Goal: Information Seeking & Learning: Find specific fact

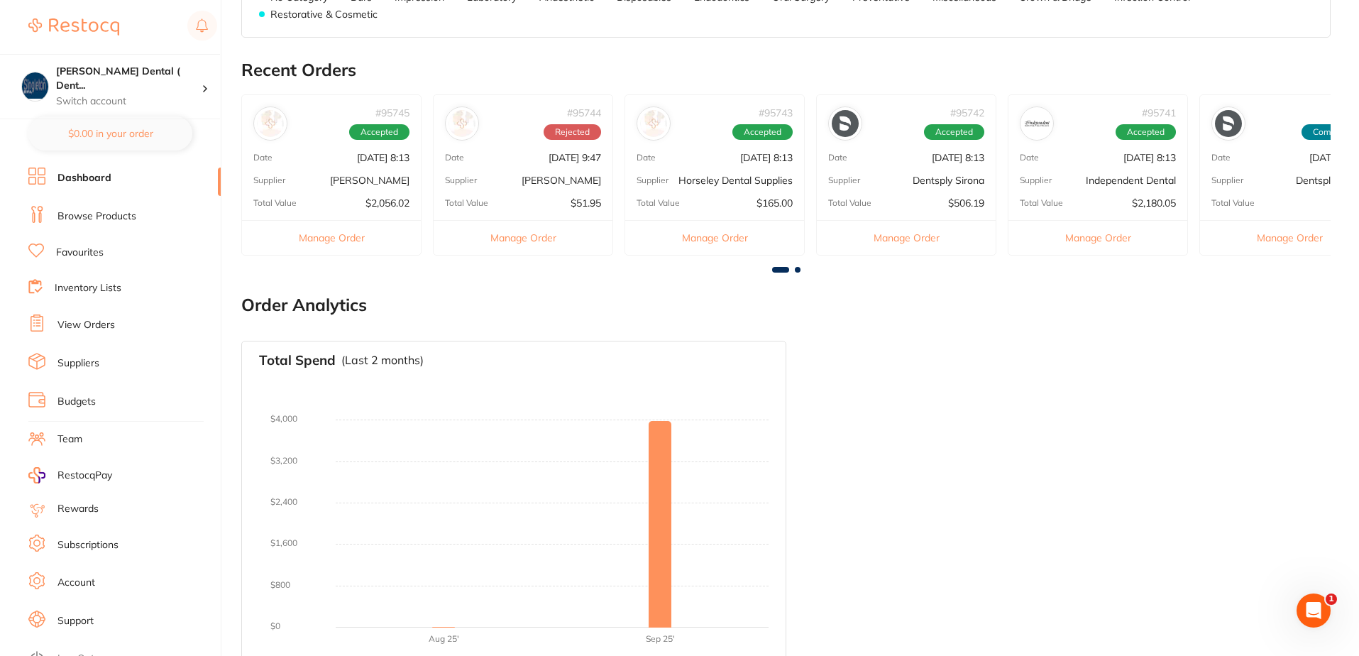
scroll to position [485, 0]
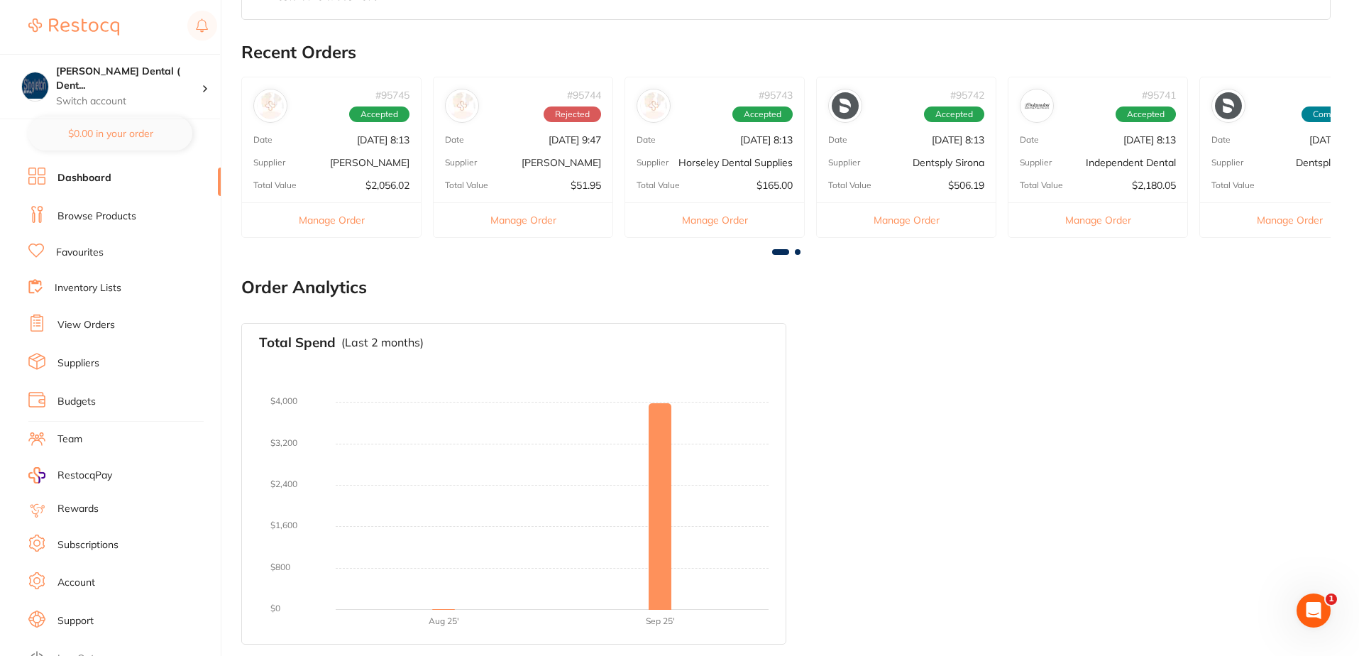
click at [347, 222] on button "Manage Order" at bounding box center [331, 219] width 179 height 35
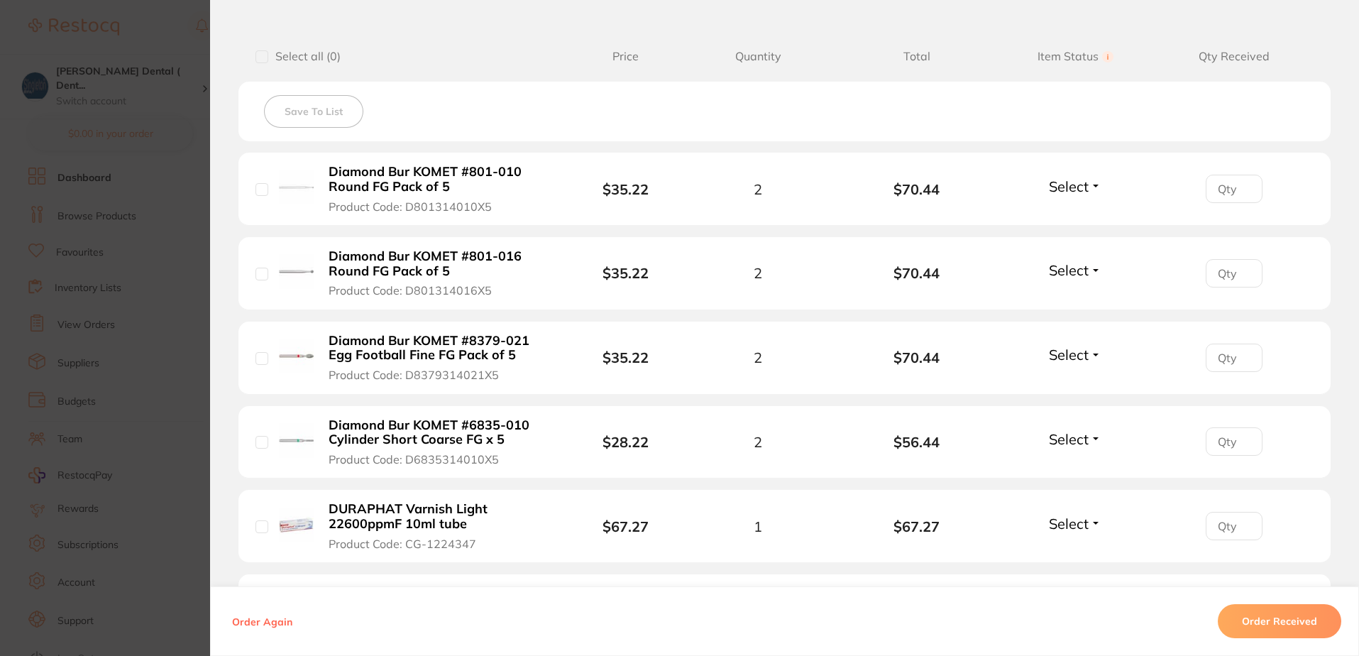
scroll to position [355, 0]
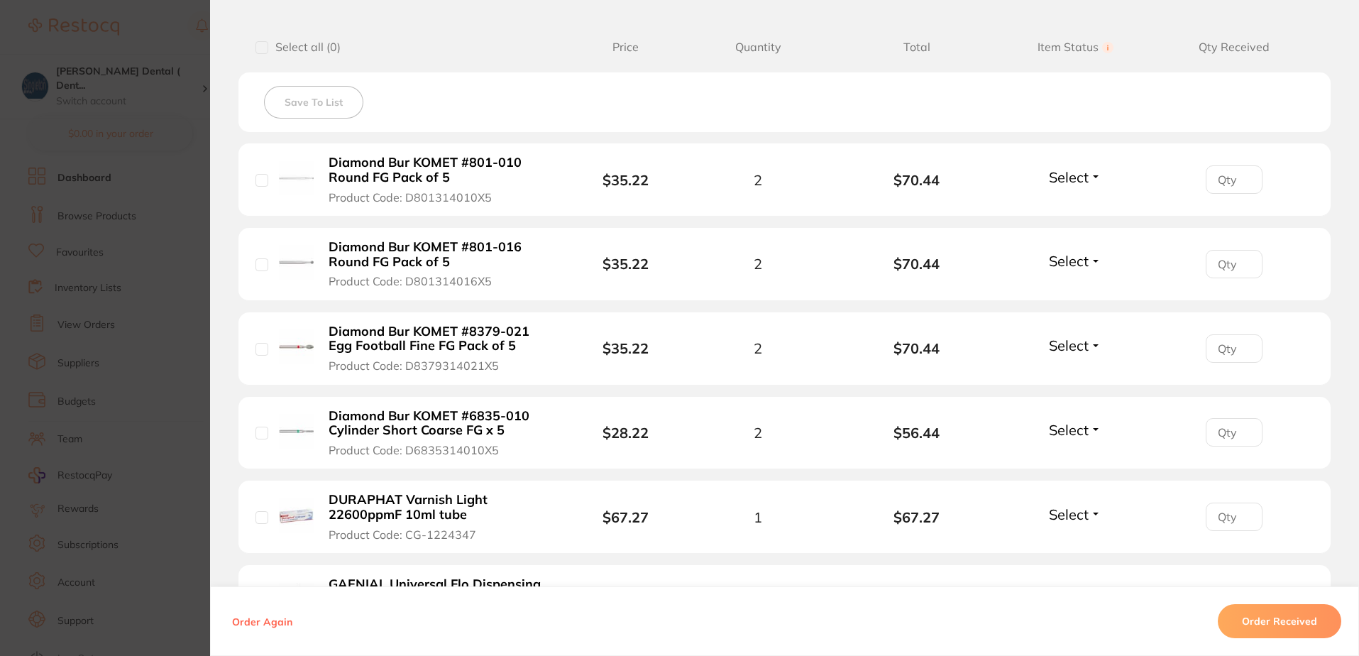
click at [258, 178] on input "checkbox" at bounding box center [261, 180] width 13 height 13
checkbox input "true"
click at [258, 264] on input "checkbox" at bounding box center [261, 264] width 13 height 13
checkbox input "true"
click at [259, 349] on input "checkbox" at bounding box center [261, 349] width 13 height 13
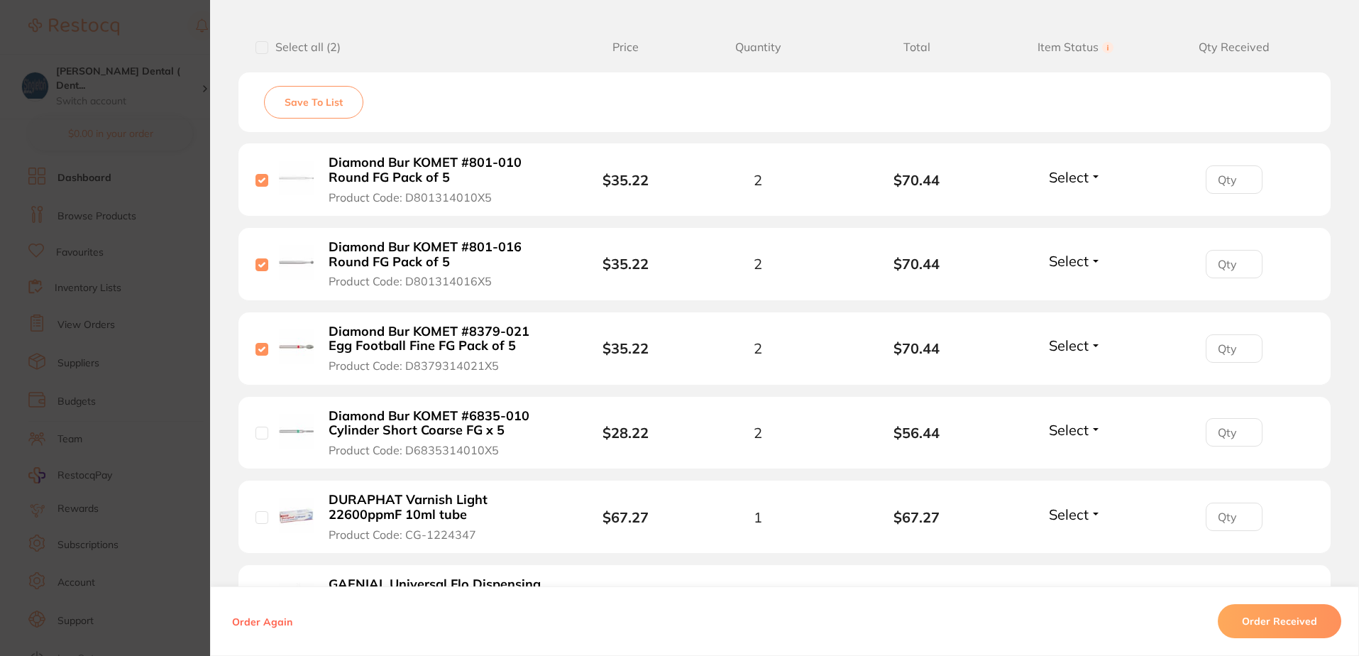
checkbox input "true"
click at [260, 436] on input "checkbox" at bounding box center [261, 432] width 13 height 13
checkbox input "true"
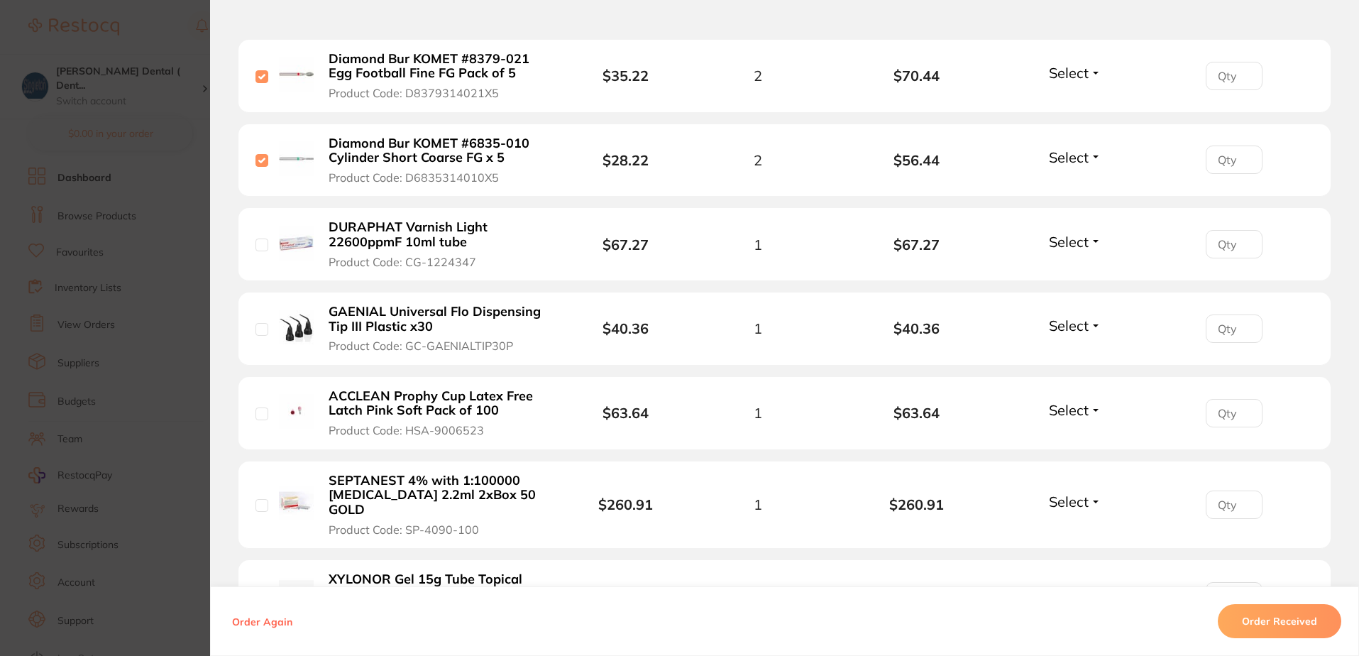
scroll to position [639, 0]
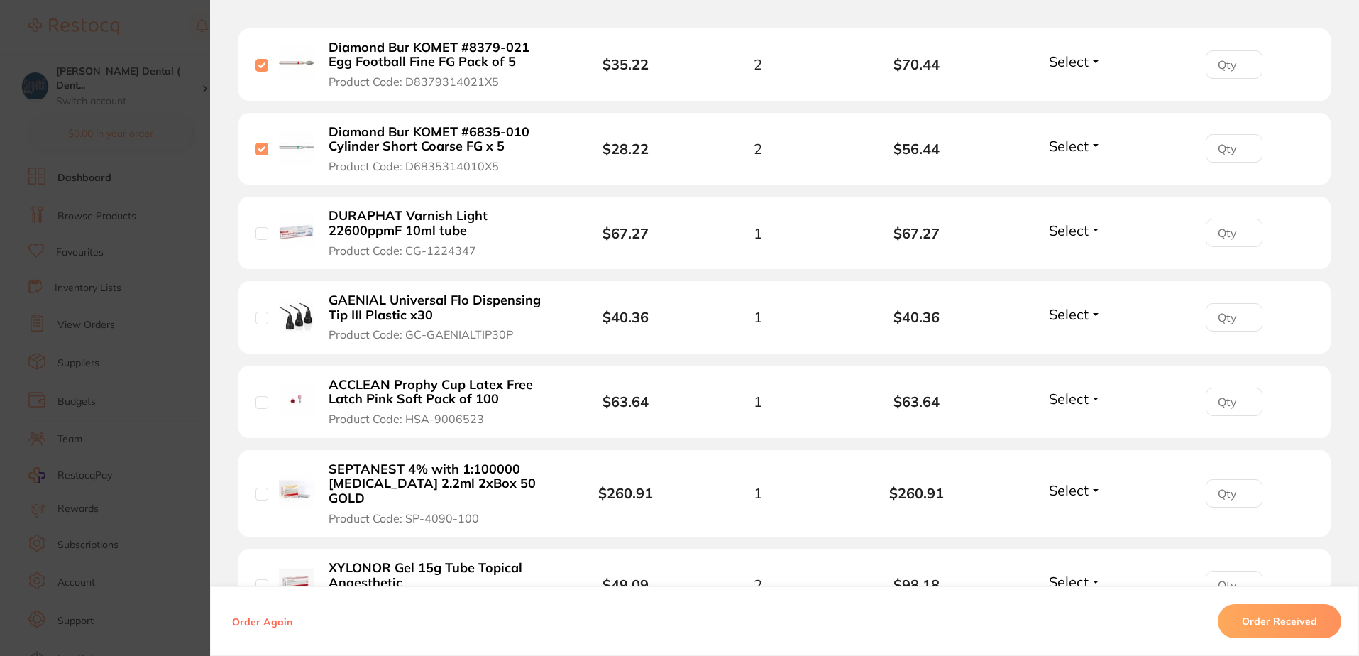
click at [255, 229] on input "checkbox" at bounding box center [261, 233] width 13 height 13
click at [260, 232] on input "checkbox" at bounding box center [261, 233] width 13 height 13
checkbox input "false"
click at [261, 319] on input "checkbox" at bounding box center [261, 318] width 13 height 13
checkbox input "true"
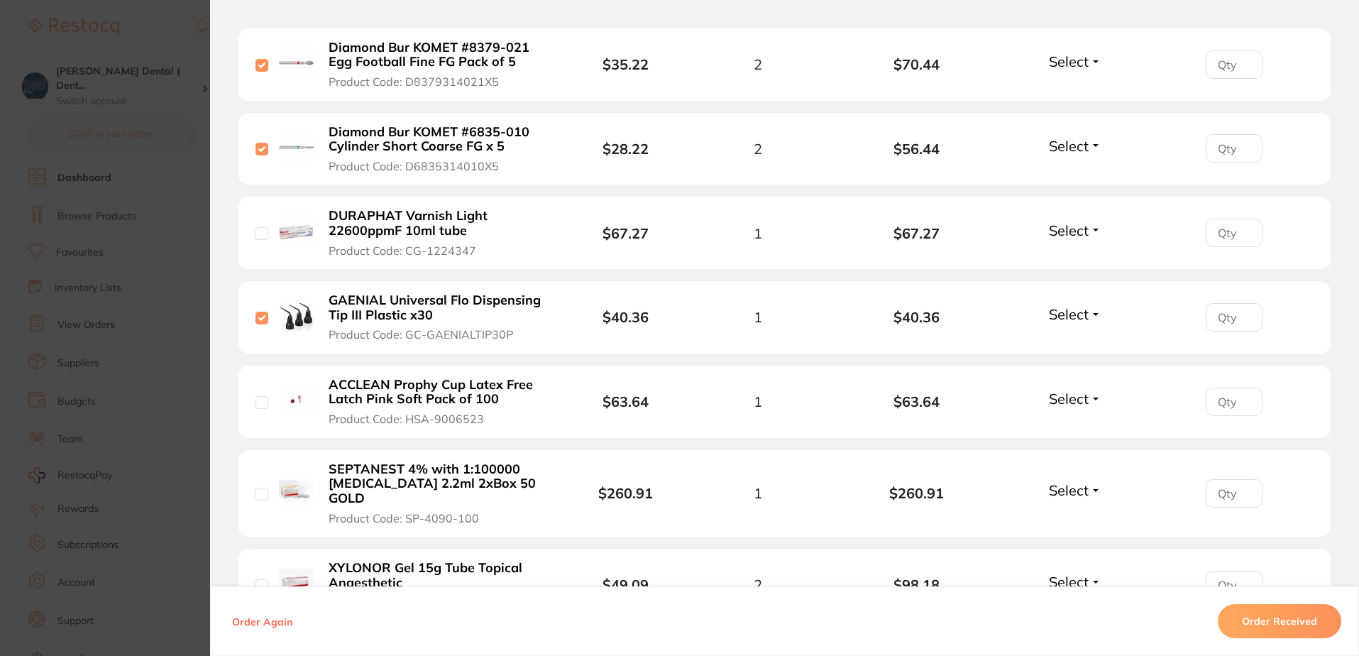
click at [258, 402] on input "checkbox" at bounding box center [261, 402] width 13 height 13
checkbox input "true"
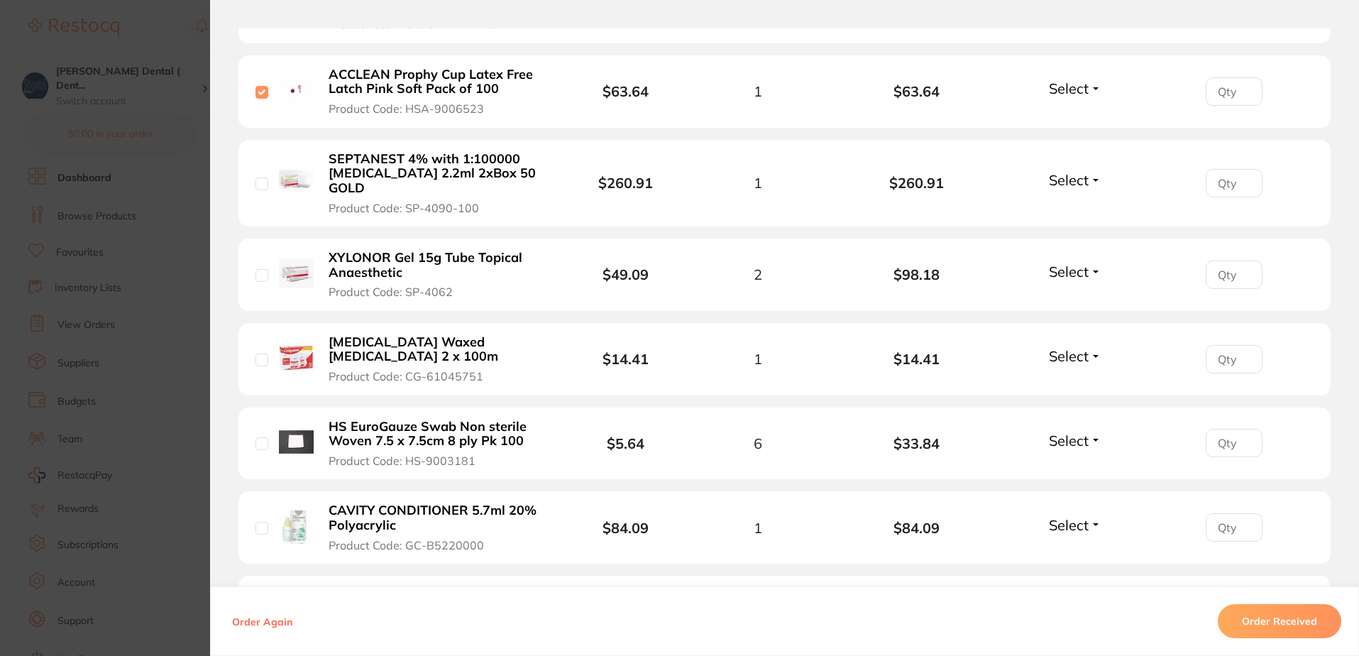
scroll to position [993, 0]
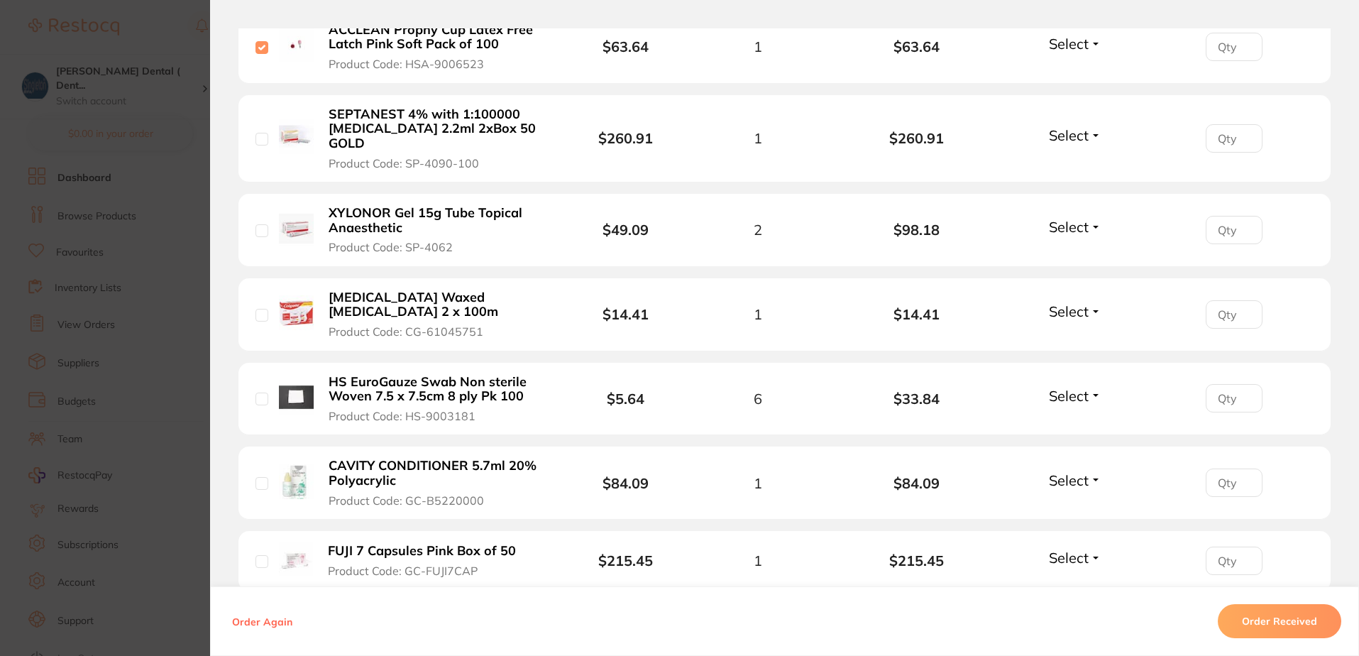
click at [263, 133] on input "checkbox" at bounding box center [261, 139] width 13 height 13
checkbox input "true"
click at [260, 224] on input "checkbox" at bounding box center [261, 230] width 13 height 13
checkbox input "true"
click at [259, 309] on input "checkbox" at bounding box center [261, 315] width 13 height 13
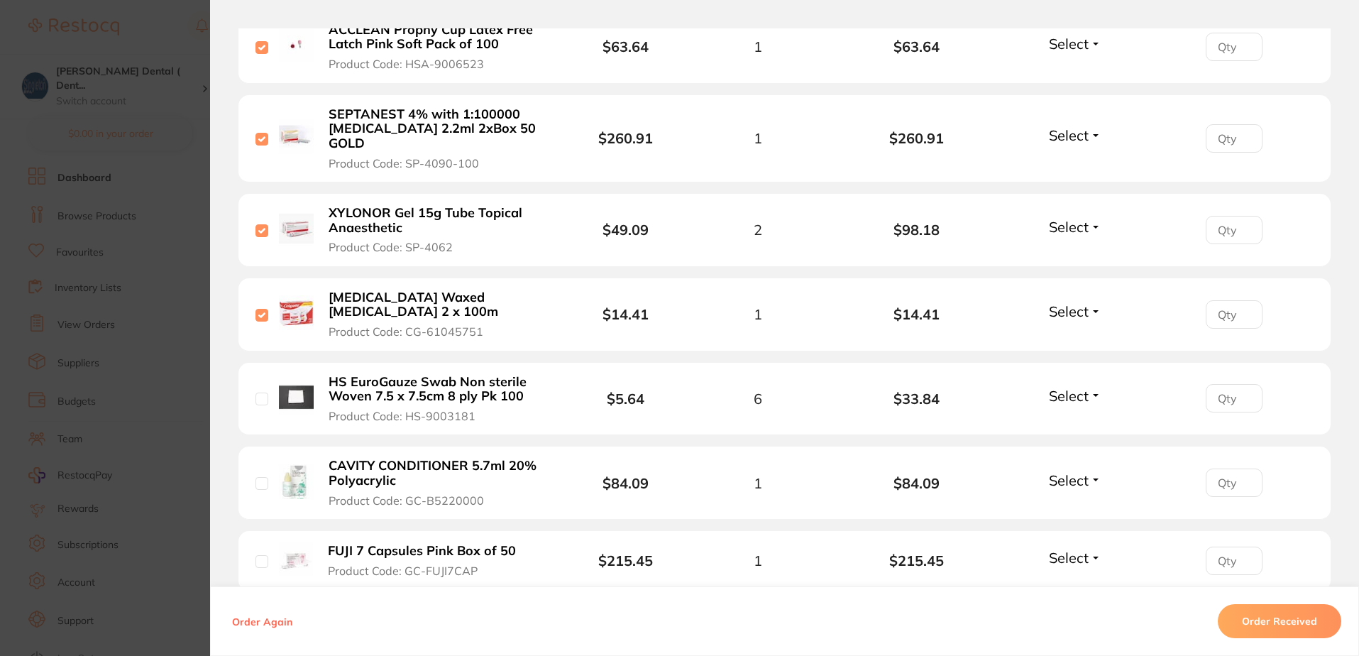
checkbox input "true"
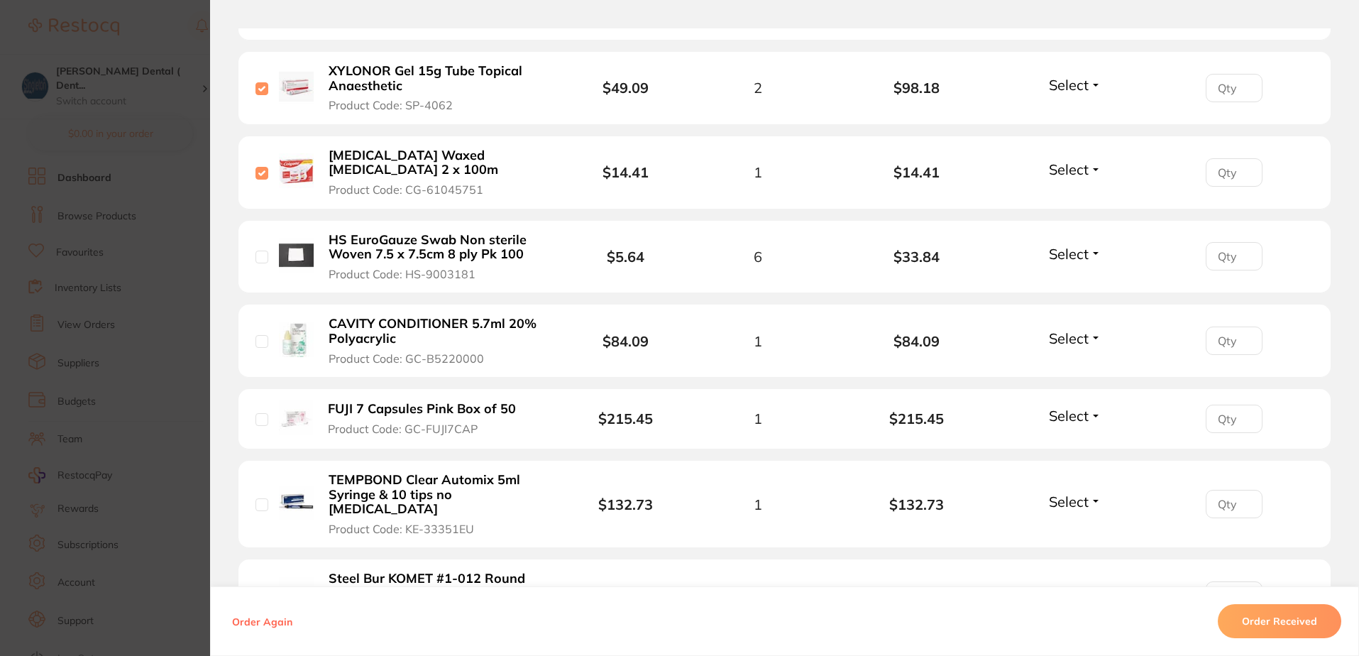
scroll to position [1206, 0]
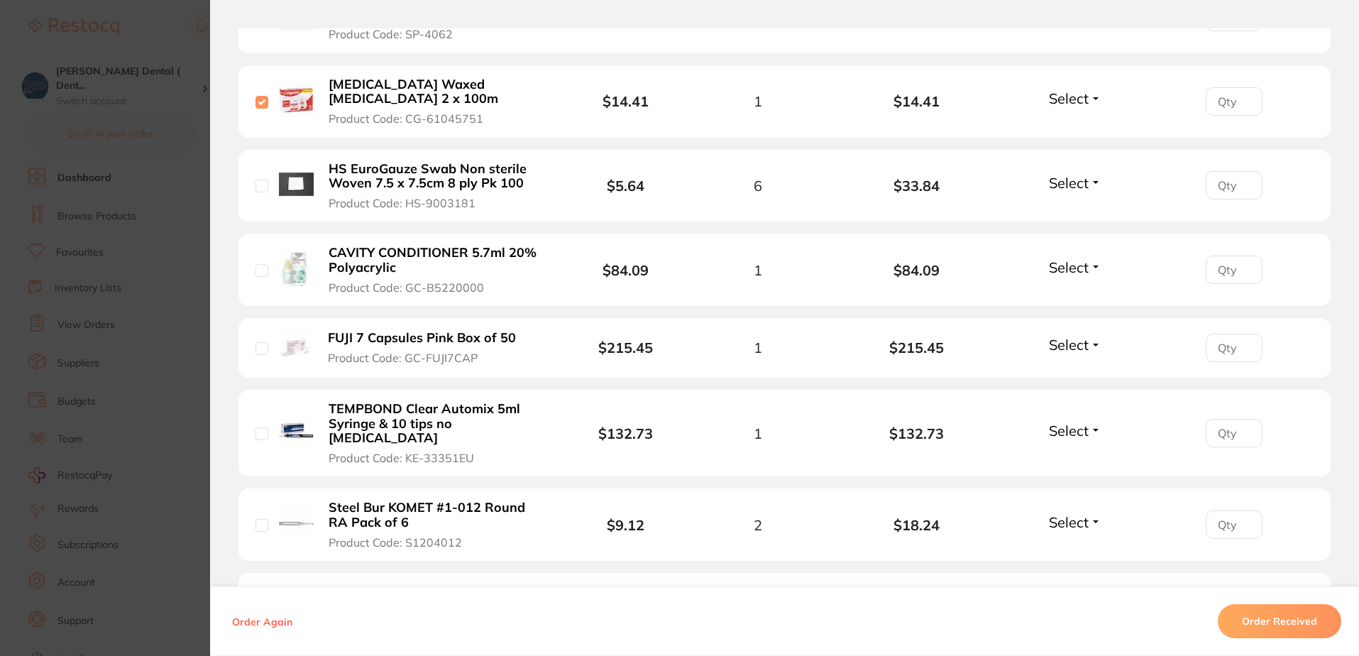
click at [258, 264] on input "checkbox" at bounding box center [261, 270] width 13 height 13
checkbox input "true"
click at [263, 342] on input "checkbox" at bounding box center [261, 348] width 13 height 13
checkbox input "true"
click at [260, 427] on input "checkbox" at bounding box center [261, 433] width 13 height 13
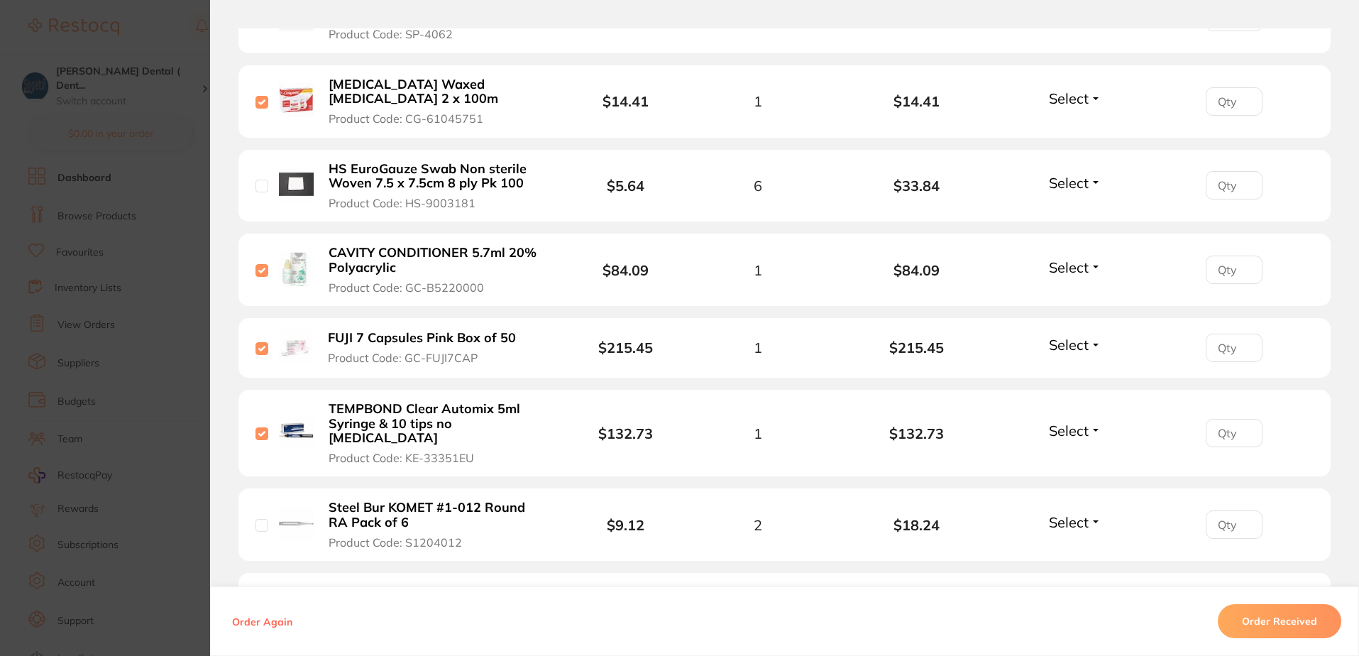
checkbox input "true"
click at [259, 519] on input "checkbox" at bounding box center [261, 525] width 13 height 13
checkbox input "true"
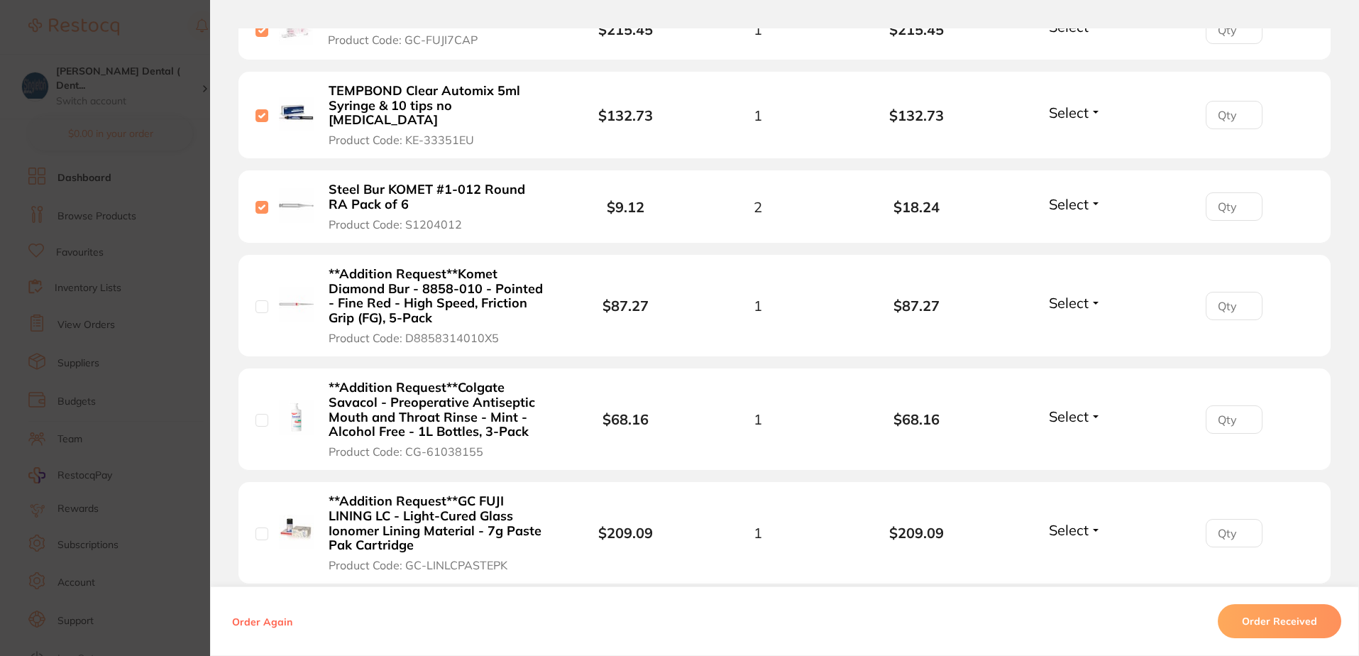
scroll to position [1561, 0]
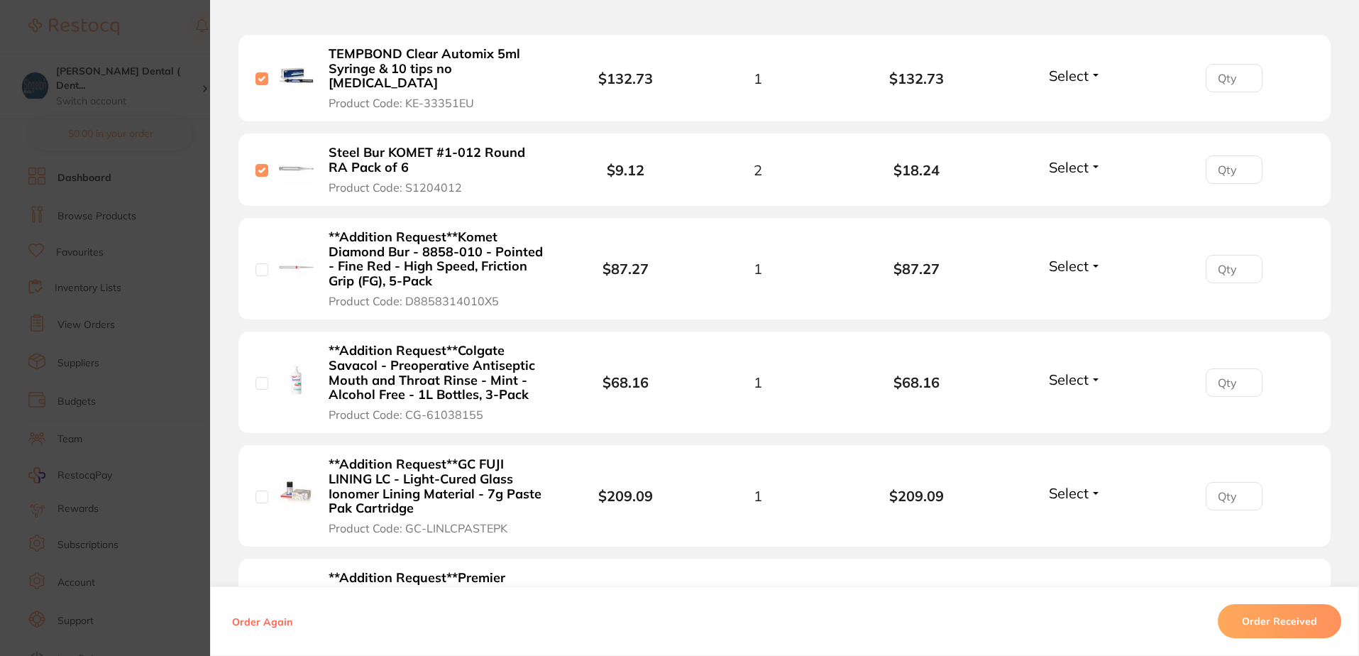
click at [258, 263] on input "checkbox" at bounding box center [261, 269] width 13 height 13
checkbox input "true"
click at [258, 377] on input "checkbox" at bounding box center [261, 383] width 13 height 13
checkbox input "true"
click at [263, 490] on input "checkbox" at bounding box center [261, 496] width 13 height 13
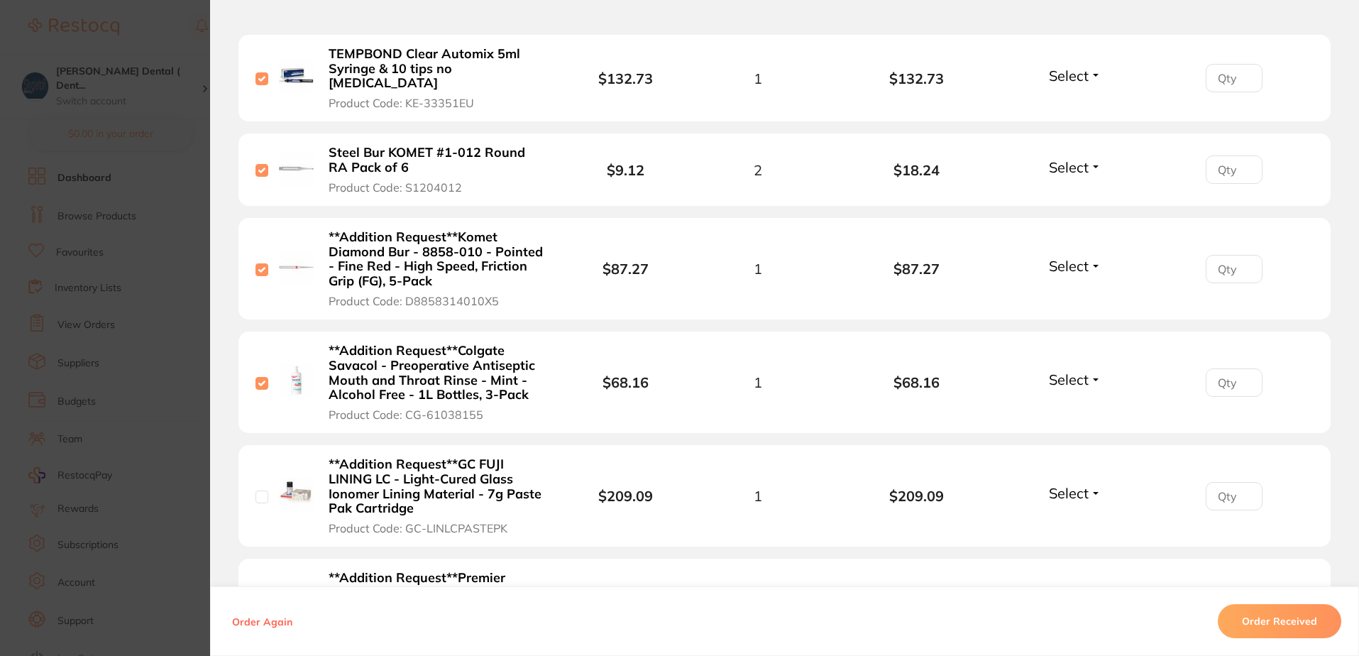
checkbox input "true"
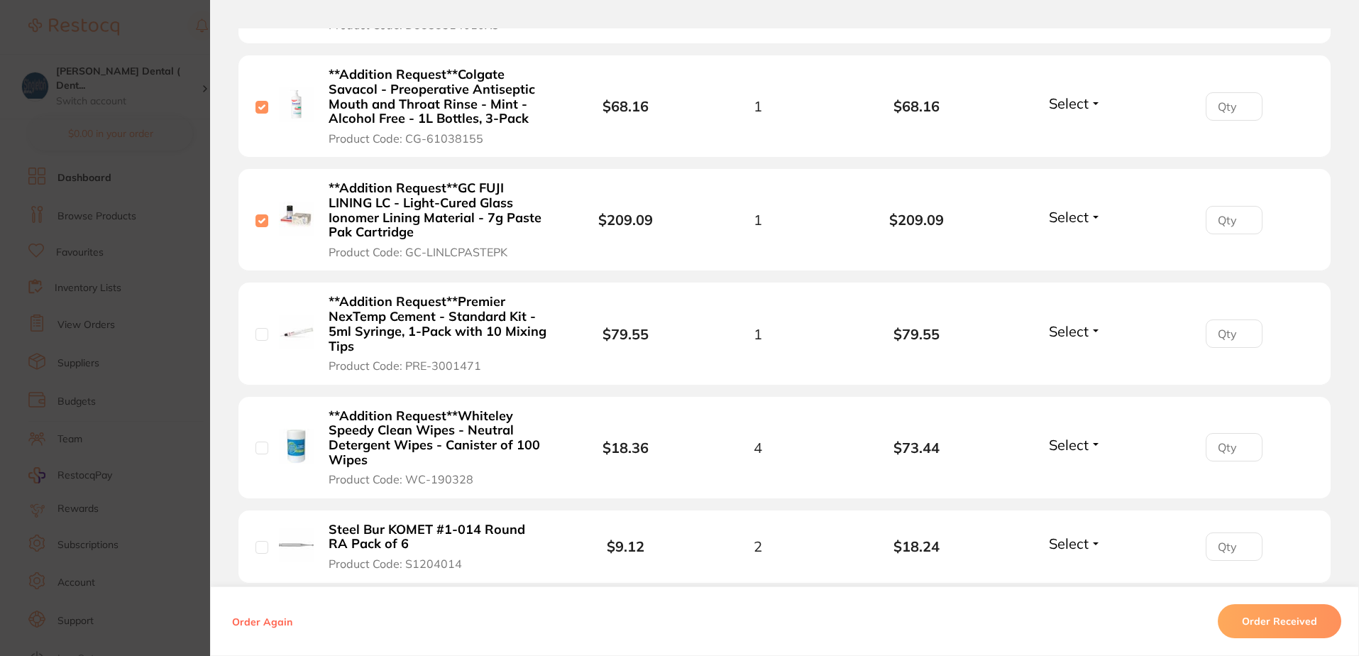
scroll to position [1845, 0]
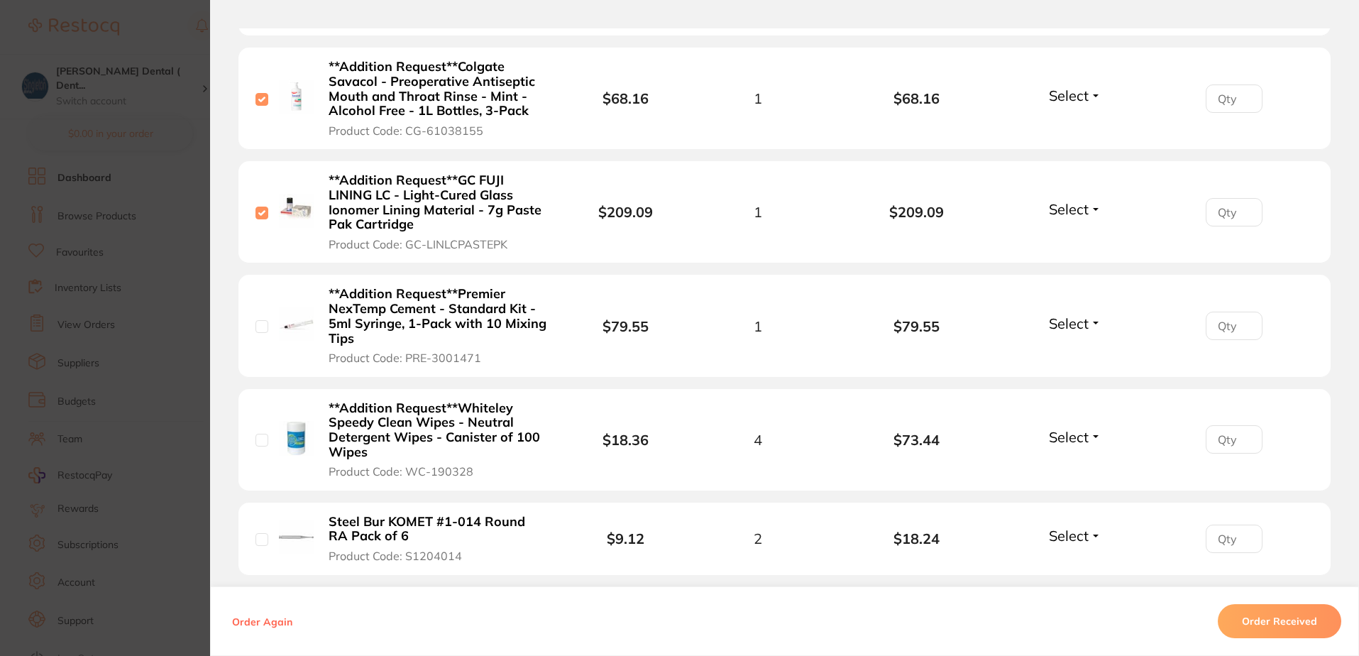
click at [259, 434] on input "checkbox" at bounding box center [261, 440] width 13 height 13
checkbox input "true"
click at [264, 533] on input "checkbox" at bounding box center [261, 539] width 13 height 13
checkbox input "true"
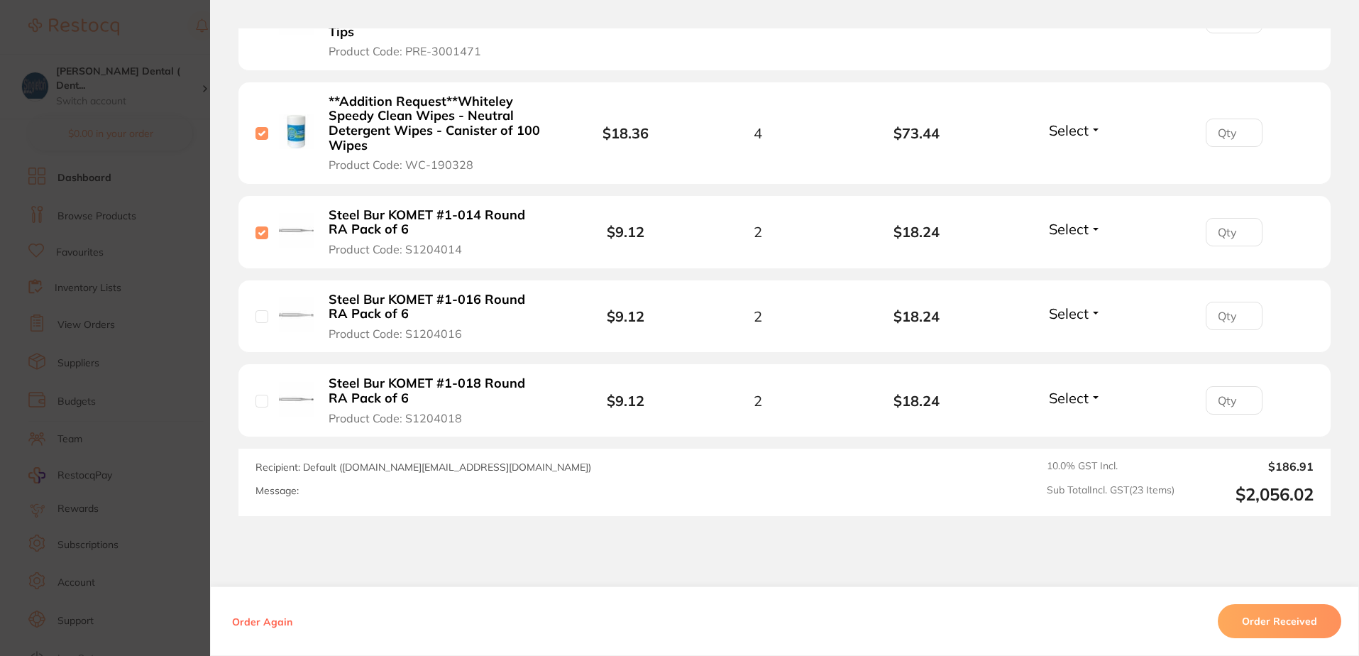
scroll to position [2194, 0]
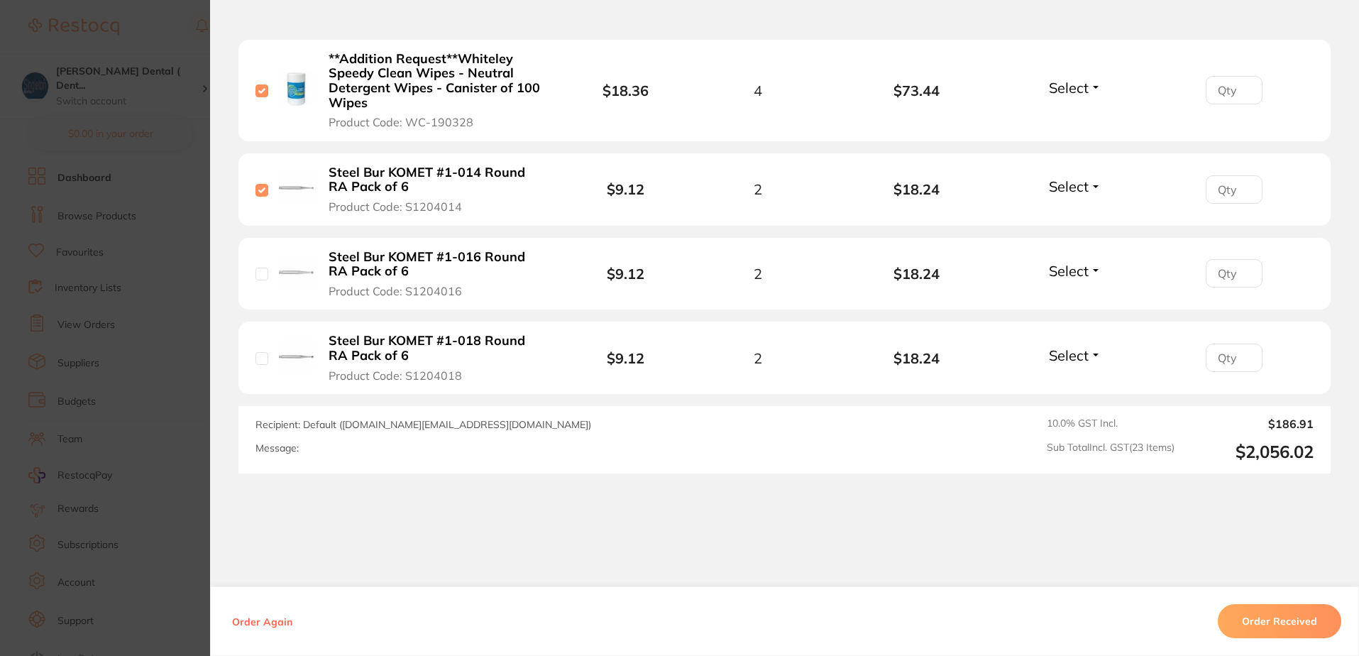
click at [261, 268] on input "checkbox" at bounding box center [261, 274] width 13 height 13
checkbox input "true"
click at [262, 352] on input "checkbox" at bounding box center [261, 358] width 13 height 13
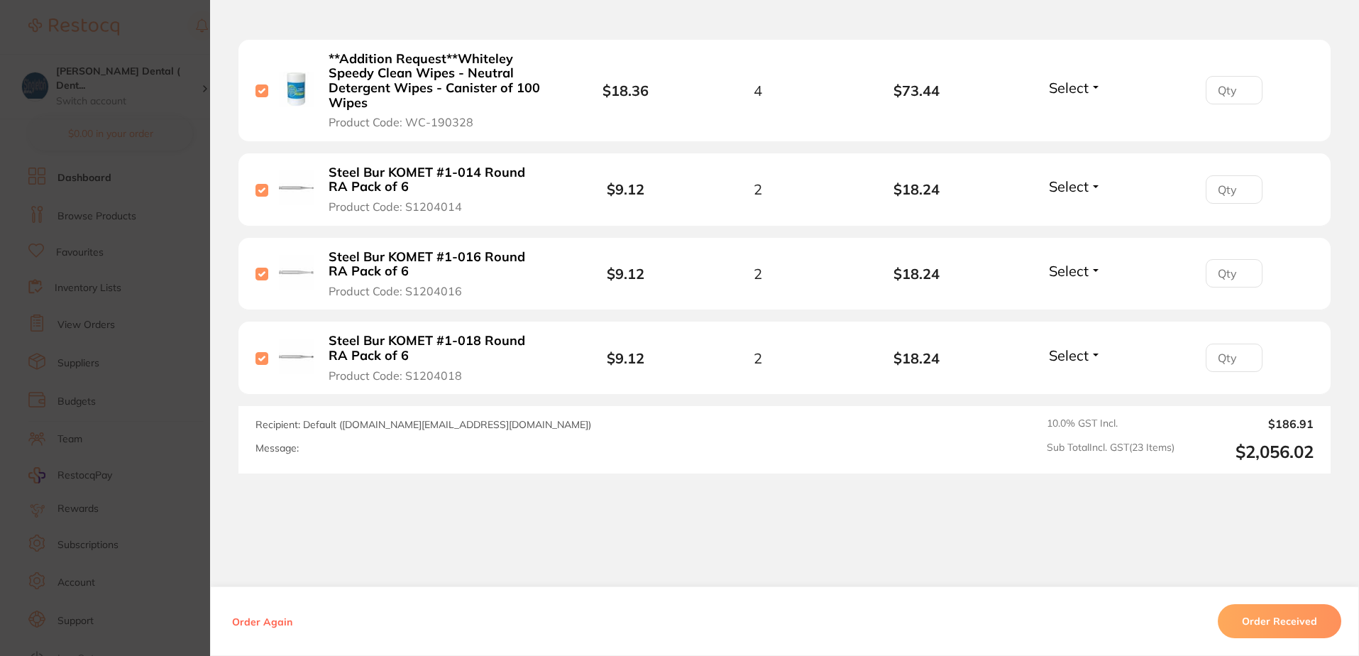
checkbox input "true"
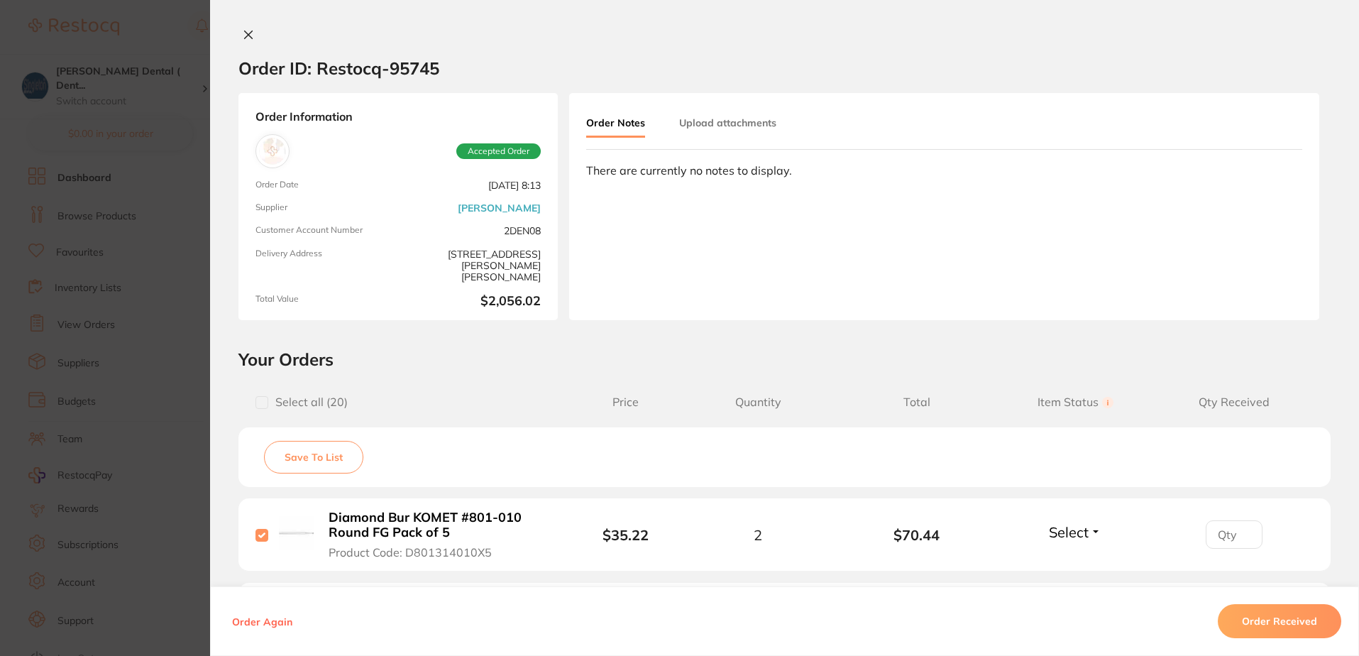
scroll to position [272, 0]
click at [245, 36] on icon at bounding box center [248, 34] width 11 height 11
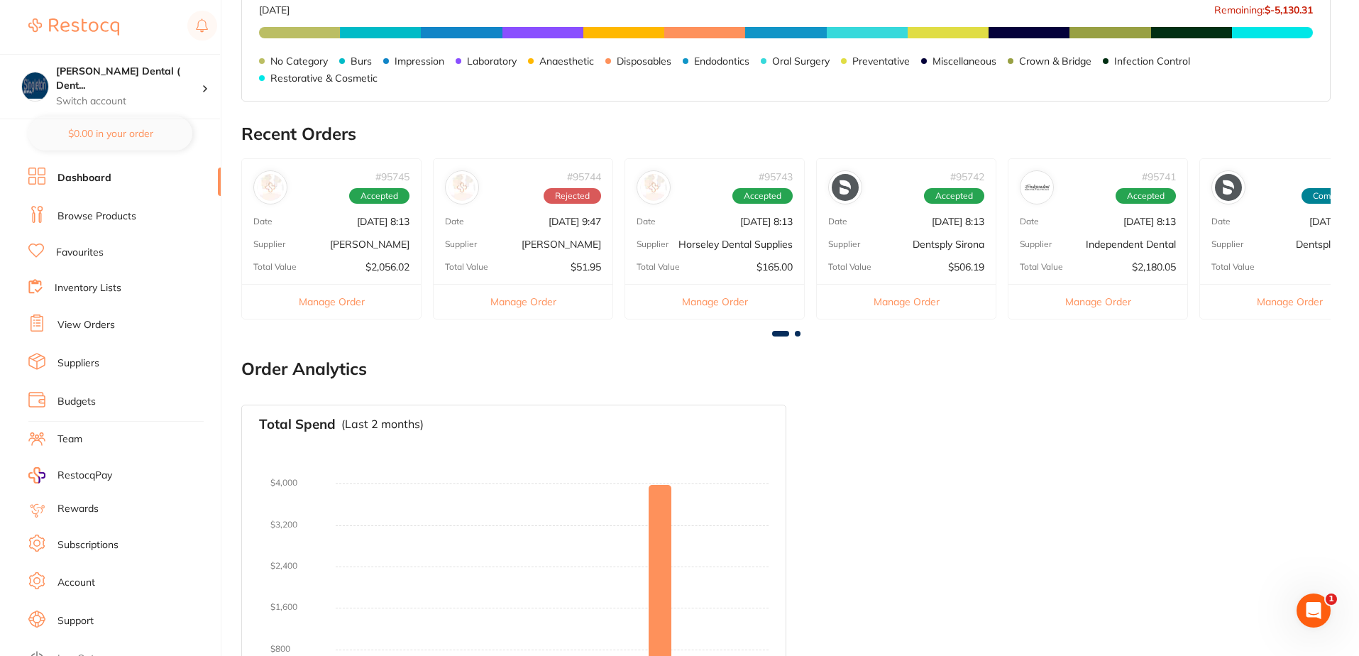
scroll to position [426, 0]
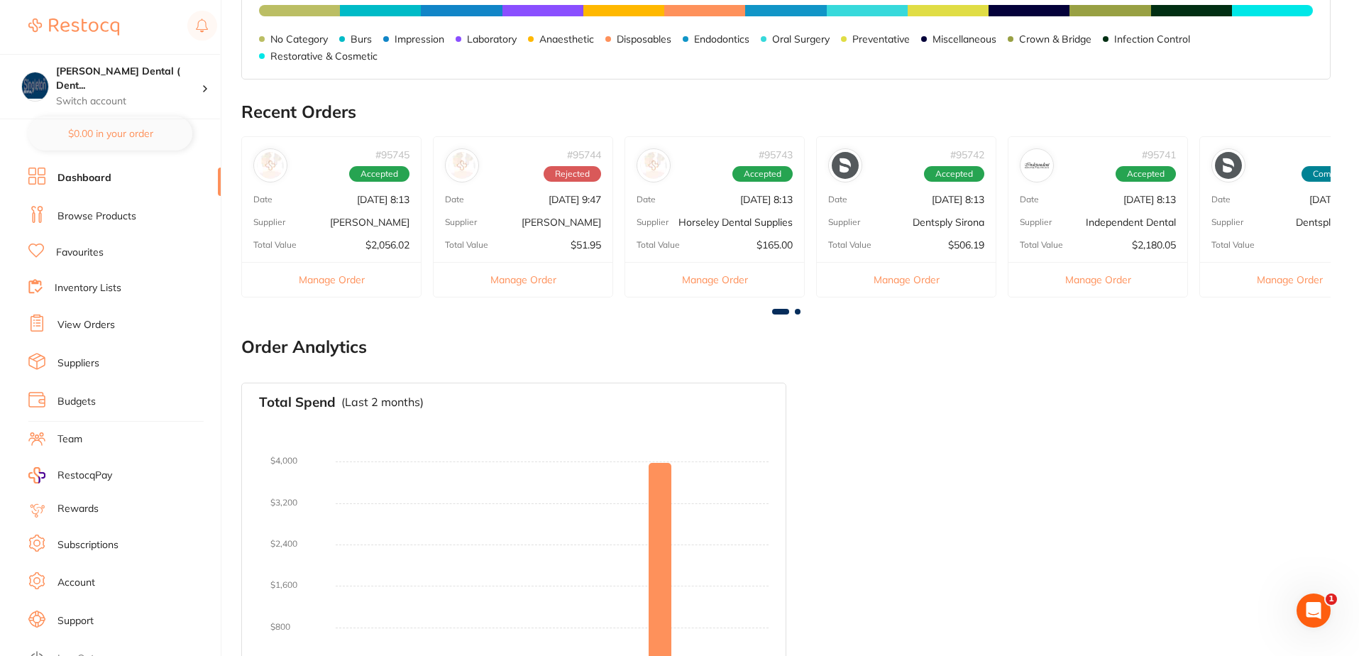
click at [1084, 276] on button "Manage Order" at bounding box center [1097, 279] width 179 height 35
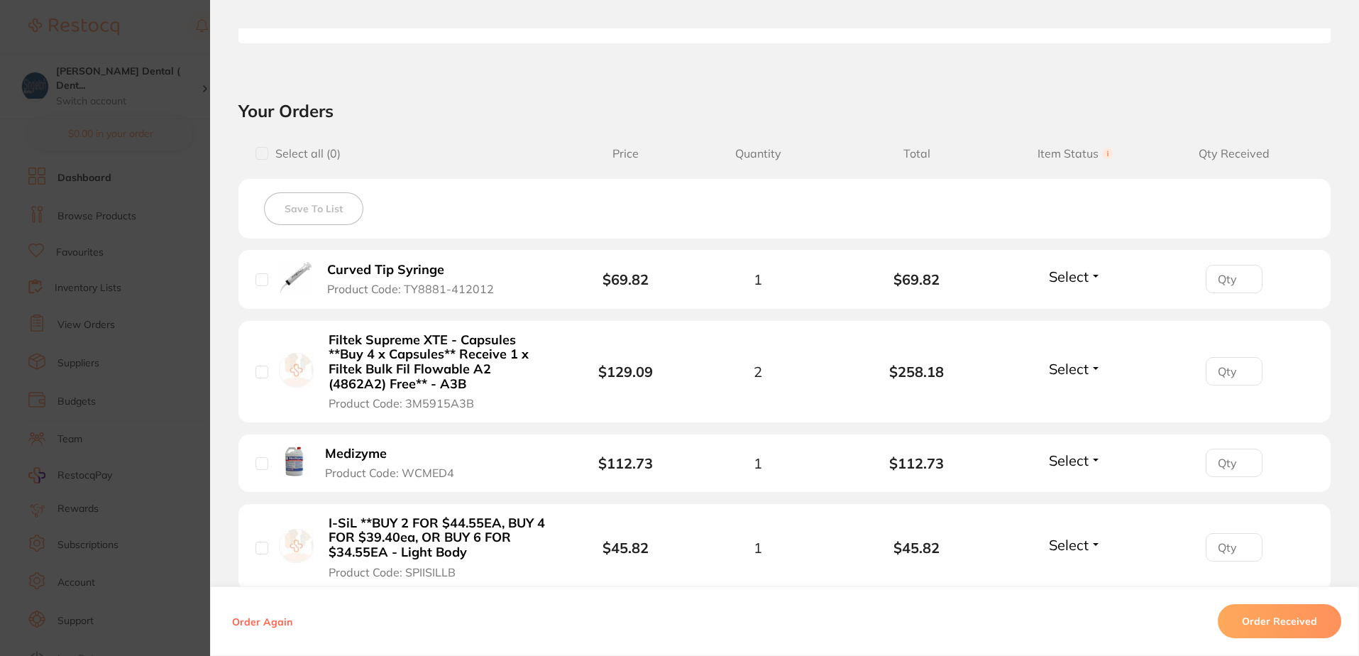
click at [260, 280] on input "checkbox" at bounding box center [261, 279] width 13 height 13
checkbox input "true"
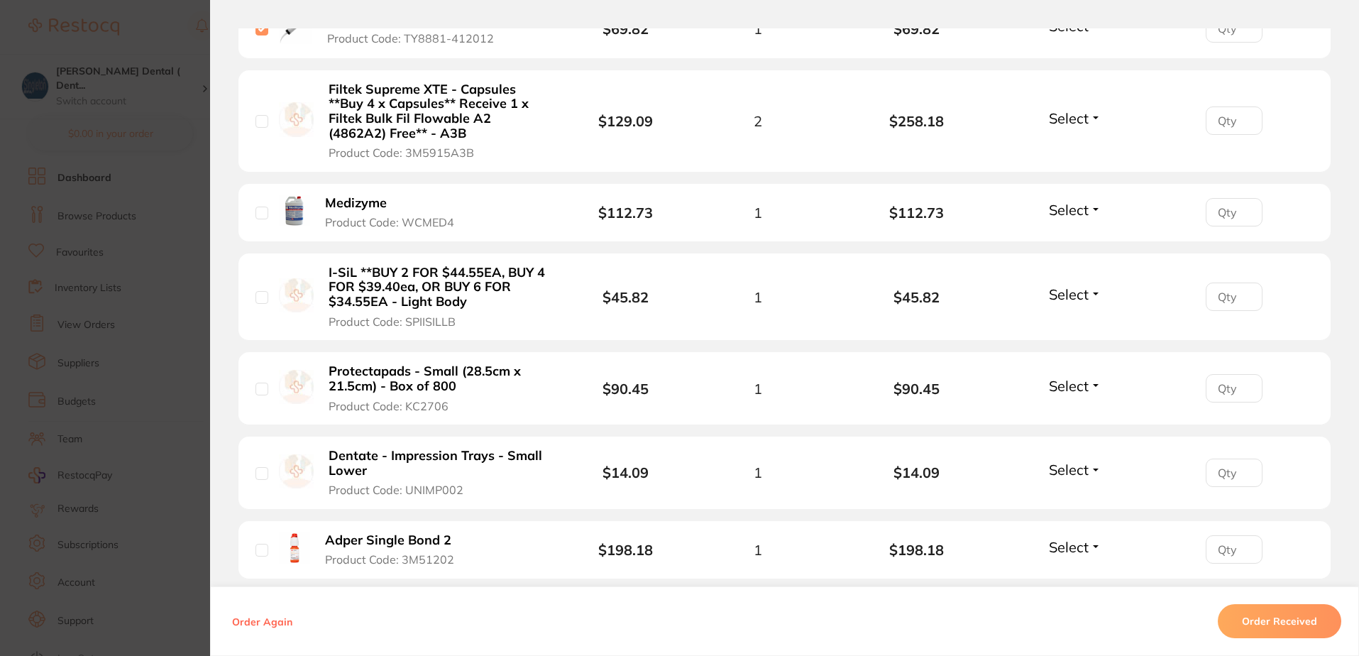
scroll to position [710, 0]
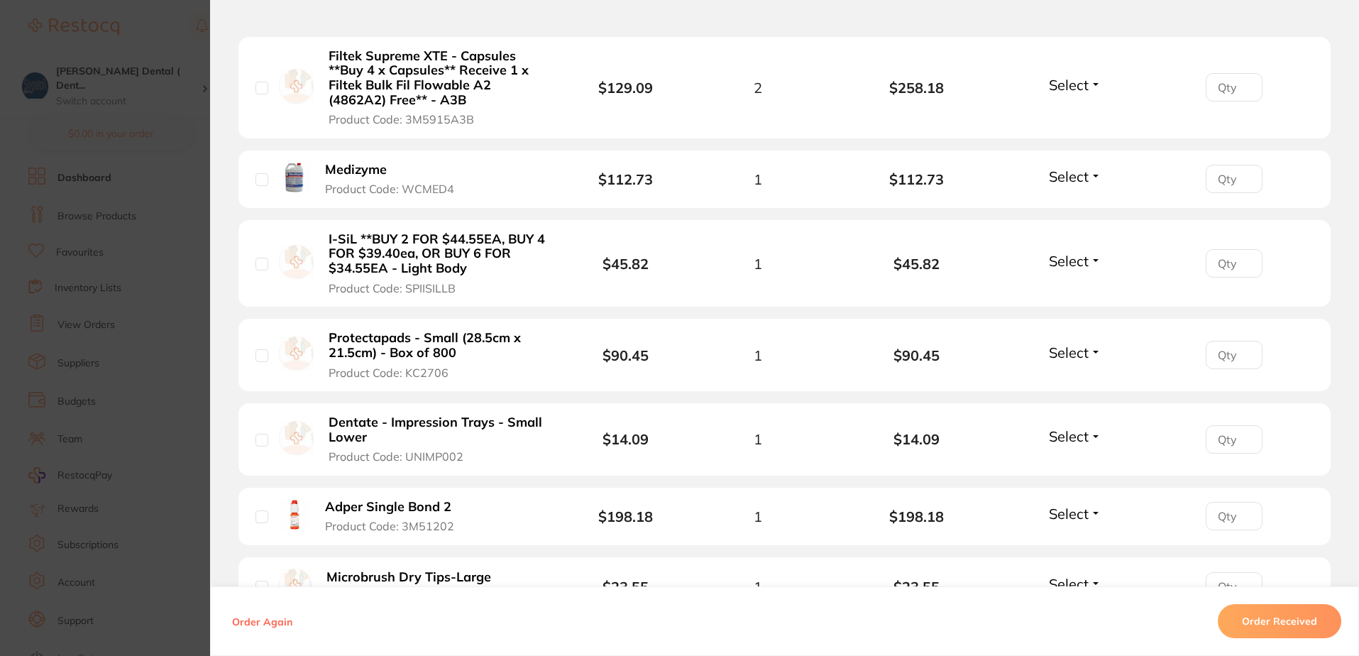
click at [260, 264] on input "checkbox" at bounding box center [261, 264] width 13 height 13
checkbox input "true"
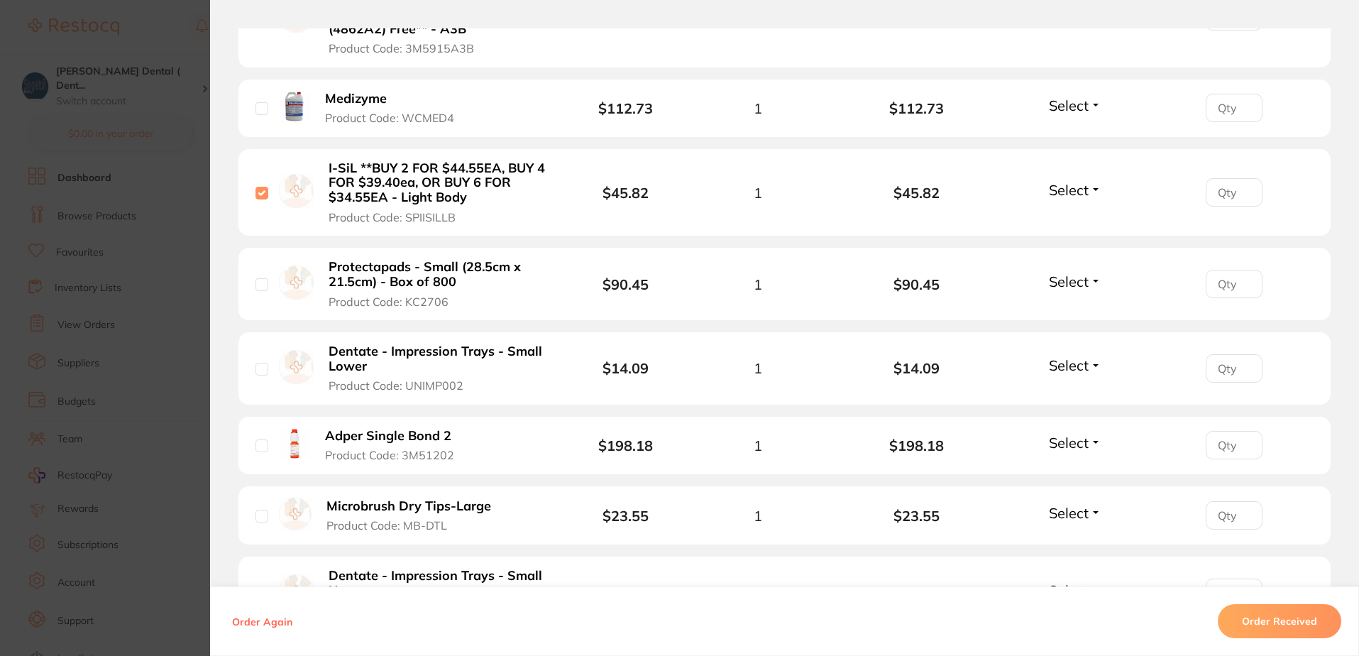
click at [261, 368] on input "checkbox" at bounding box center [261, 369] width 13 height 13
checkbox input "true"
click at [258, 443] on input "checkbox" at bounding box center [261, 445] width 13 height 13
checkbox input "false"
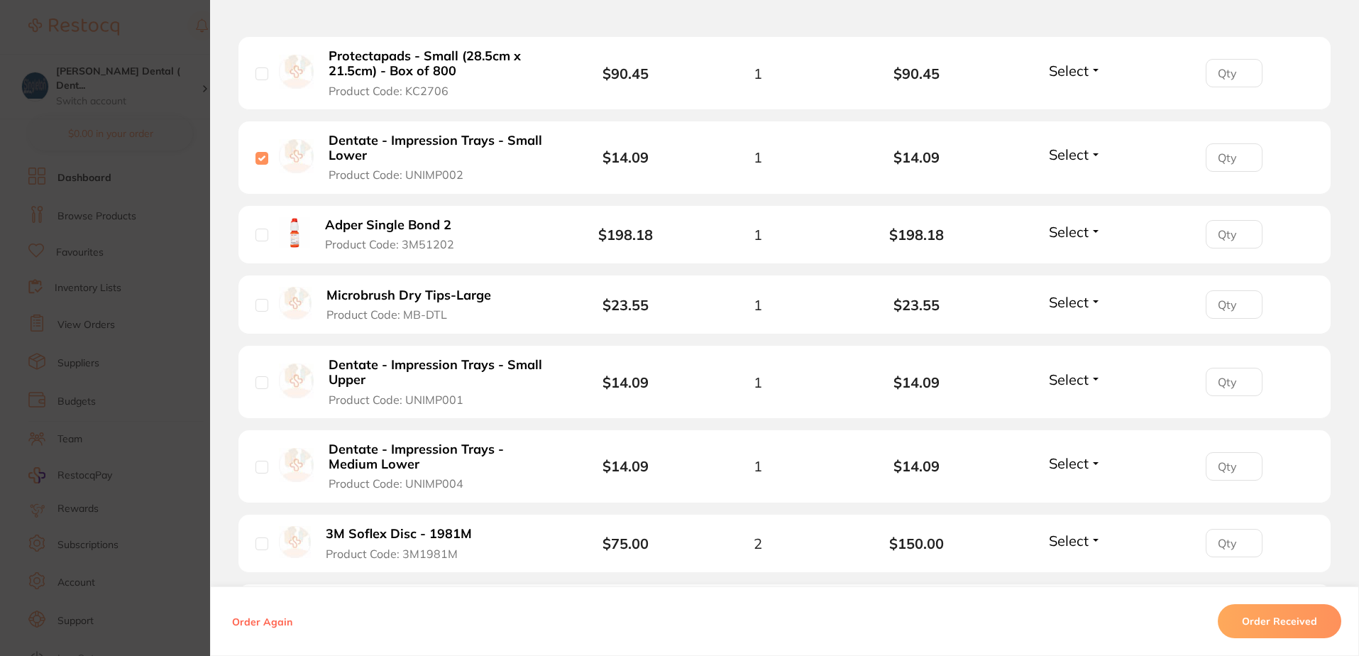
scroll to position [993, 0]
click at [260, 302] on input "checkbox" at bounding box center [261, 303] width 13 height 13
checkbox input "true"
click at [262, 386] on input "checkbox" at bounding box center [261, 380] width 13 height 13
checkbox input "true"
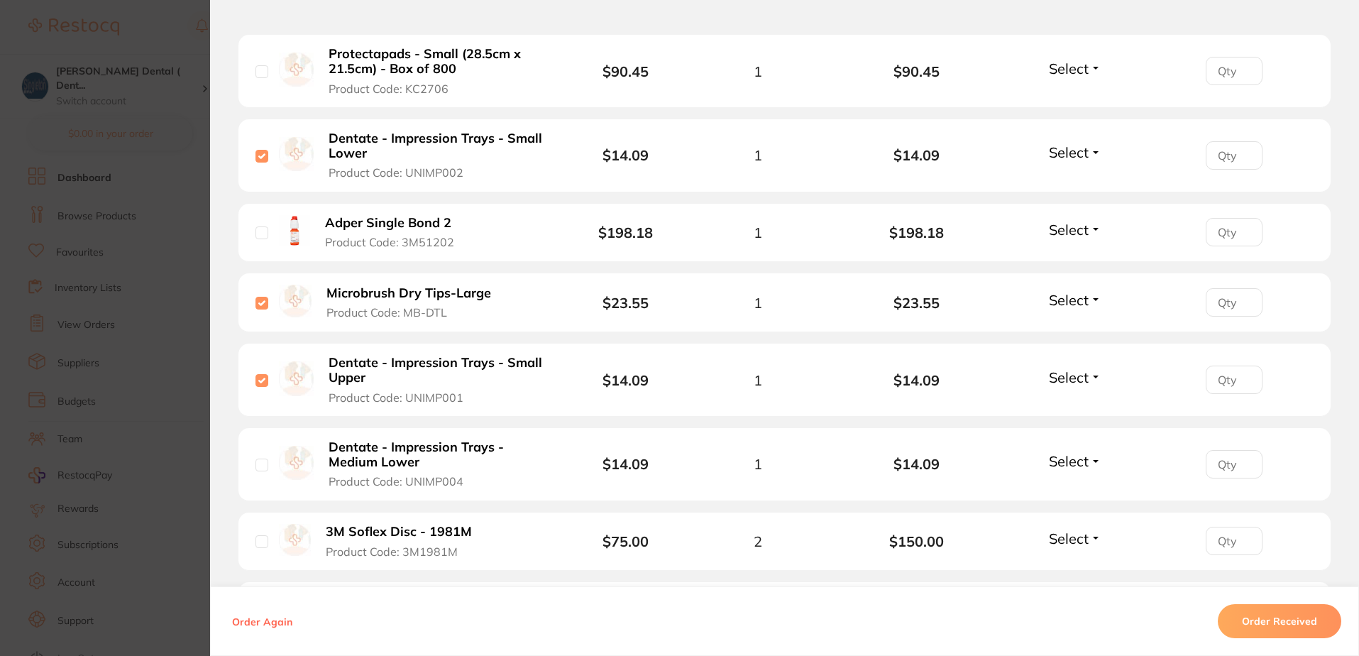
click at [262, 467] on input "checkbox" at bounding box center [261, 464] width 13 height 13
checkbox input "true"
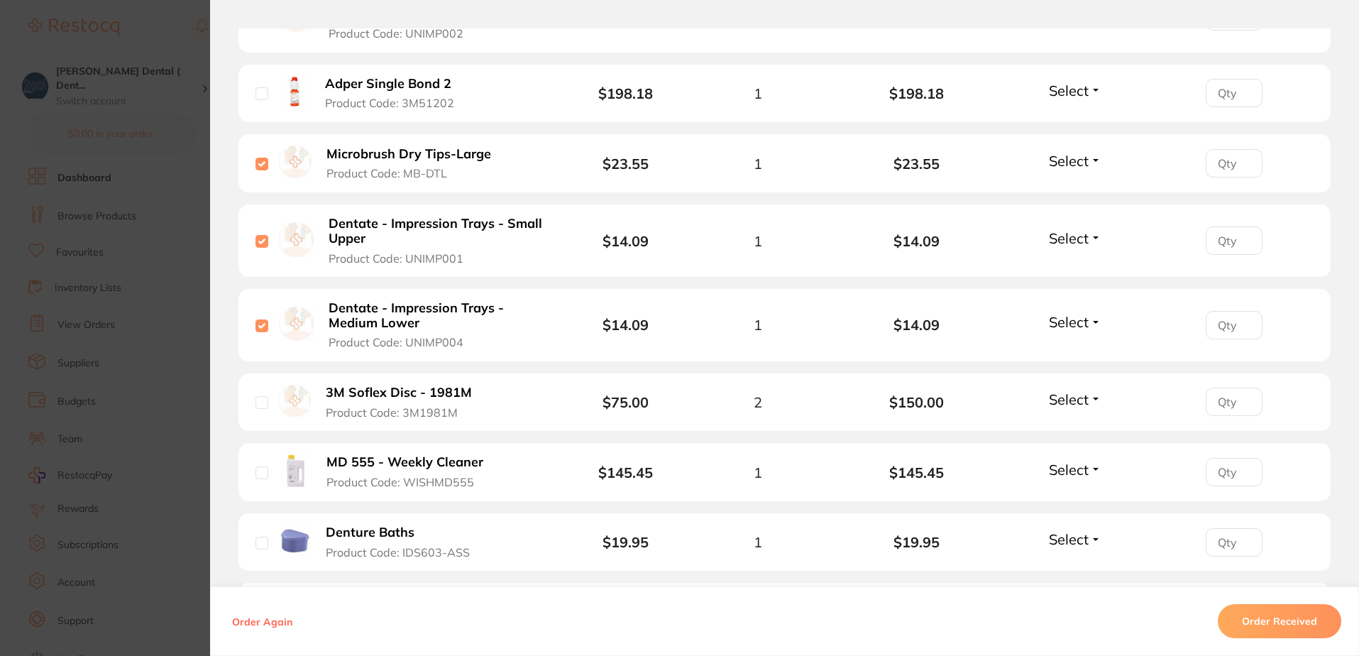
scroll to position [1135, 0]
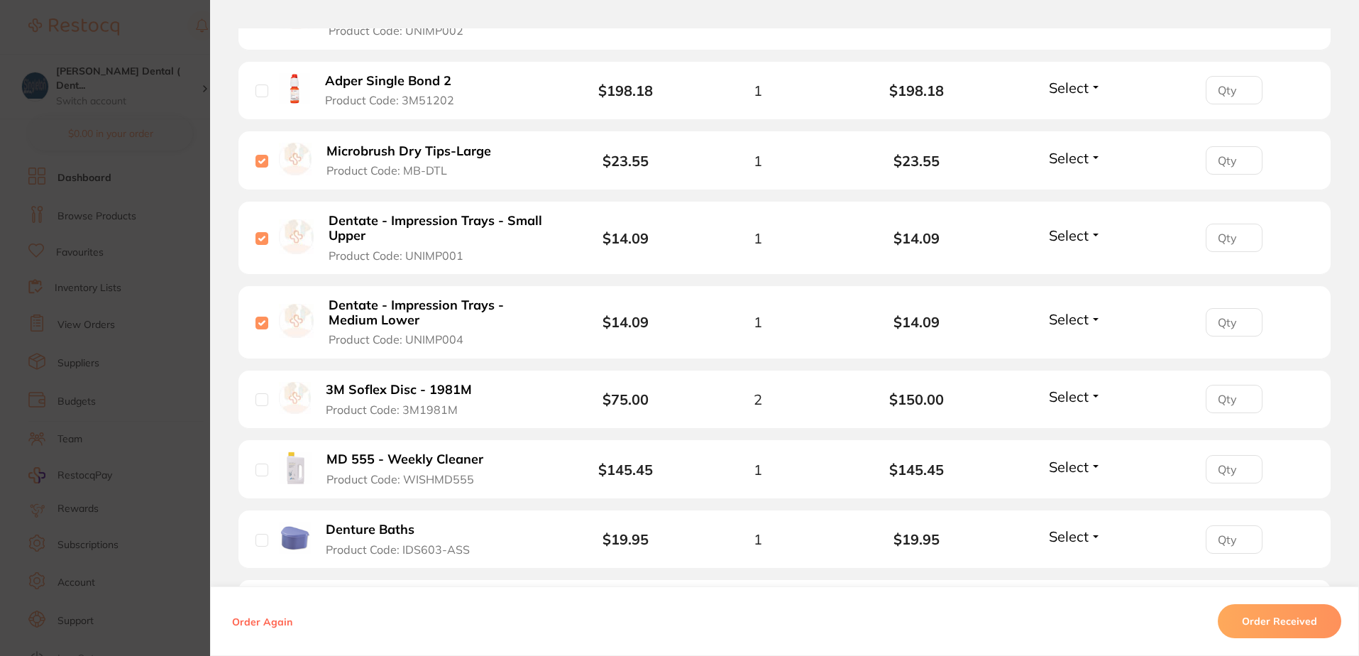
click at [259, 397] on input "checkbox" at bounding box center [261, 399] width 13 height 13
checkbox input "true"
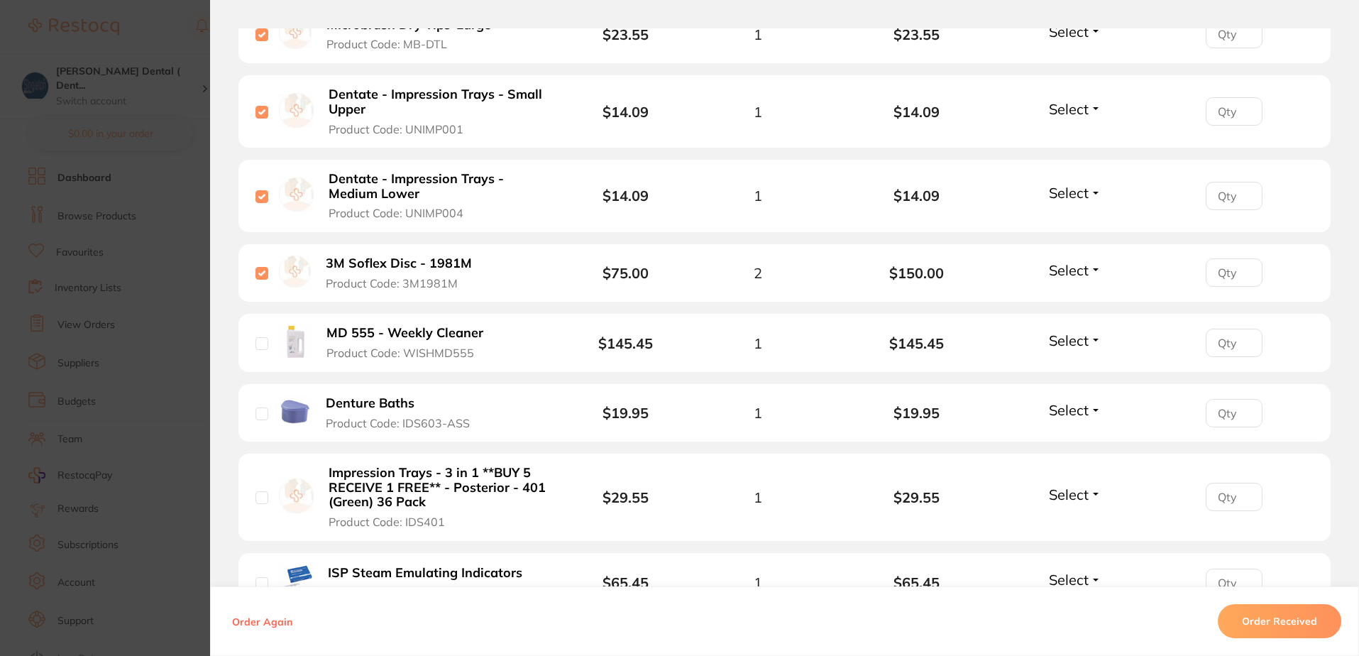
scroll to position [1277, 0]
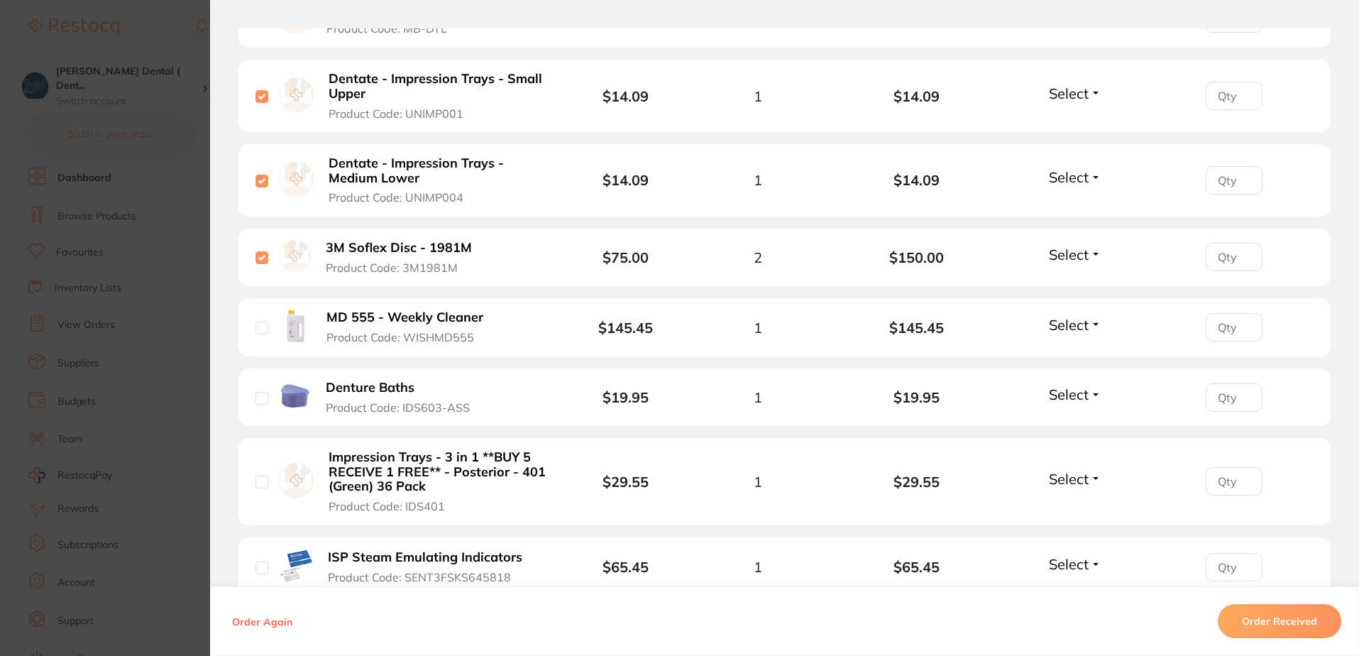
click at [260, 392] on input "checkbox" at bounding box center [261, 398] width 13 height 13
checkbox input "true"
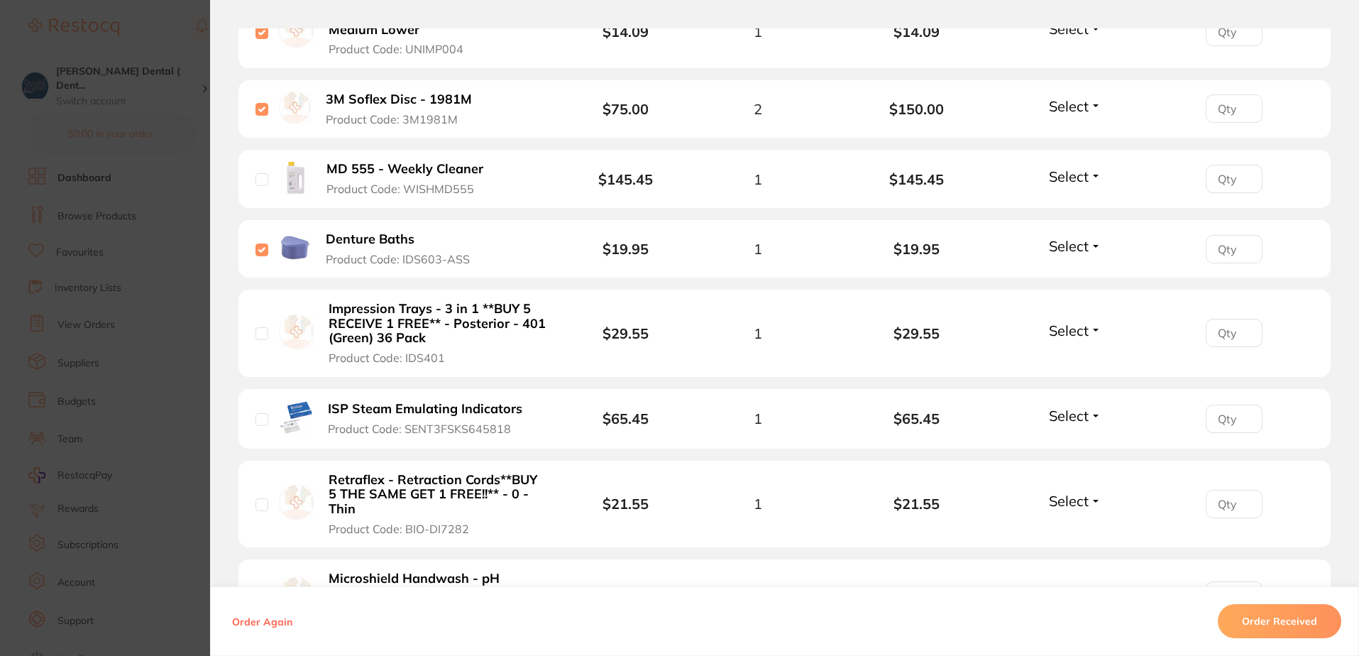
scroll to position [1419, 0]
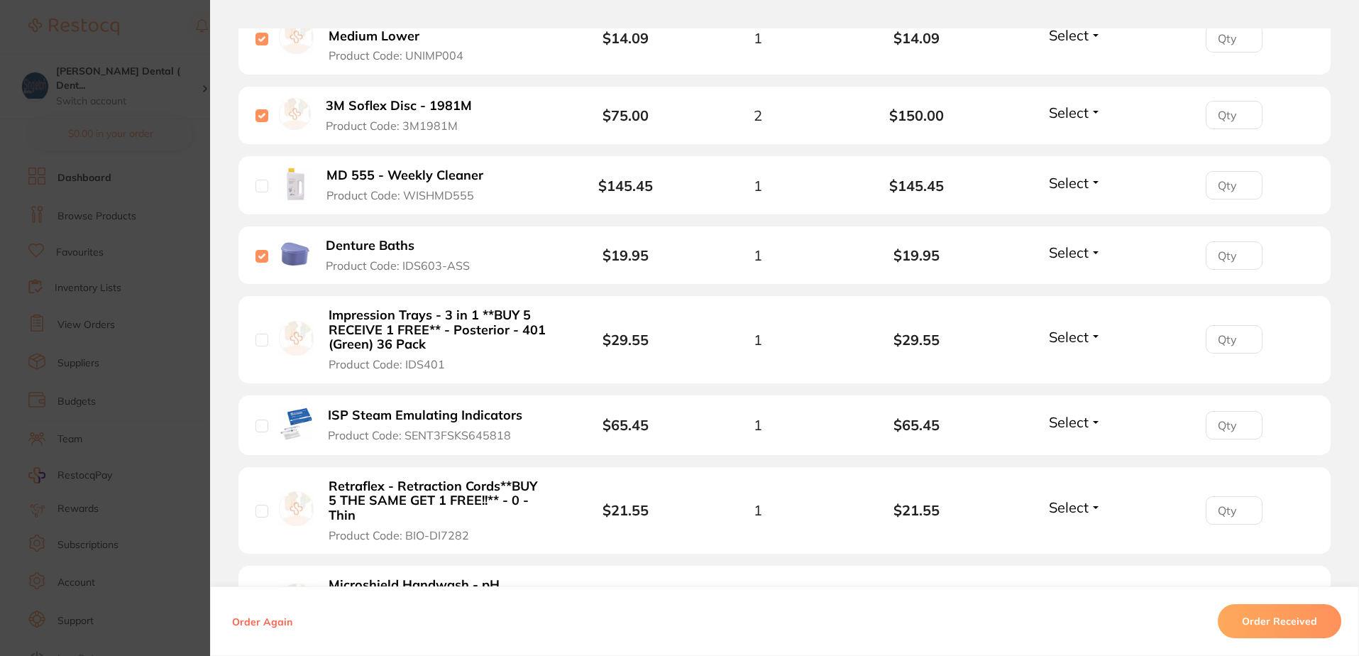
click at [257, 341] on input "checkbox" at bounding box center [261, 340] width 13 height 13
checkbox input "true"
click at [260, 424] on input "checkbox" at bounding box center [261, 425] width 13 height 13
checkbox input "true"
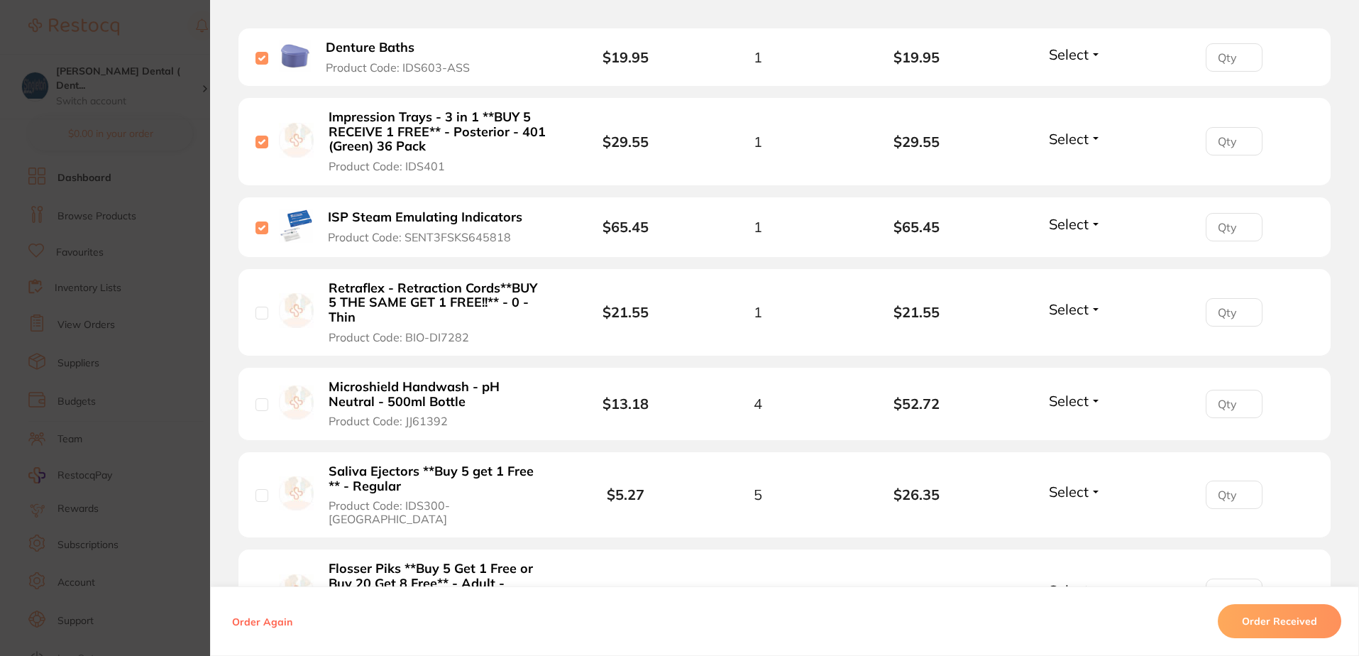
scroll to position [1632, 0]
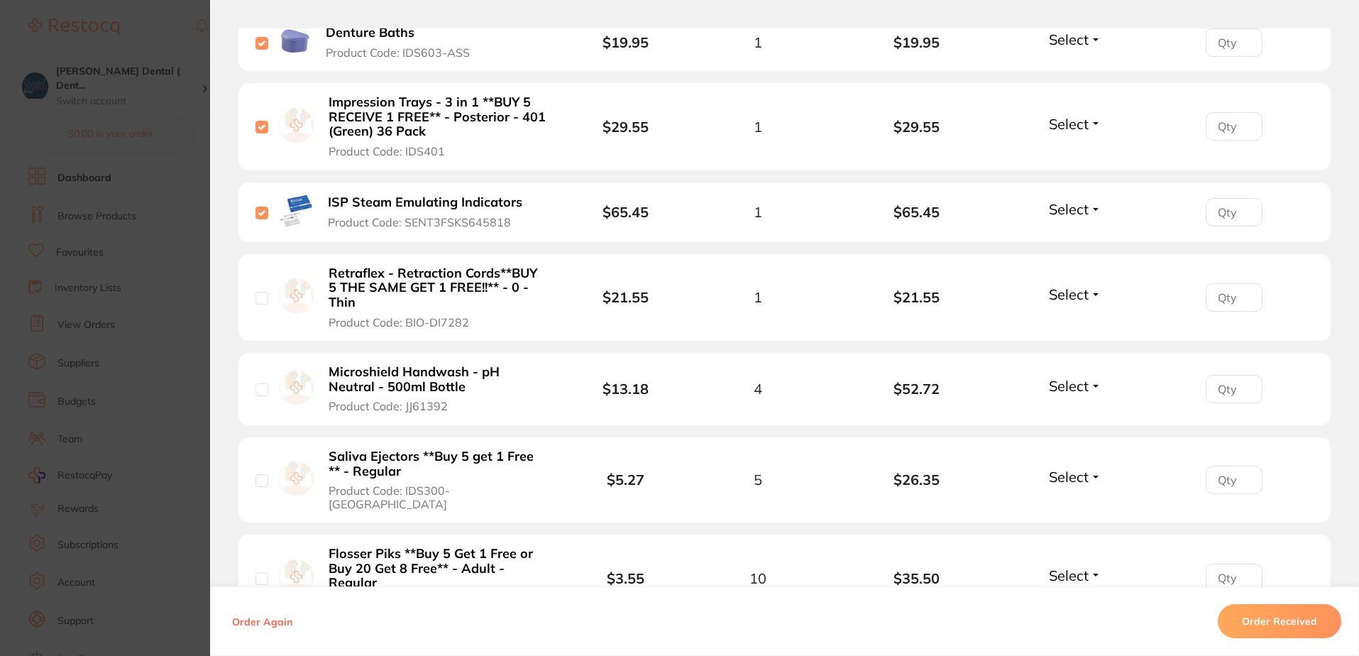
click at [258, 297] on input "checkbox" at bounding box center [261, 298] width 13 height 13
checkbox input "true"
click at [260, 392] on input "checkbox" at bounding box center [261, 389] width 13 height 13
checkbox input "true"
click at [260, 474] on input "checkbox" at bounding box center [261, 480] width 13 height 13
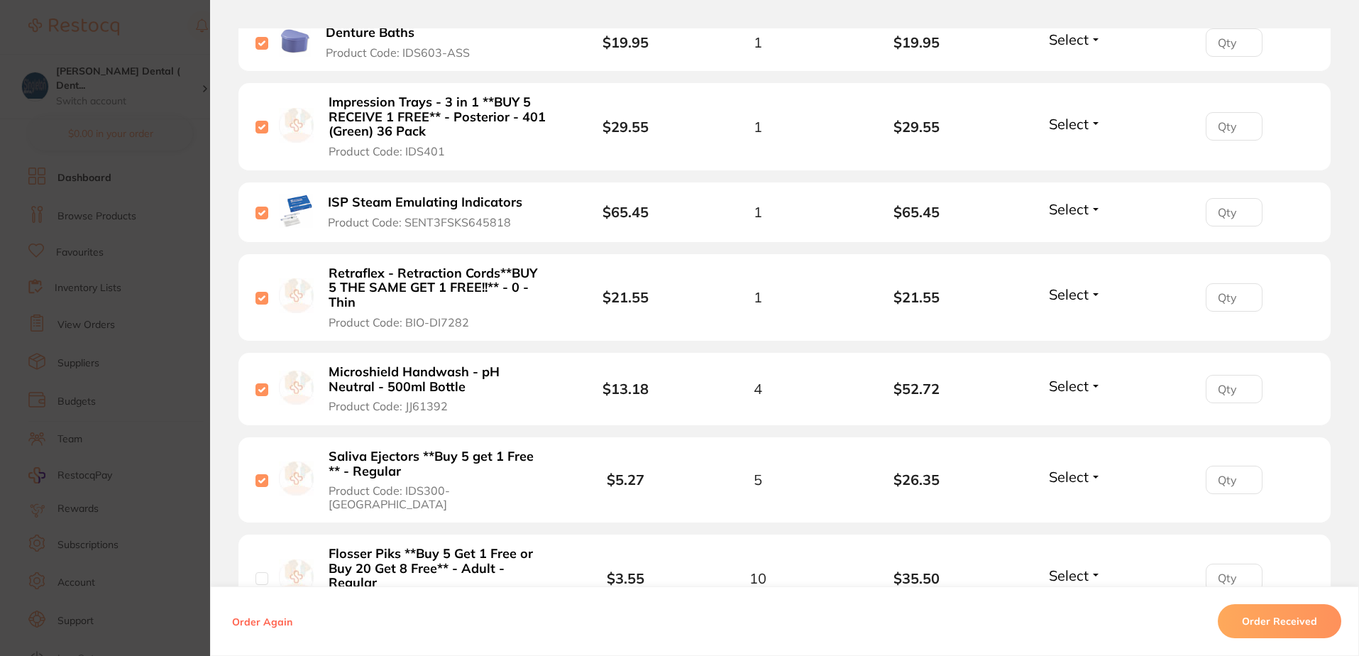
checkbox input "true"
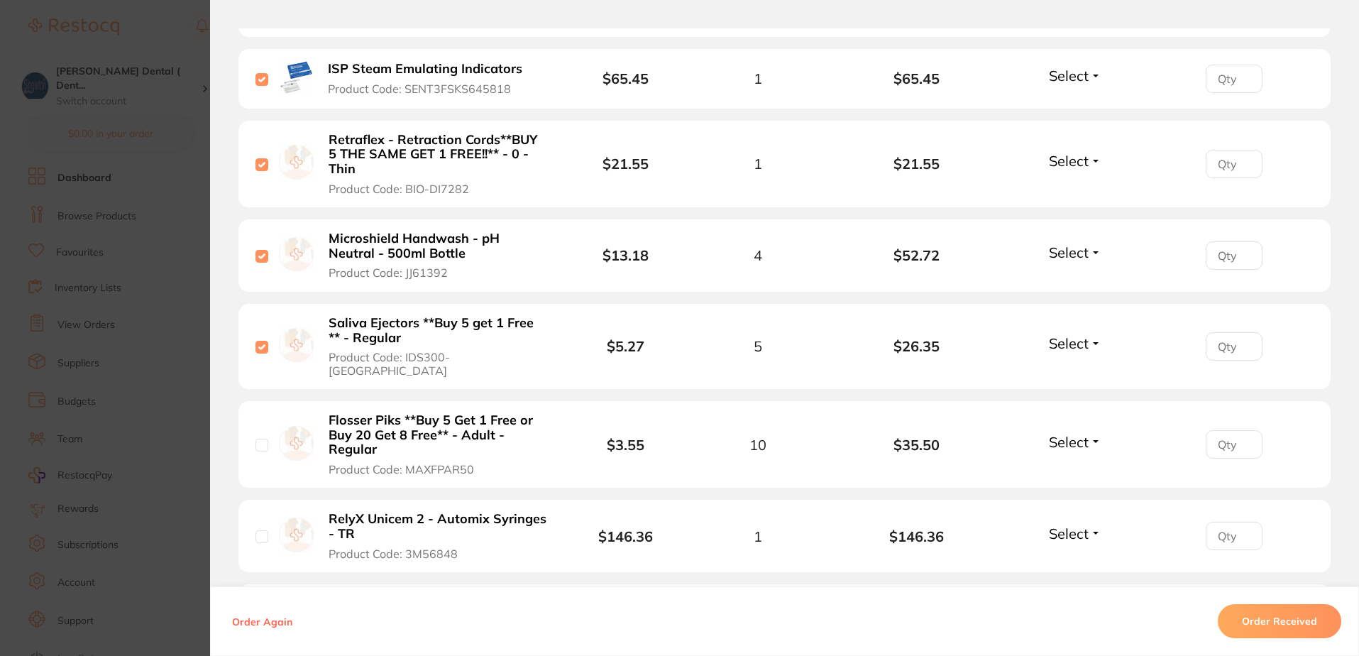
scroll to position [1916, 0]
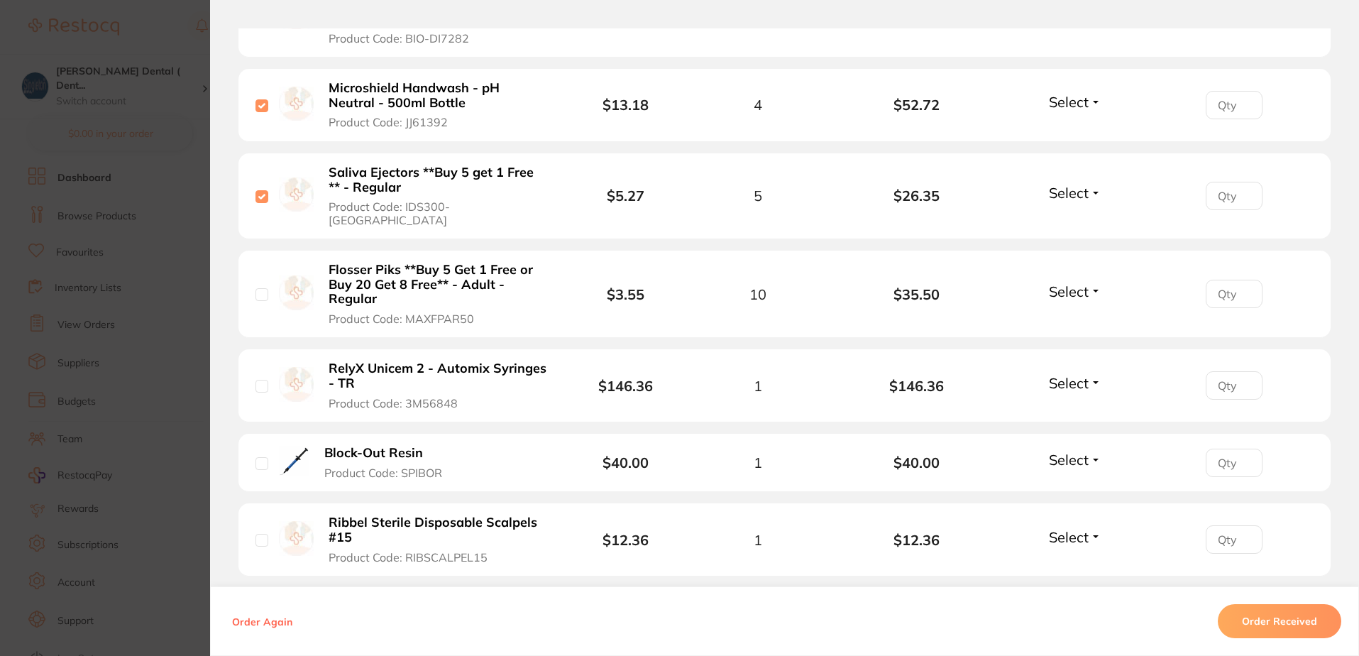
click at [259, 288] on input "checkbox" at bounding box center [261, 294] width 13 height 13
checkbox input "true"
click at [260, 380] on input "checkbox" at bounding box center [261, 386] width 13 height 13
checkbox input "true"
click at [260, 457] on input "checkbox" at bounding box center [261, 463] width 13 height 13
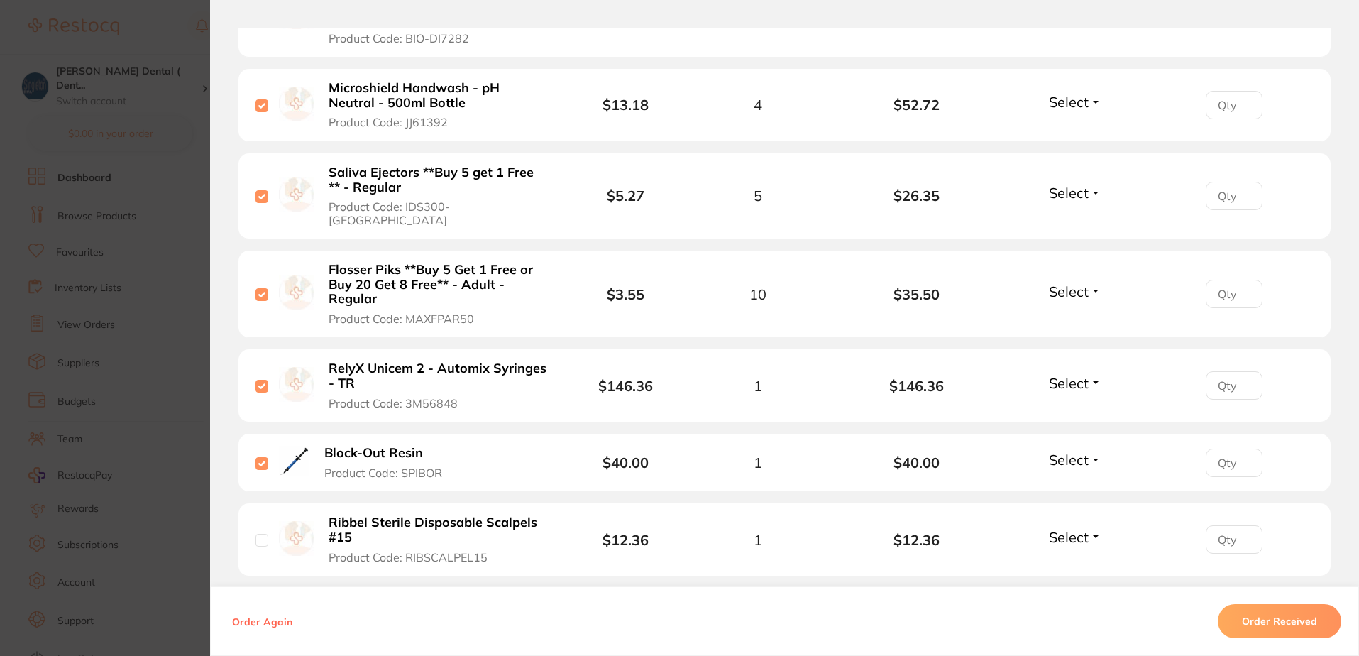
checkbox input "true"
click at [259, 534] on input "checkbox" at bounding box center [261, 540] width 13 height 13
checkbox input "true"
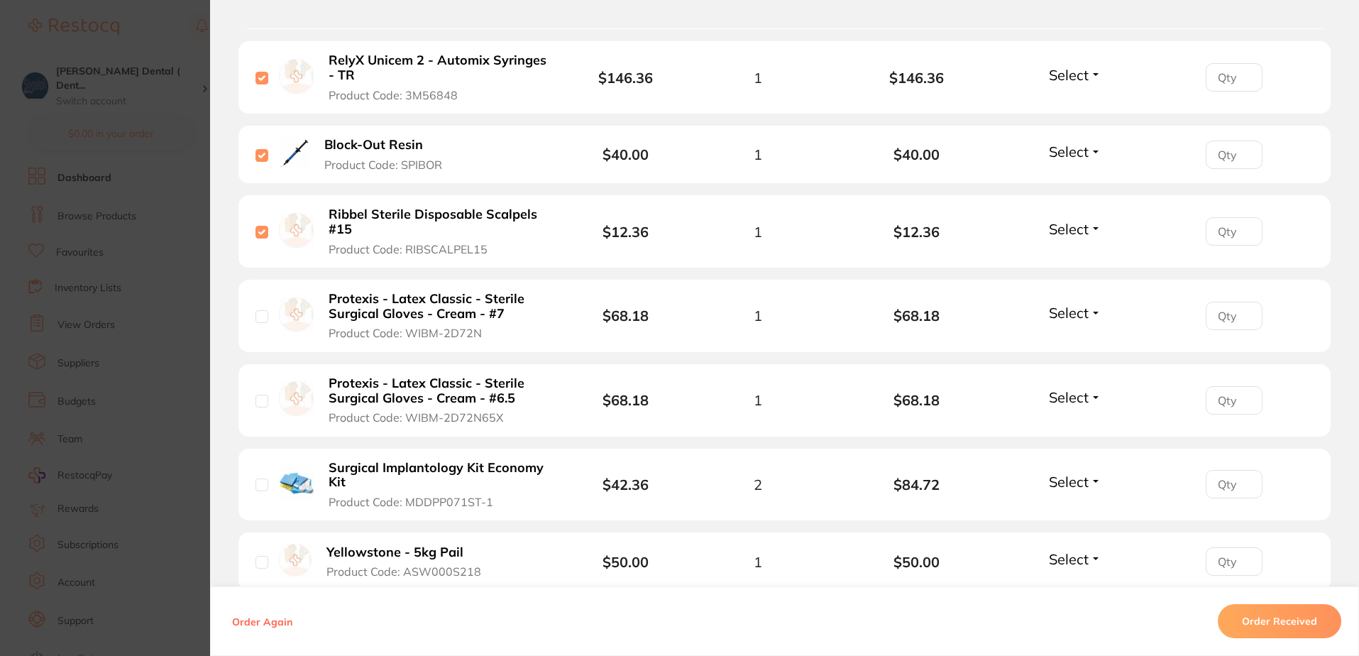
scroll to position [2271, 0]
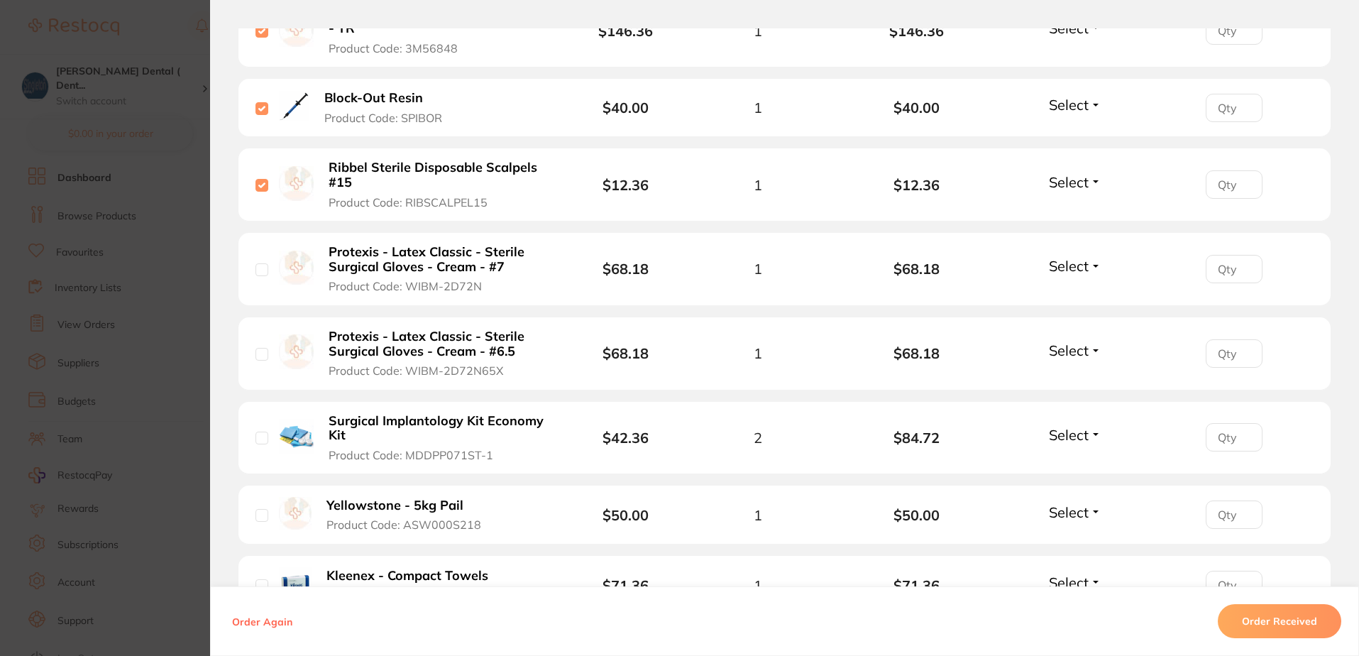
click at [255, 263] on input "checkbox" at bounding box center [261, 269] width 13 height 13
checkbox input "true"
click at [262, 348] on input "checkbox" at bounding box center [261, 354] width 13 height 13
checkbox input "true"
click at [258, 431] on input "checkbox" at bounding box center [261, 437] width 13 height 13
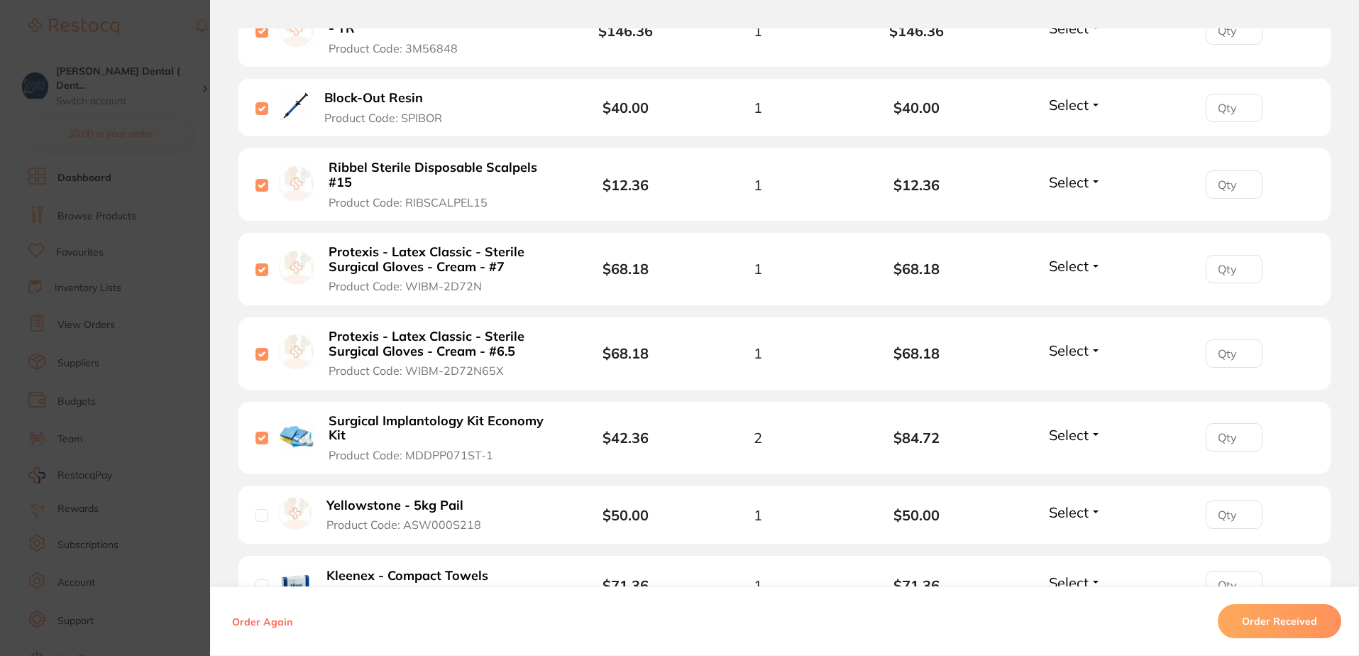
checkbox input "true"
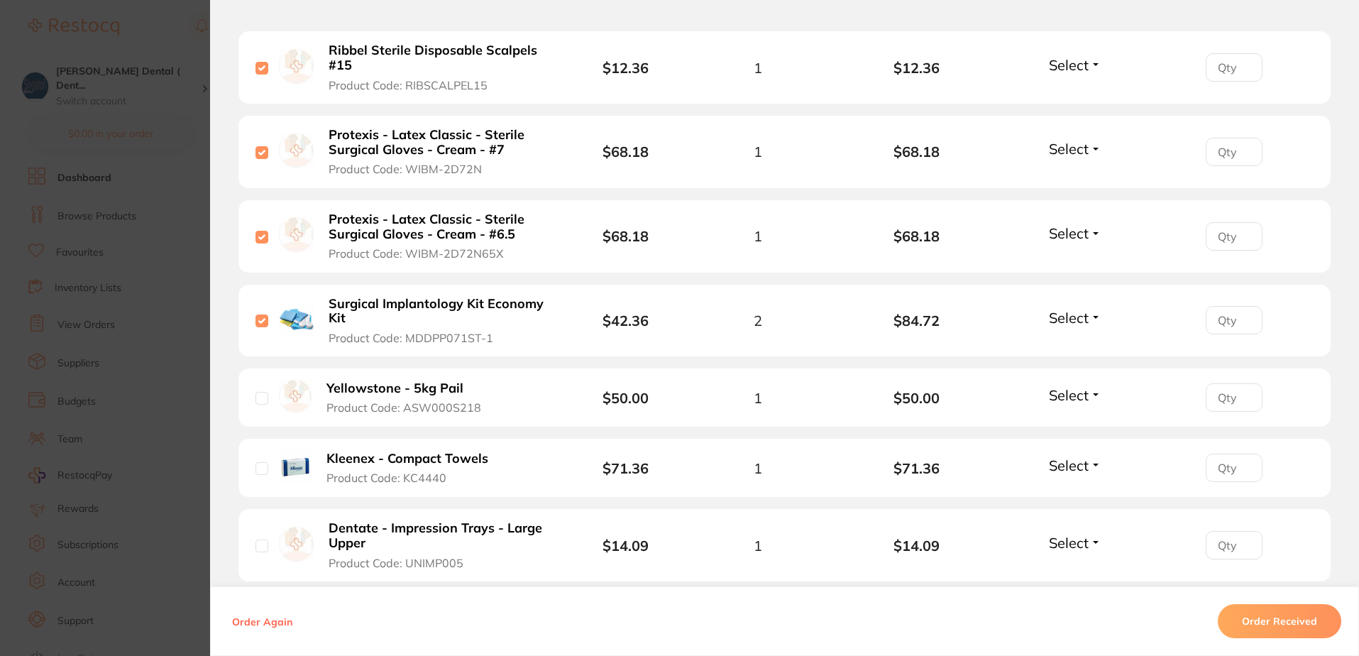
scroll to position [2413, 0]
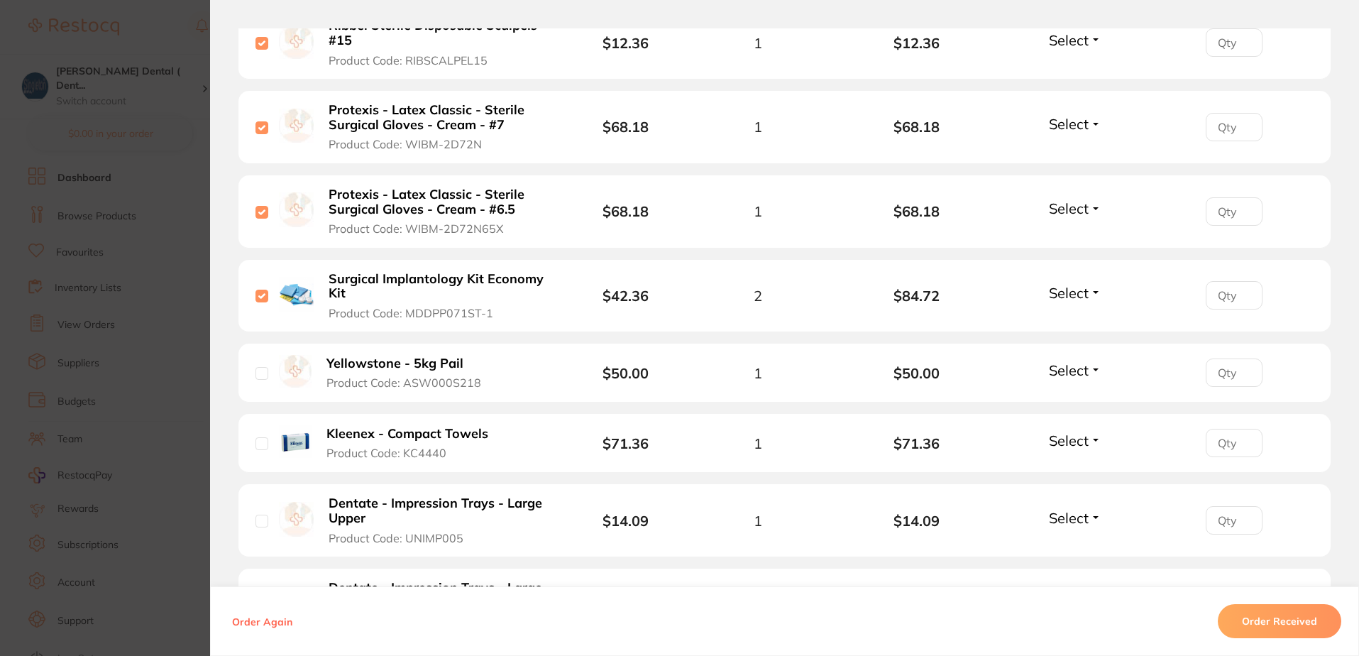
click at [258, 437] on input "checkbox" at bounding box center [261, 443] width 13 height 13
checkbox input "true"
click at [255, 514] on input "checkbox" at bounding box center [261, 520] width 13 height 13
checkbox input "true"
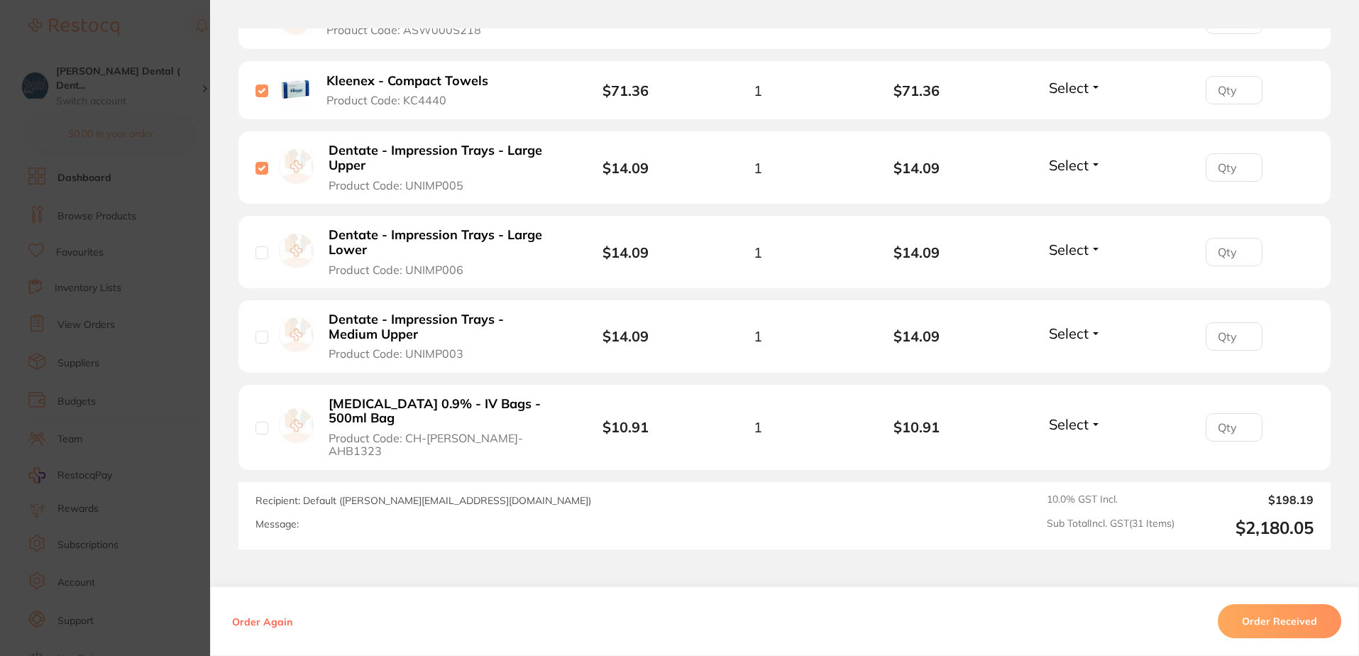
scroll to position [2768, 0]
click at [255, 244] on input "checkbox" at bounding box center [261, 250] width 13 height 13
checkbox input "true"
click at [261, 419] on input "checkbox" at bounding box center [261, 425] width 13 height 13
checkbox input "true"
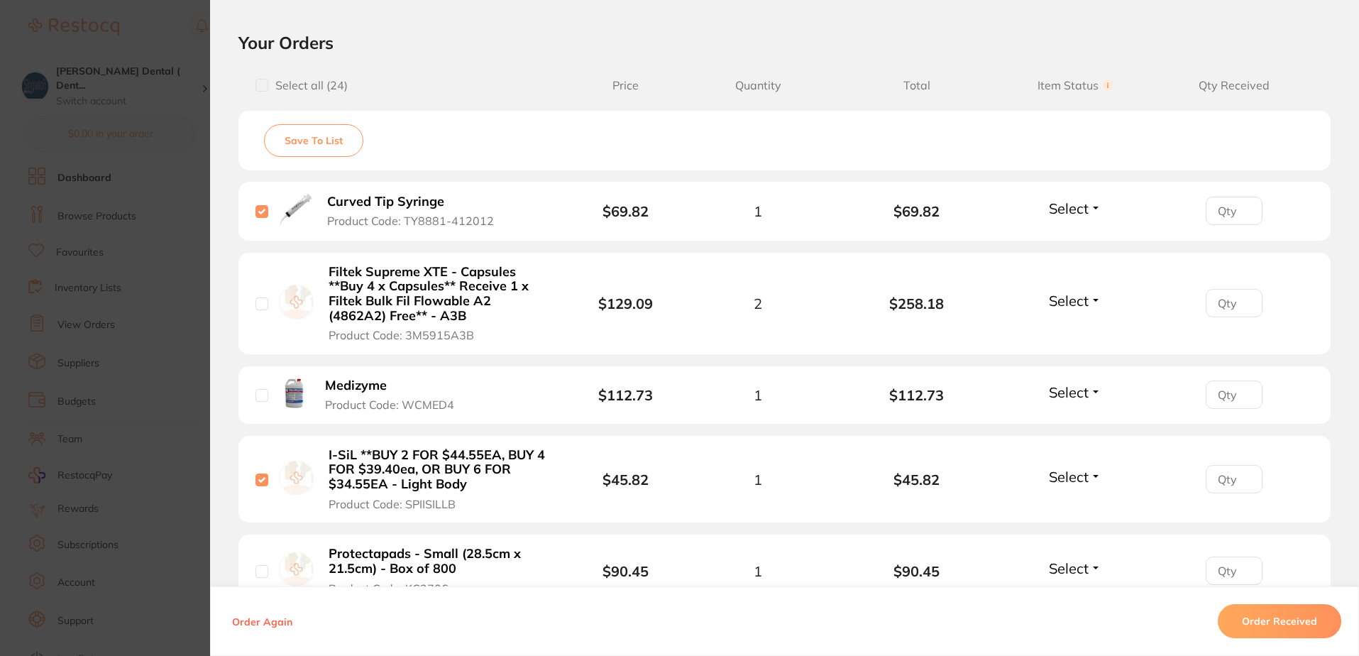
scroll to position [497, 0]
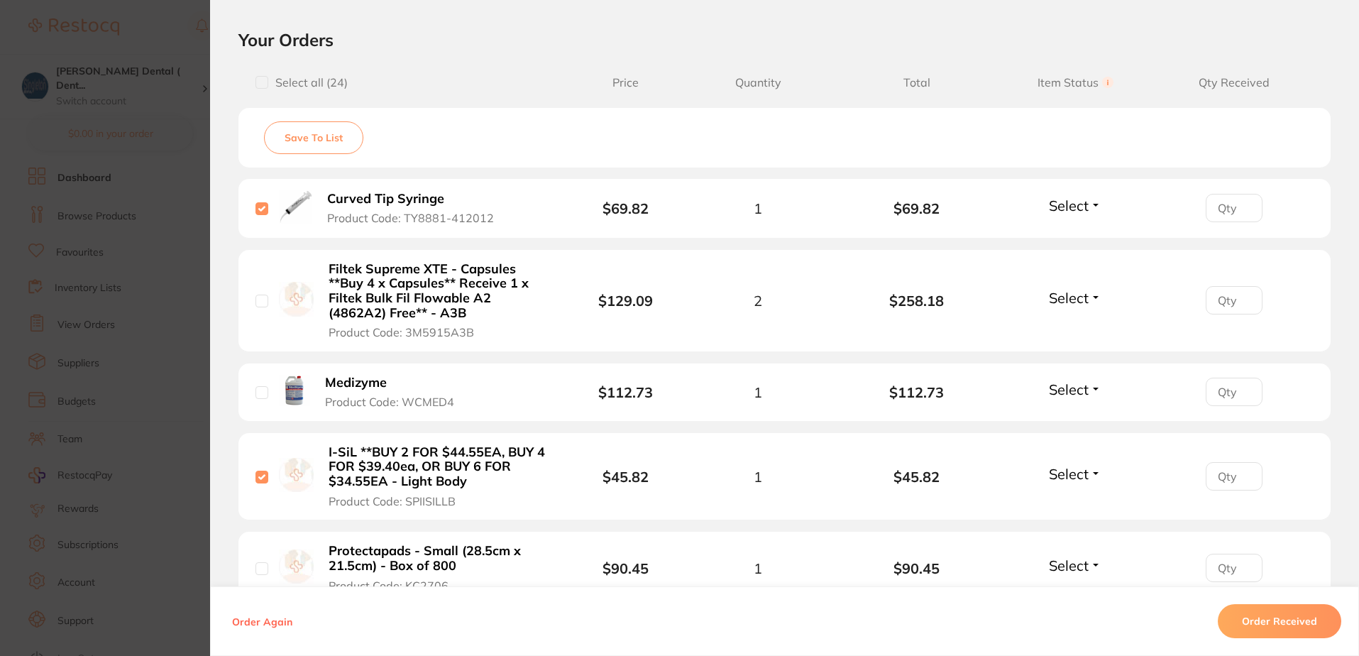
click at [1092, 297] on button "Select" at bounding box center [1075, 298] width 61 height 18
click at [1072, 349] on span "Back Order" at bounding box center [1075, 349] width 43 height 11
click at [1080, 204] on span "Select" at bounding box center [1069, 206] width 40 height 18
click at [1076, 231] on span "Received" at bounding box center [1075, 236] width 36 height 11
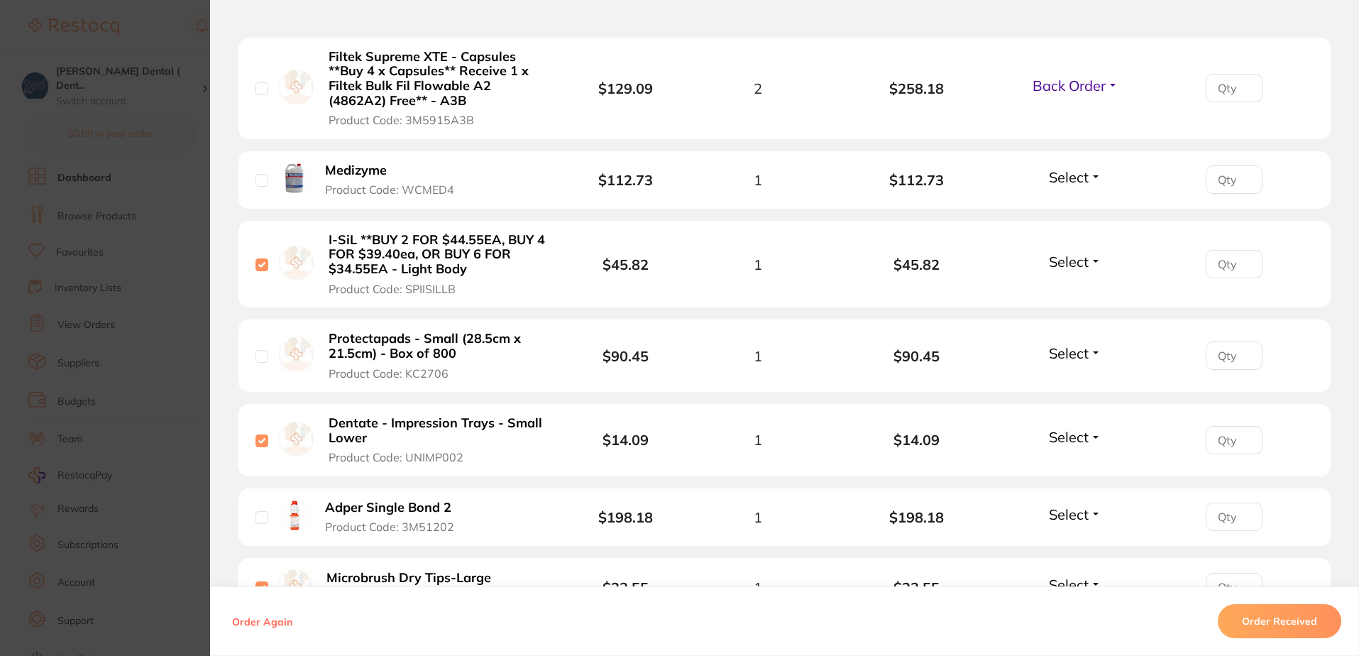
scroll to position [710, 0]
click at [1067, 258] on span "Select" at bounding box center [1069, 261] width 40 height 18
click at [1072, 290] on span "Received" at bounding box center [1075, 291] width 36 height 11
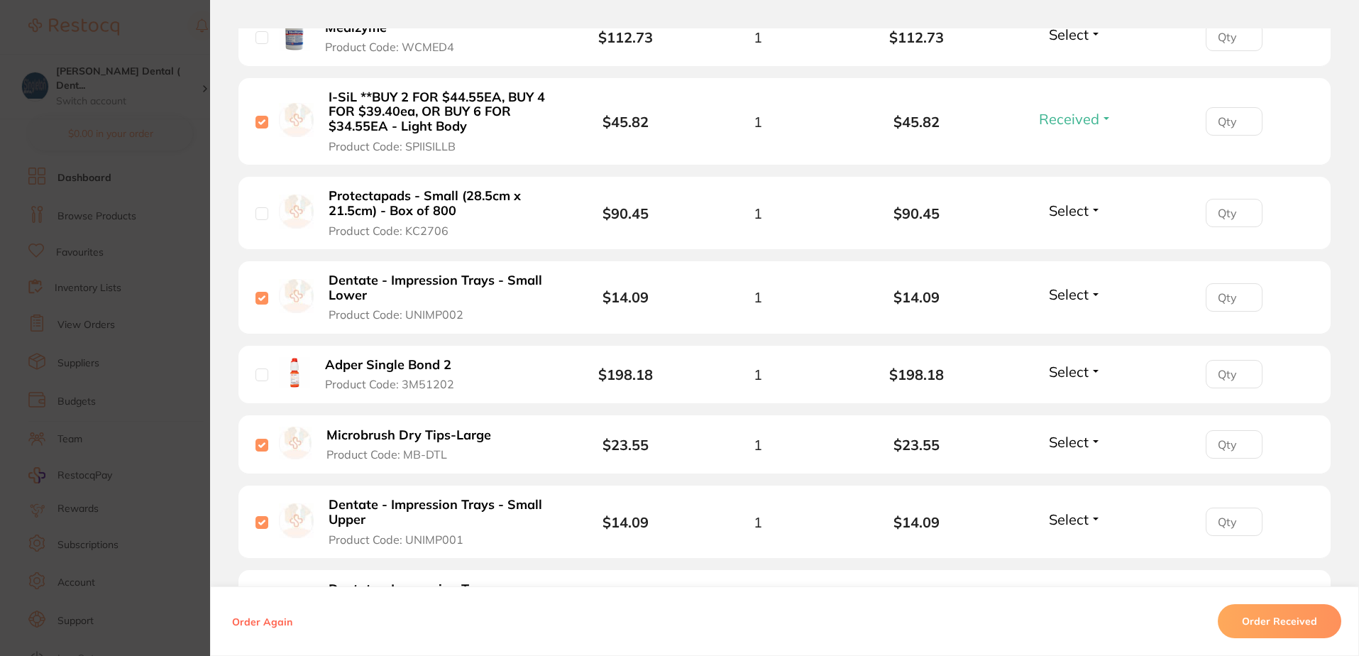
click at [1060, 296] on span "Select" at bounding box center [1069, 294] width 40 height 18
click at [1065, 324] on span "Received" at bounding box center [1075, 324] width 36 height 11
click at [1063, 370] on span "Select" at bounding box center [1069, 372] width 40 height 18
click at [1062, 422] on span "Back Order" at bounding box center [1075, 424] width 43 height 11
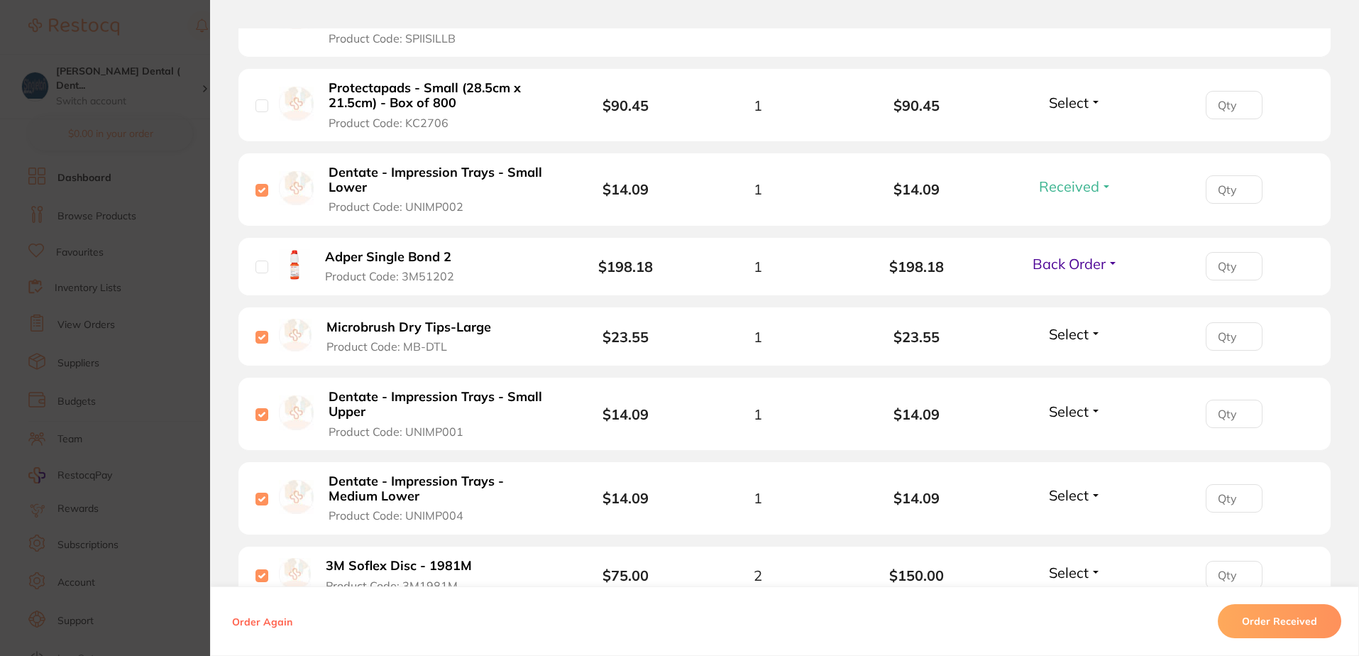
scroll to position [993, 0]
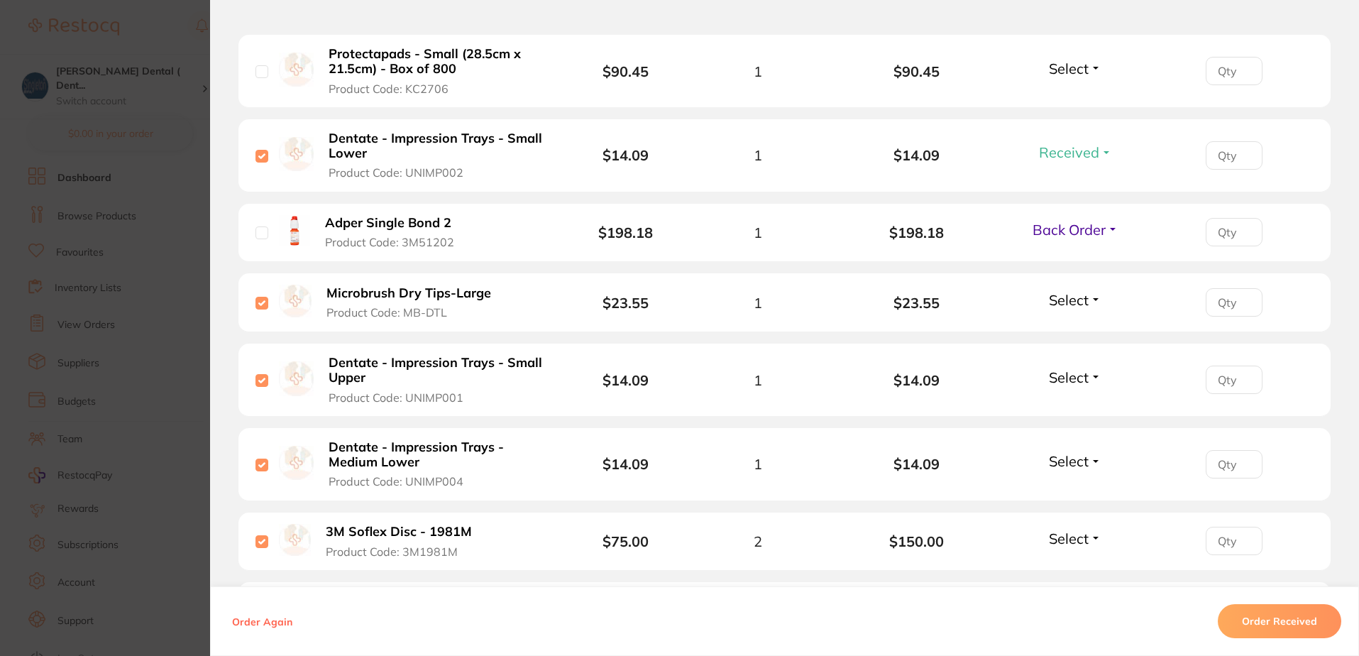
click at [1066, 297] on span "Select" at bounding box center [1069, 300] width 40 height 18
click at [1062, 329] on span "Received" at bounding box center [1075, 330] width 36 height 11
click at [1055, 377] on span "Select" at bounding box center [1069, 377] width 40 height 18
click at [1072, 408] on span "Received" at bounding box center [1075, 407] width 36 height 11
click at [1071, 461] on span "Select" at bounding box center [1069, 461] width 40 height 18
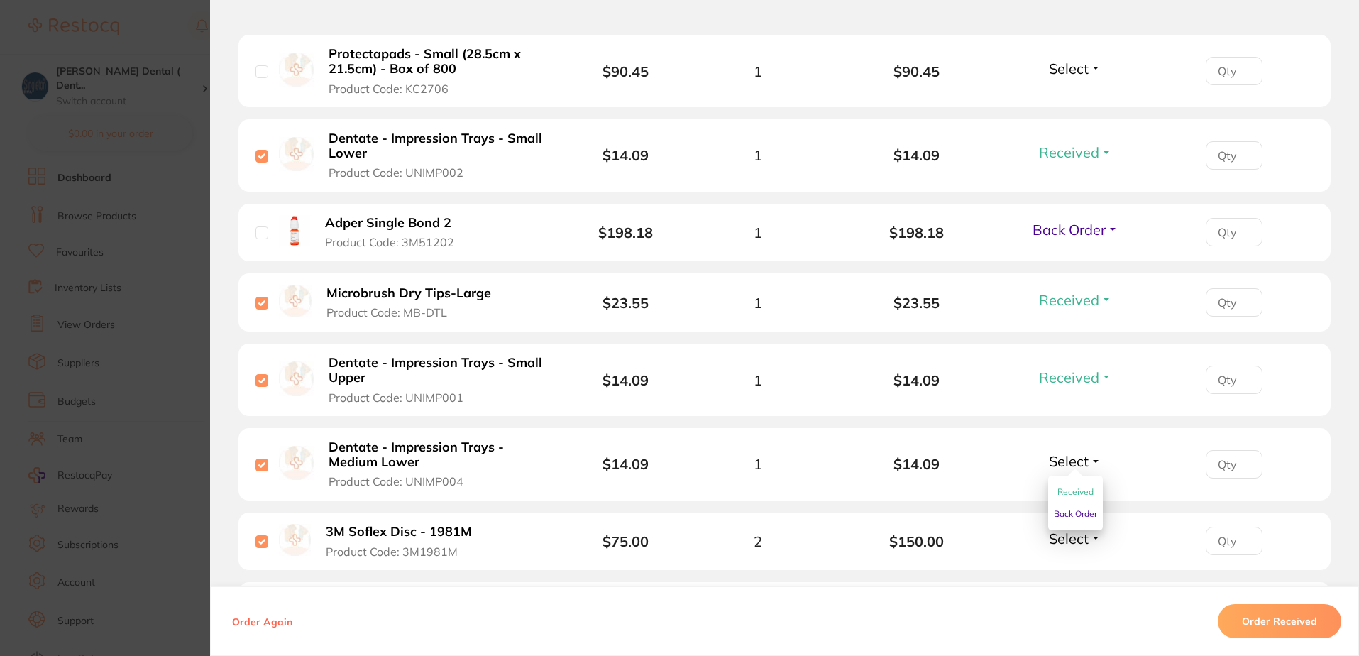
click at [1074, 489] on span "Received" at bounding box center [1075, 491] width 36 height 11
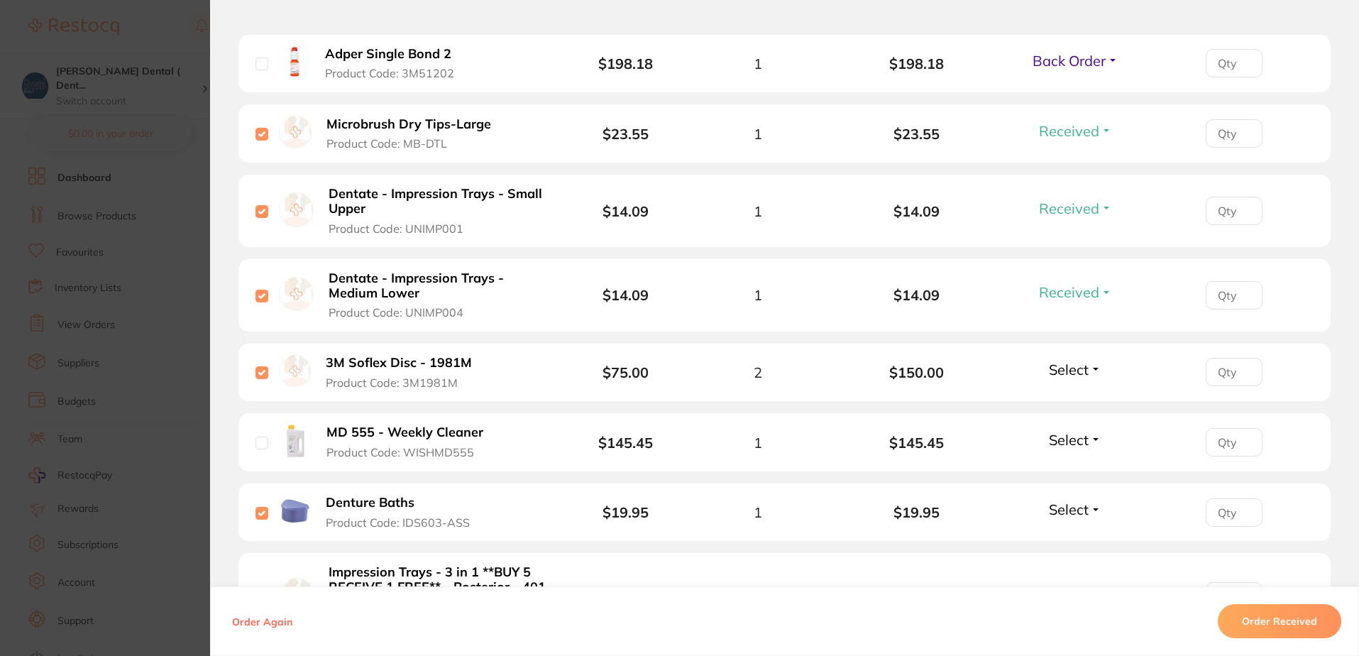
scroll to position [1277, 0]
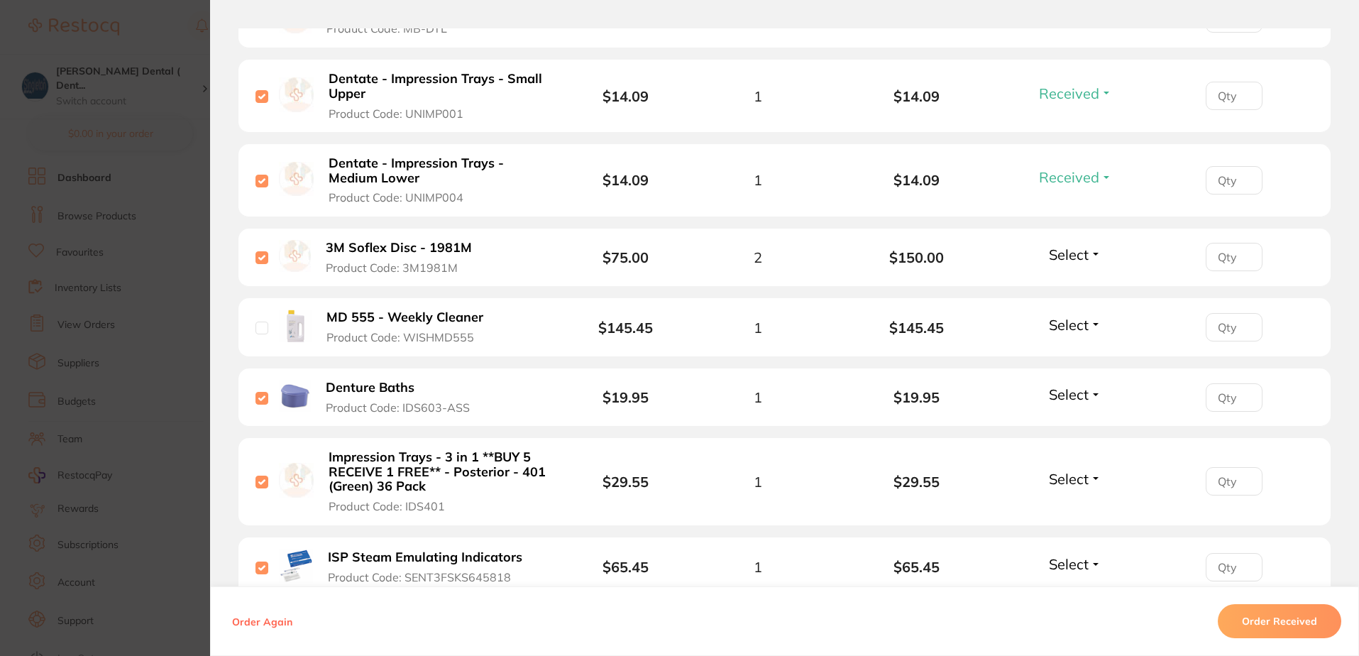
click at [1058, 258] on span "Select" at bounding box center [1069, 255] width 40 height 18
click at [1065, 284] on span "Received" at bounding box center [1075, 285] width 36 height 11
click at [1069, 326] on span "Select" at bounding box center [1069, 325] width 40 height 18
click at [1061, 395] on span "Select" at bounding box center [1069, 394] width 40 height 18
click at [1065, 400] on span "Select" at bounding box center [1069, 394] width 40 height 18
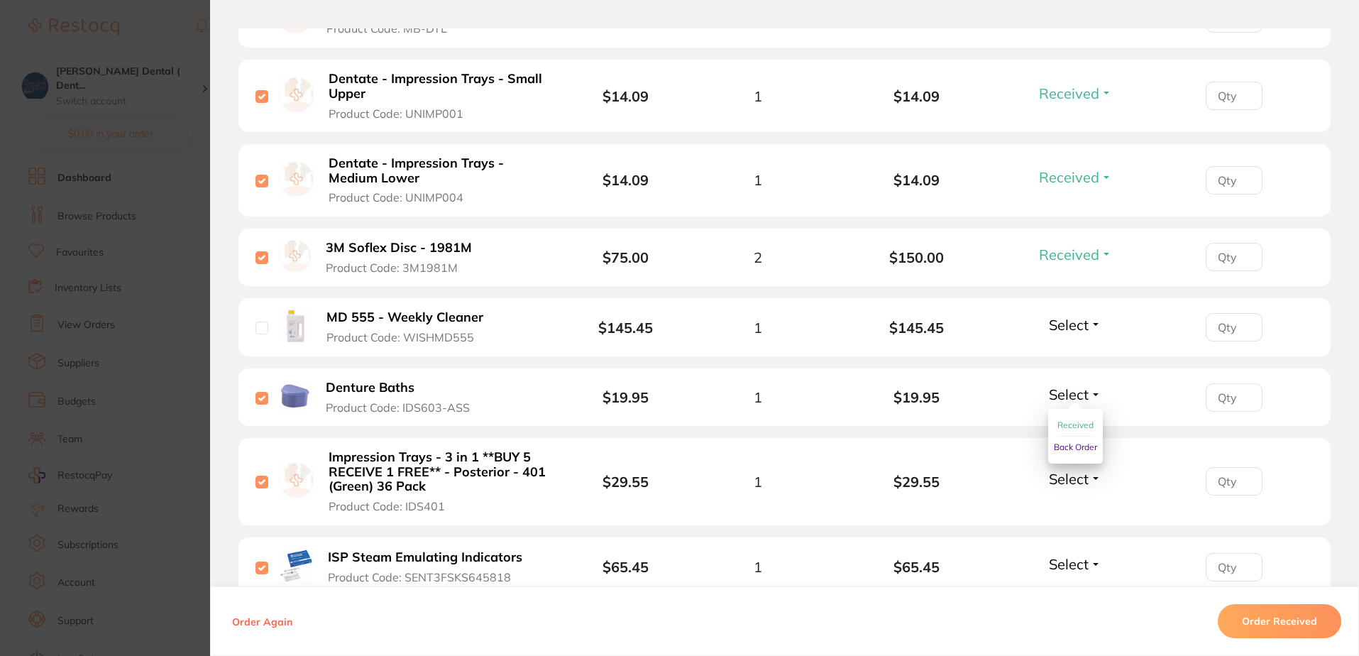
click at [1070, 422] on span "Received" at bounding box center [1075, 424] width 36 height 11
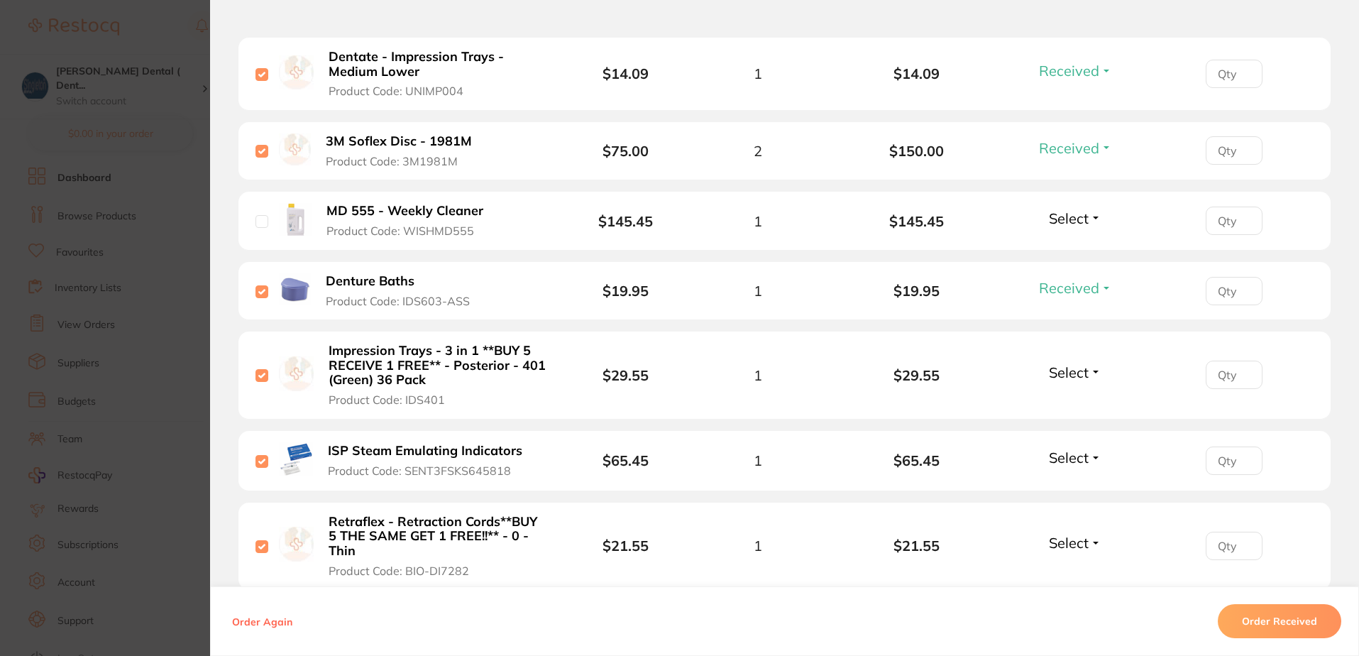
scroll to position [1419, 0]
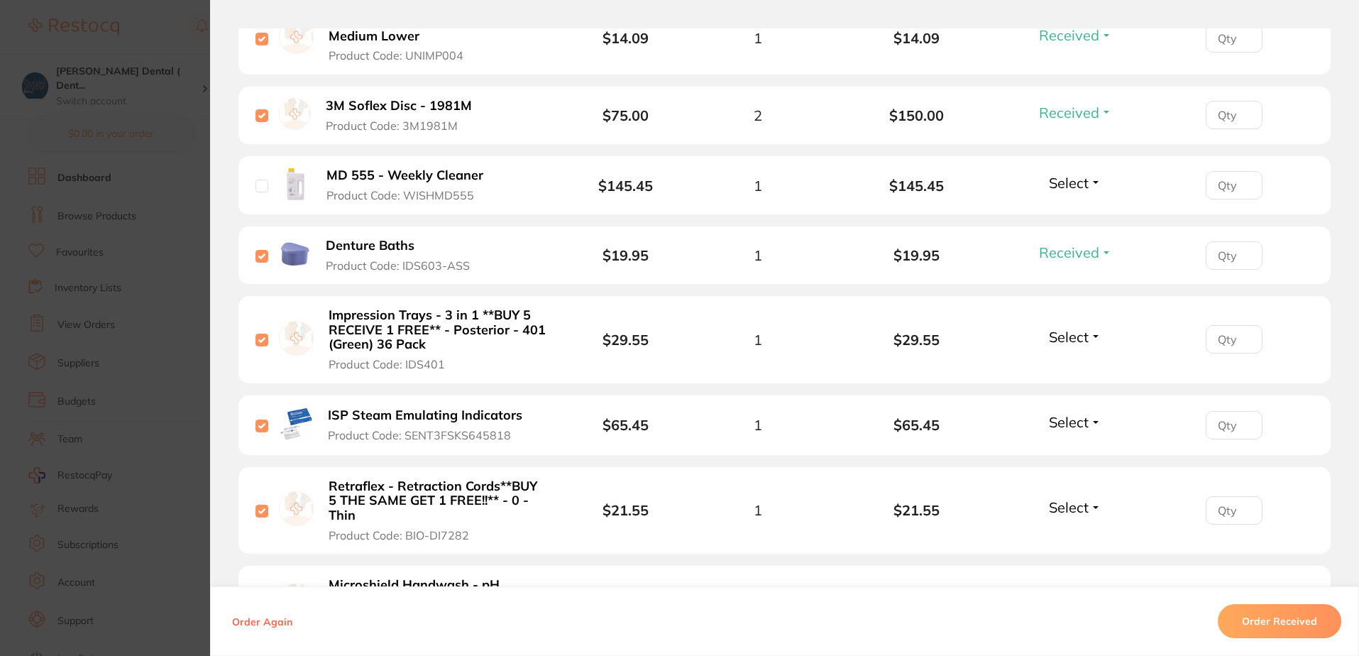
click at [1074, 338] on span "Select" at bounding box center [1069, 337] width 40 height 18
click at [1069, 365] on span "Received" at bounding box center [1075, 367] width 36 height 11
click at [1065, 424] on span "Select" at bounding box center [1069, 422] width 40 height 18
click at [1072, 451] on span "Received" at bounding box center [1075, 452] width 36 height 11
click at [1072, 503] on span "Select" at bounding box center [1069, 507] width 40 height 18
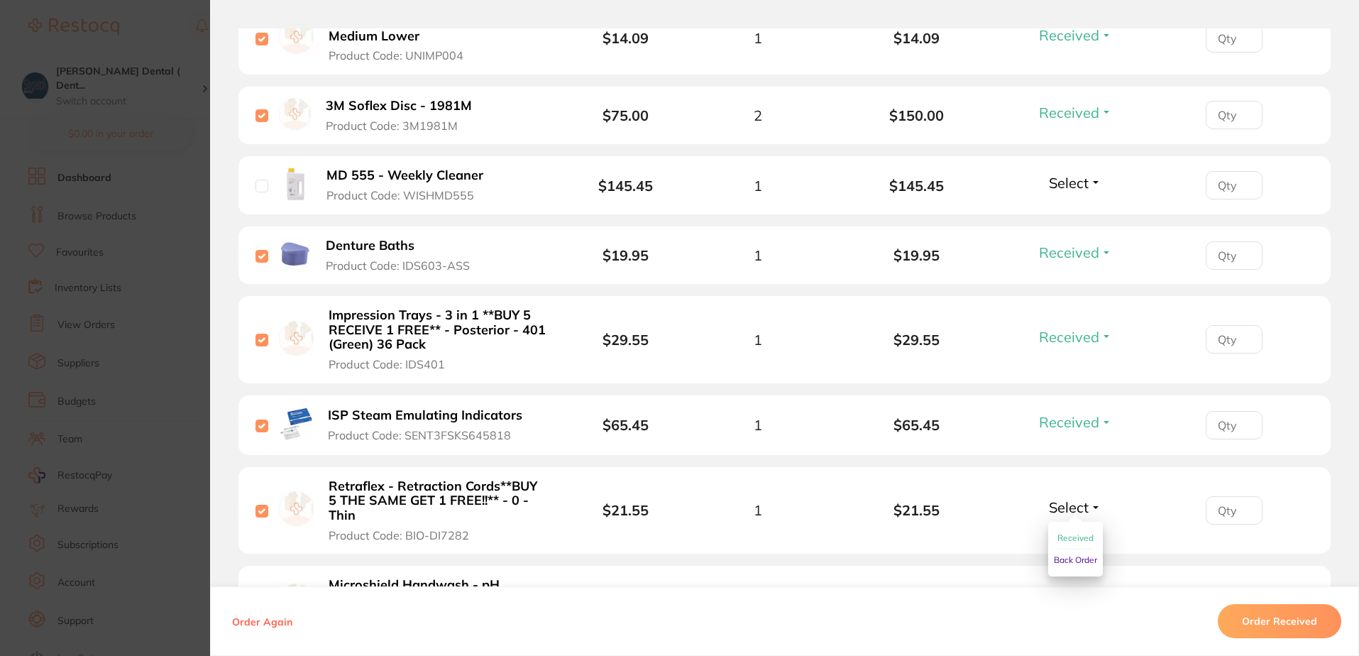
click at [1071, 539] on span "Received" at bounding box center [1075, 537] width 36 height 11
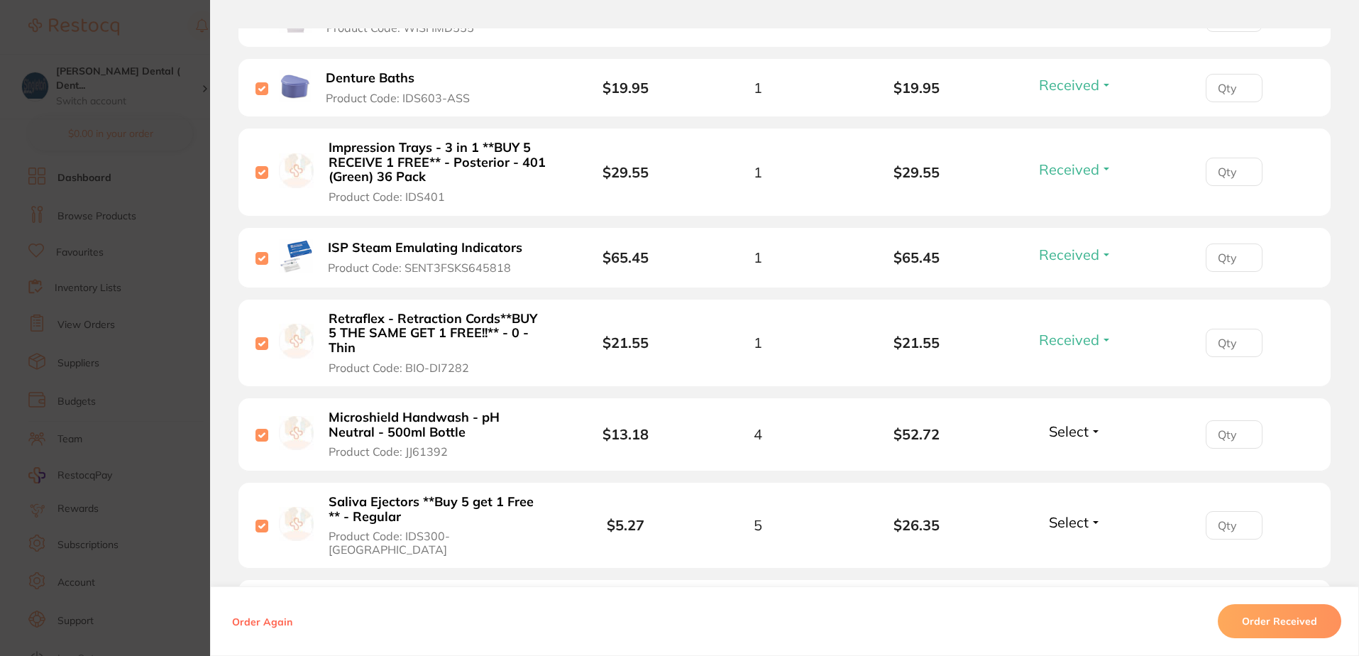
scroll to position [1632, 0]
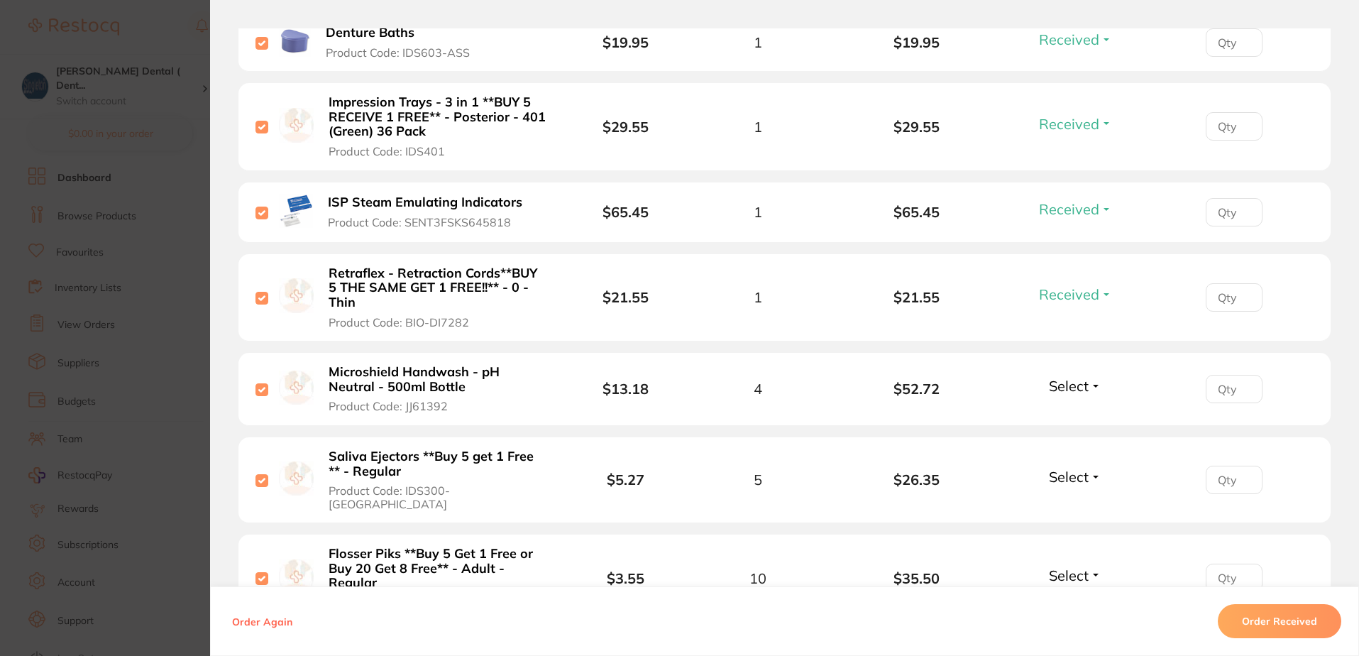
click at [1066, 387] on span "Select" at bounding box center [1069, 386] width 40 height 18
click at [1073, 415] on span "Received" at bounding box center [1075, 416] width 36 height 11
click at [1072, 474] on span "Select" at bounding box center [1069, 477] width 40 height 18
click at [1070, 502] on span "Received" at bounding box center [1075, 507] width 36 height 11
click at [1073, 566] on span "Select" at bounding box center [1069, 575] width 40 height 18
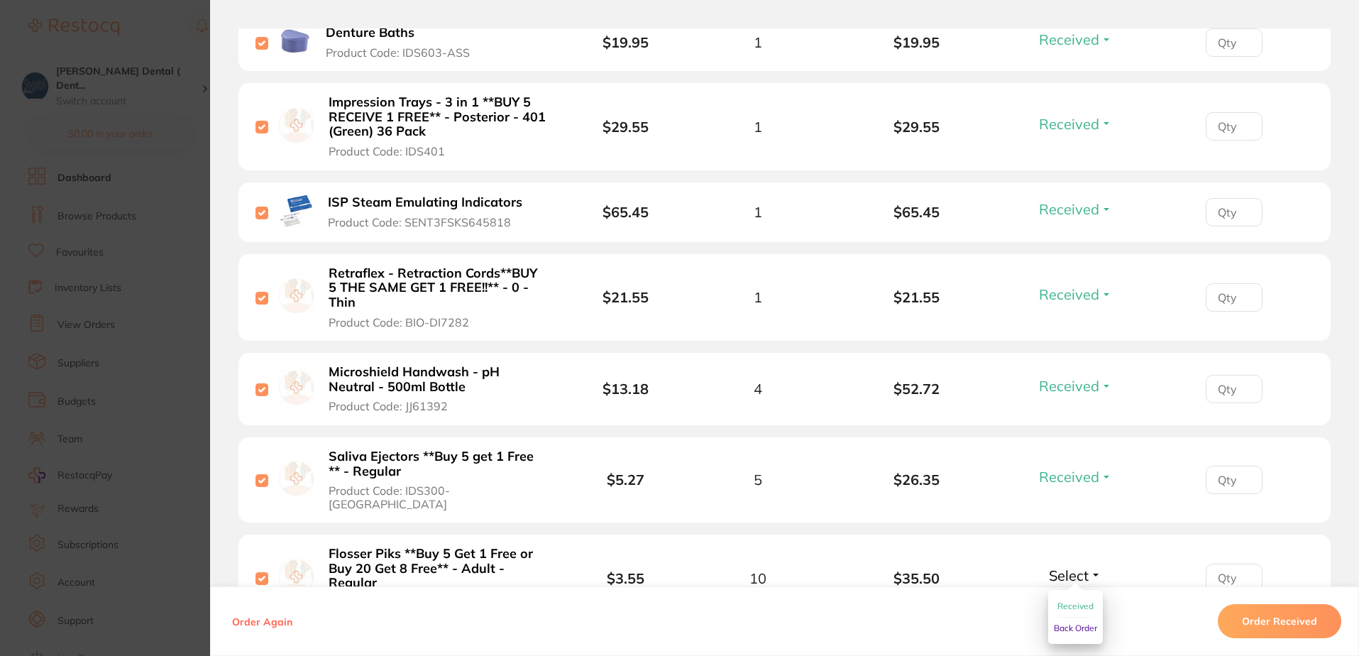
click at [1072, 600] on span "Received" at bounding box center [1075, 605] width 36 height 11
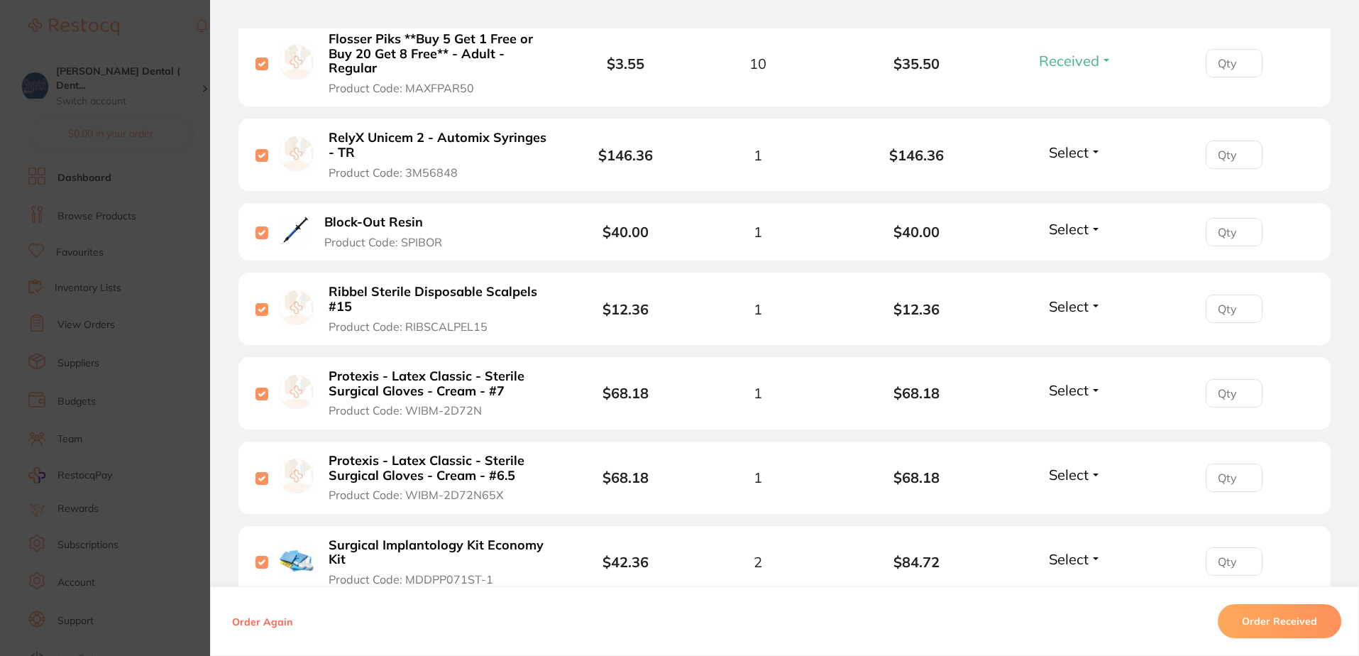
scroll to position [2200, 0]
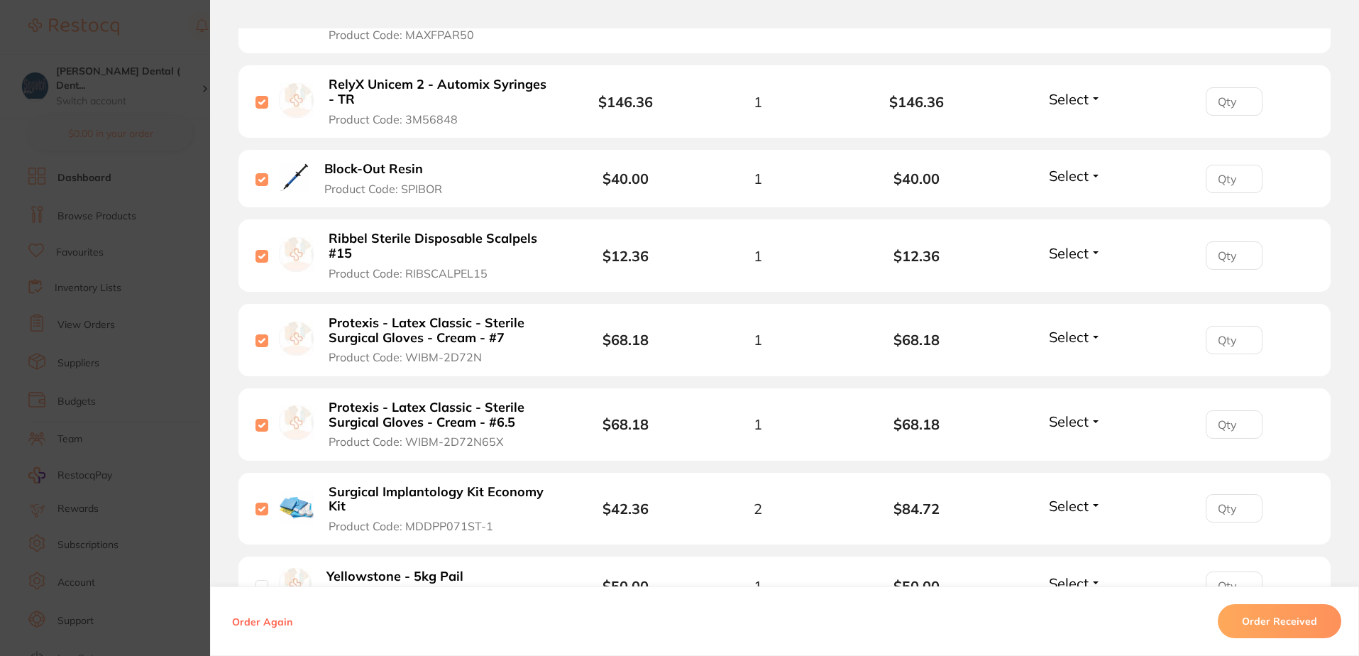
click at [1068, 90] on span "Select" at bounding box center [1069, 99] width 40 height 18
click at [1070, 124] on span "Received" at bounding box center [1075, 129] width 36 height 11
click at [1070, 167] on span "Select" at bounding box center [1069, 176] width 40 height 18
click at [1084, 201] on span "Received" at bounding box center [1075, 206] width 36 height 11
click at [1085, 244] on span "Select" at bounding box center [1069, 253] width 40 height 18
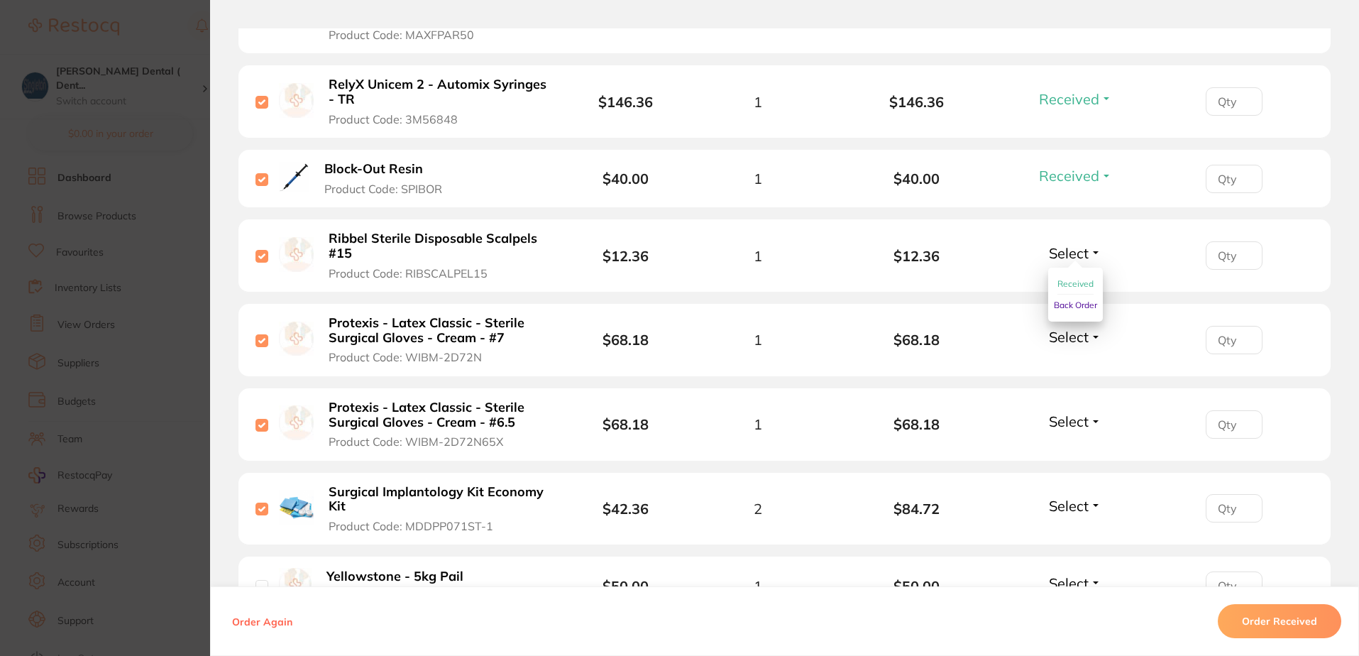
click at [1075, 278] on span "Received" at bounding box center [1075, 283] width 36 height 11
click at [1071, 328] on span "Select" at bounding box center [1069, 337] width 40 height 18
click at [1080, 362] on span "Received" at bounding box center [1075, 367] width 36 height 11
click at [1072, 412] on span "Select" at bounding box center [1069, 421] width 40 height 18
click at [1074, 446] on span "Received" at bounding box center [1075, 451] width 36 height 11
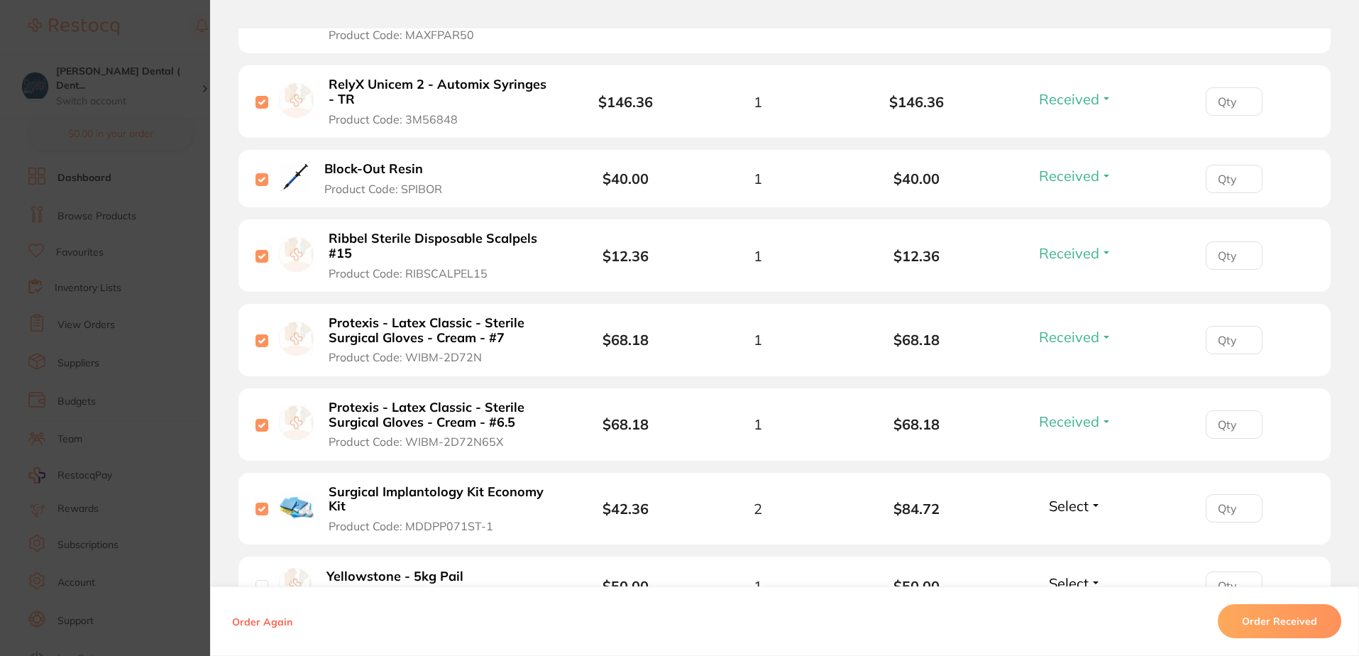
click at [1062, 497] on span "Select" at bounding box center [1069, 506] width 40 height 18
click at [1067, 531] on span "Received" at bounding box center [1075, 536] width 36 height 11
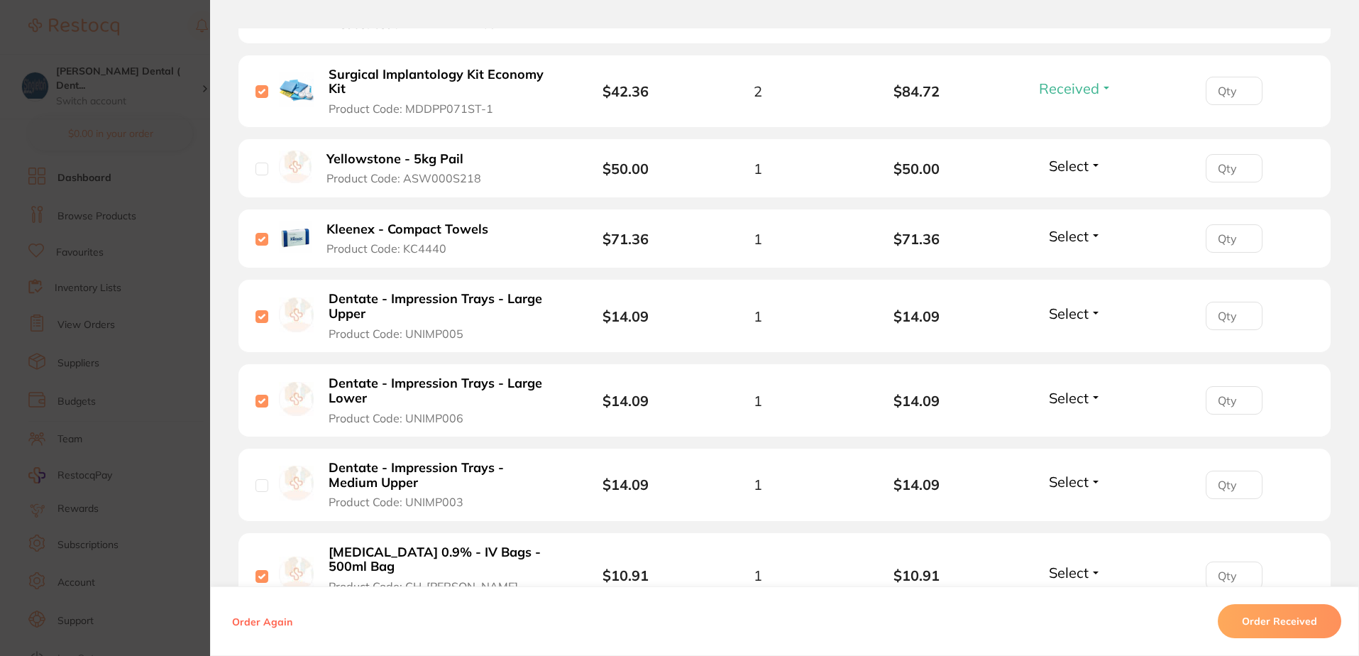
scroll to position [2626, 0]
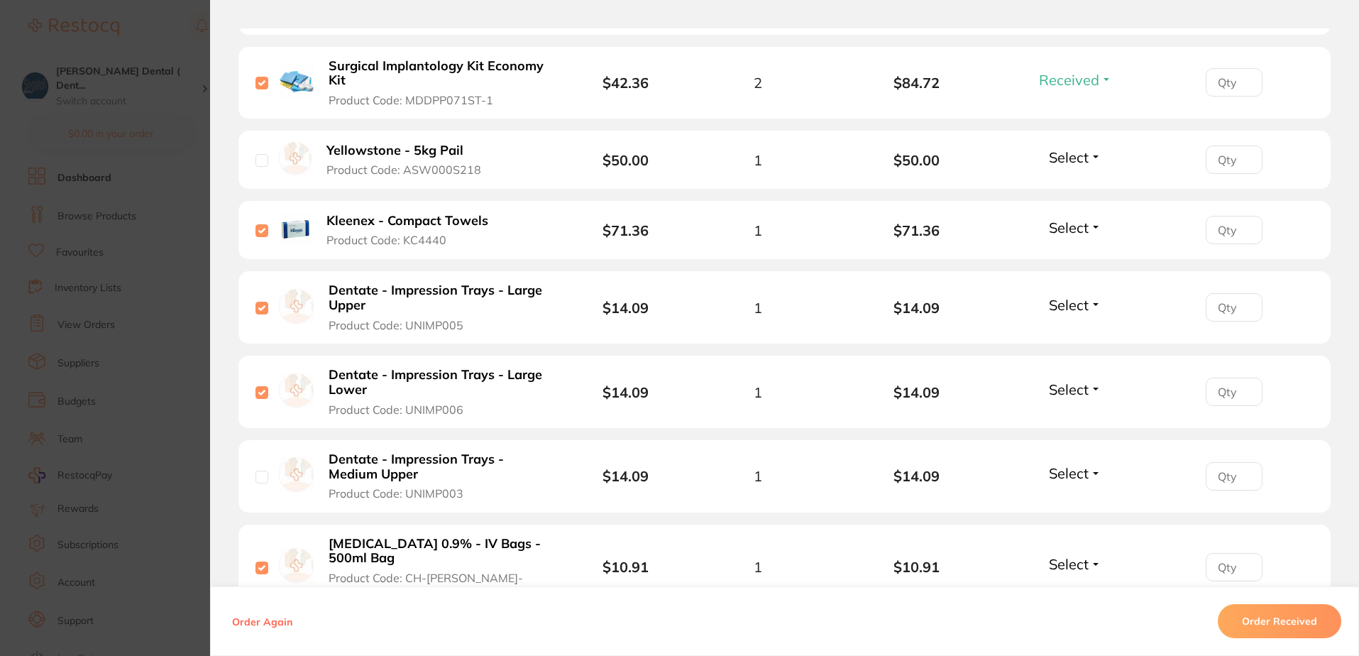
click at [1072, 296] on span "Select" at bounding box center [1069, 305] width 40 height 18
click at [1065, 219] on span "Select" at bounding box center [1069, 228] width 40 height 18
click at [1057, 253] on span "Received" at bounding box center [1075, 258] width 36 height 11
click at [1066, 296] on span "Select" at bounding box center [1069, 305] width 40 height 18
click at [1077, 330] on span "Received" at bounding box center [1075, 335] width 36 height 11
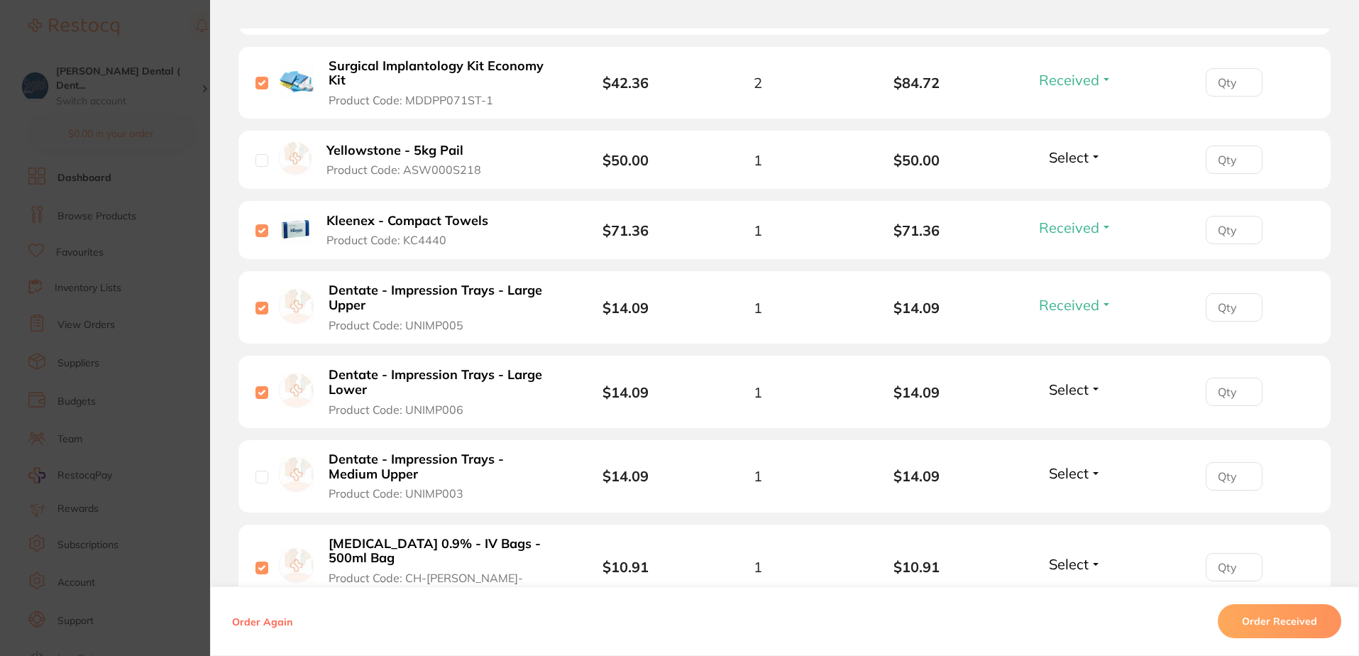
click at [1078, 148] on span "Select" at bounding box center [1069, 157] width 40 height 18
click at [1071, 204] on span "Back Order" at bounding box center [1075, 209] width 43 height 11
click at [1062, 380] on span "Select" at bounding box center [1069, 389] width 40 height 18
click at [1066, 414] on span "Received" at bounding box center [1075, 419] width 36 height 11
click at [1068, 555] on span "Select" at bounding box center [1069, 564] width 40 height 18
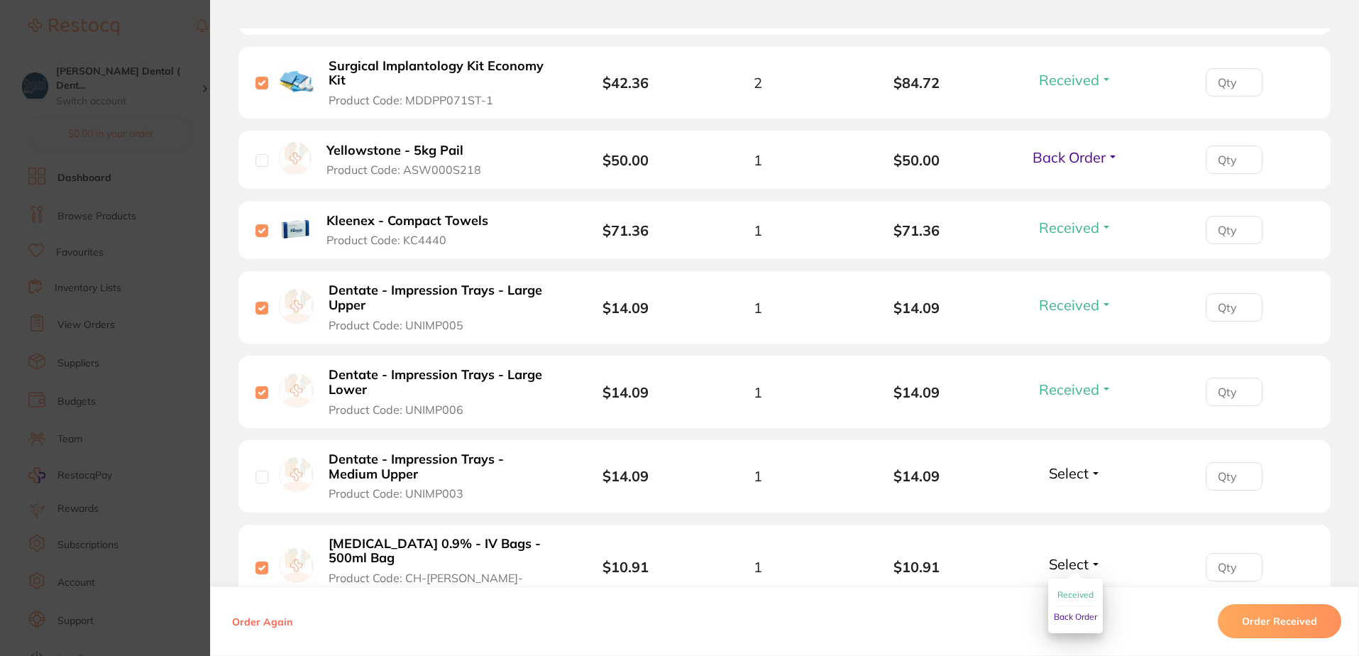
click at [1069, 589] on span "Received" at bounding box center [1075, 594] width 36 height 11
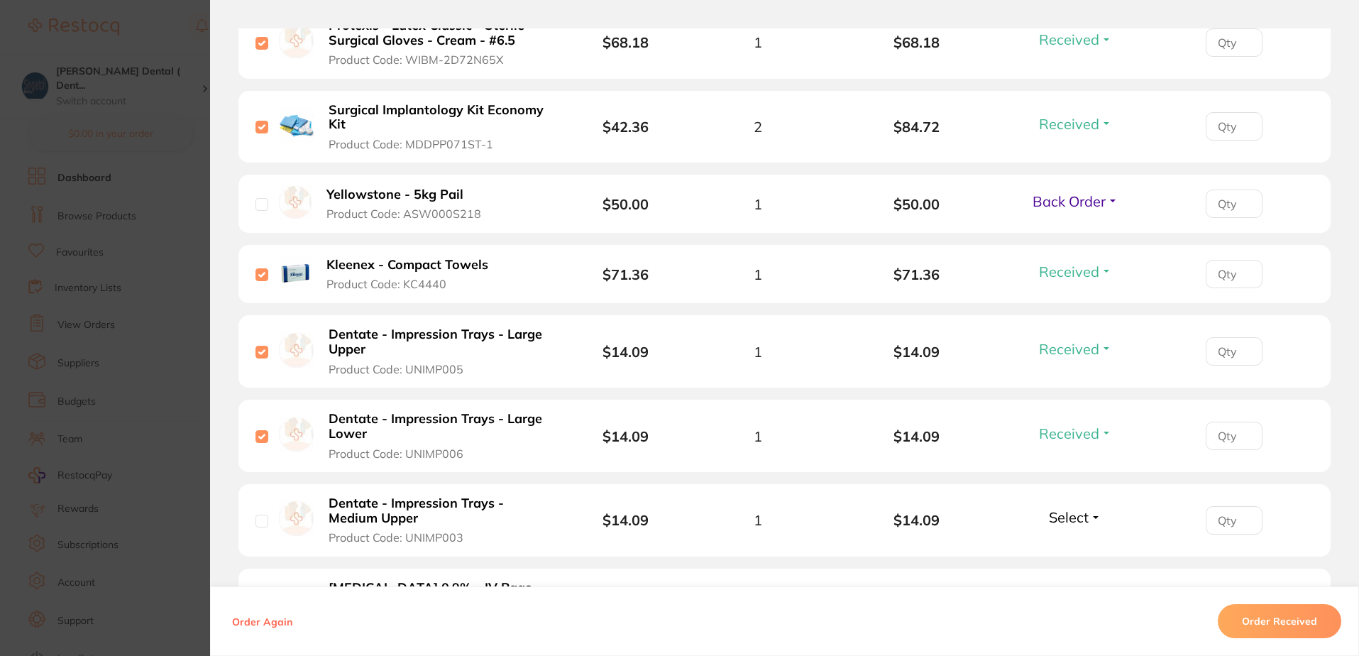
scroll to position [2555, 0]
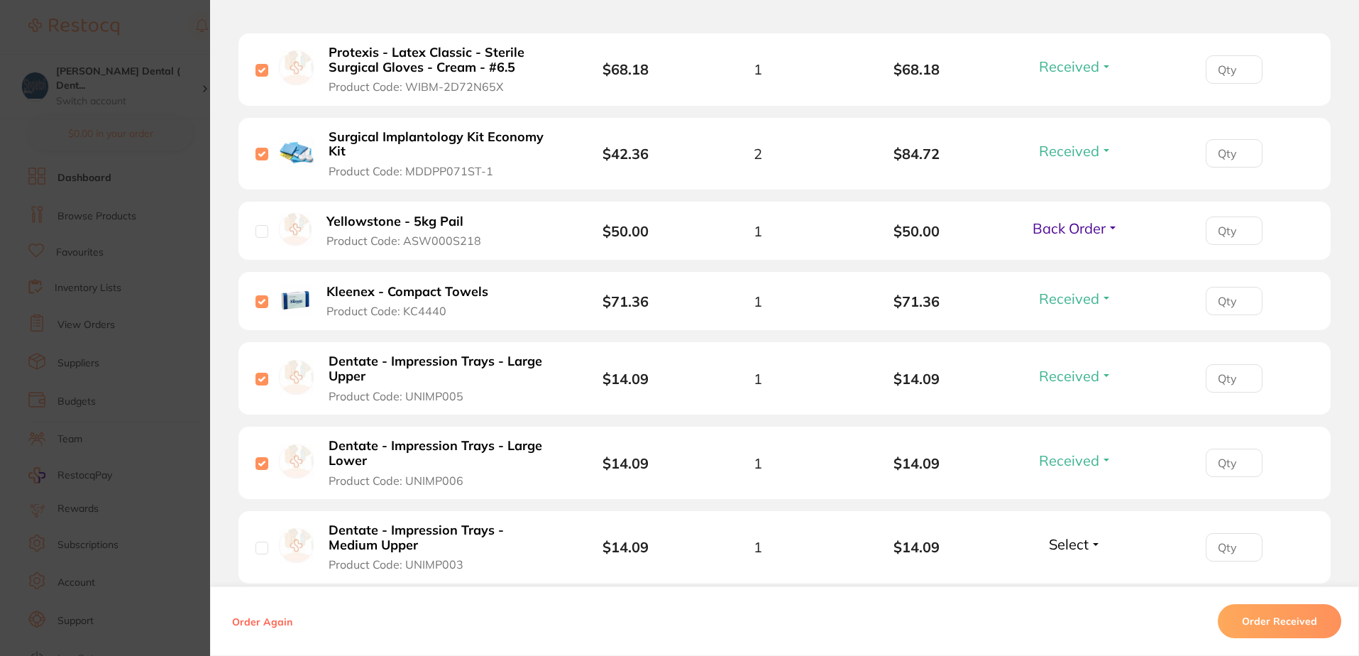
click at [1064, 219] on span "Back Order" at bounding box center [1069, 228] width 73 height 18
click at [1013, 225] on li "Yellowstone - 5kg Pail Product Code: ASW000S218 $50.00 1 $50.00 Back Order Rece…" at bounding box center [784, 231] width 1092 height 59
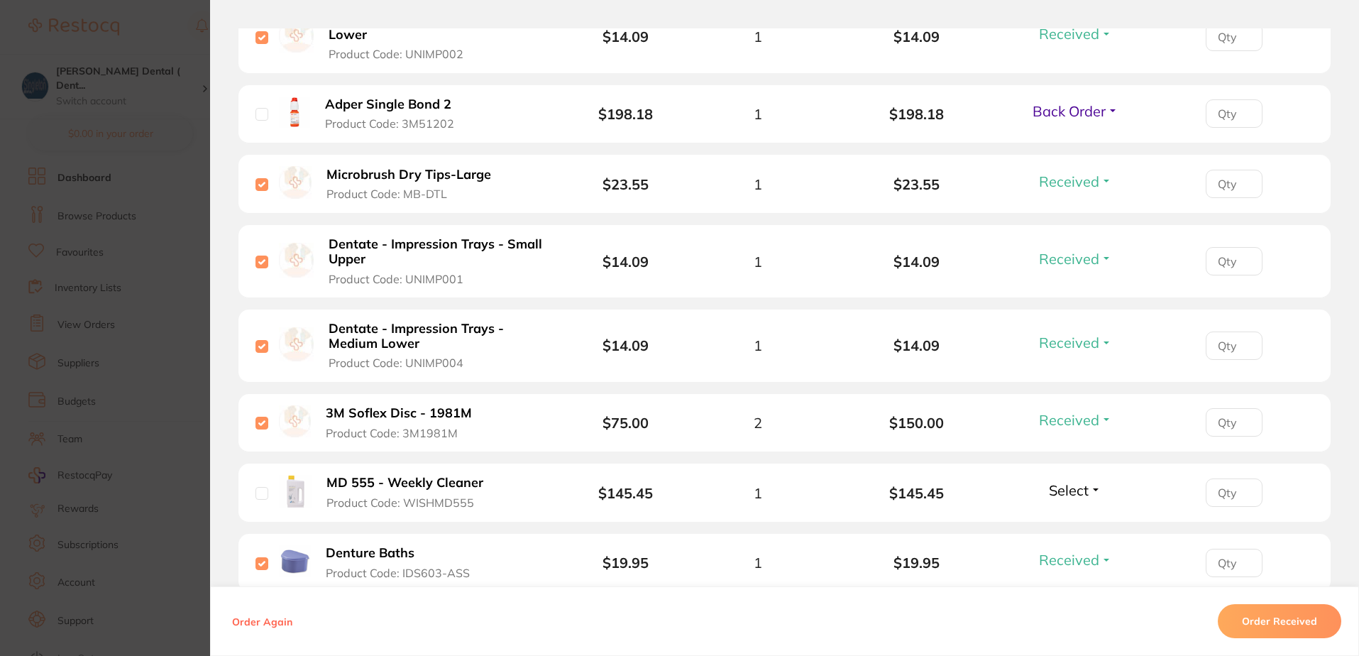
scroll to position [1135, 0]
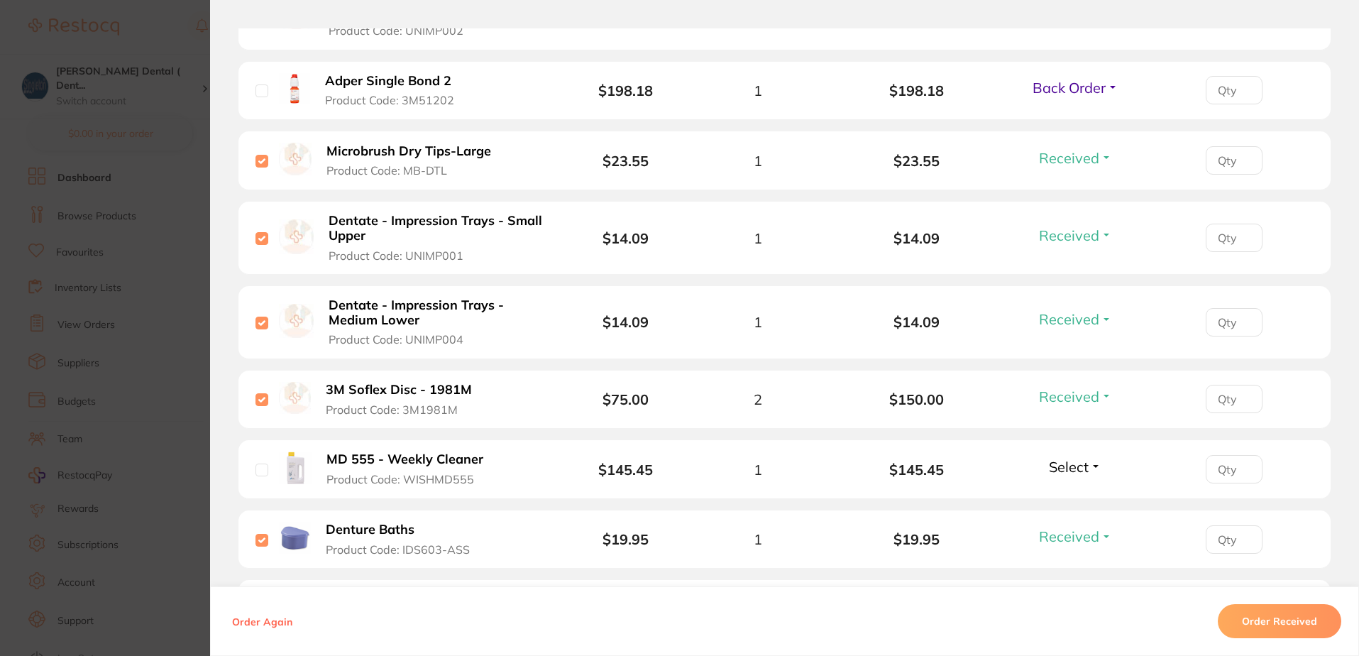
click at [1061, 464] on span "Select" at bounding box center [1069, 467] width 40 height 18
click at [1064, 518] on span "Back Order" at bounding box center [1075, 518] width 43 height 11
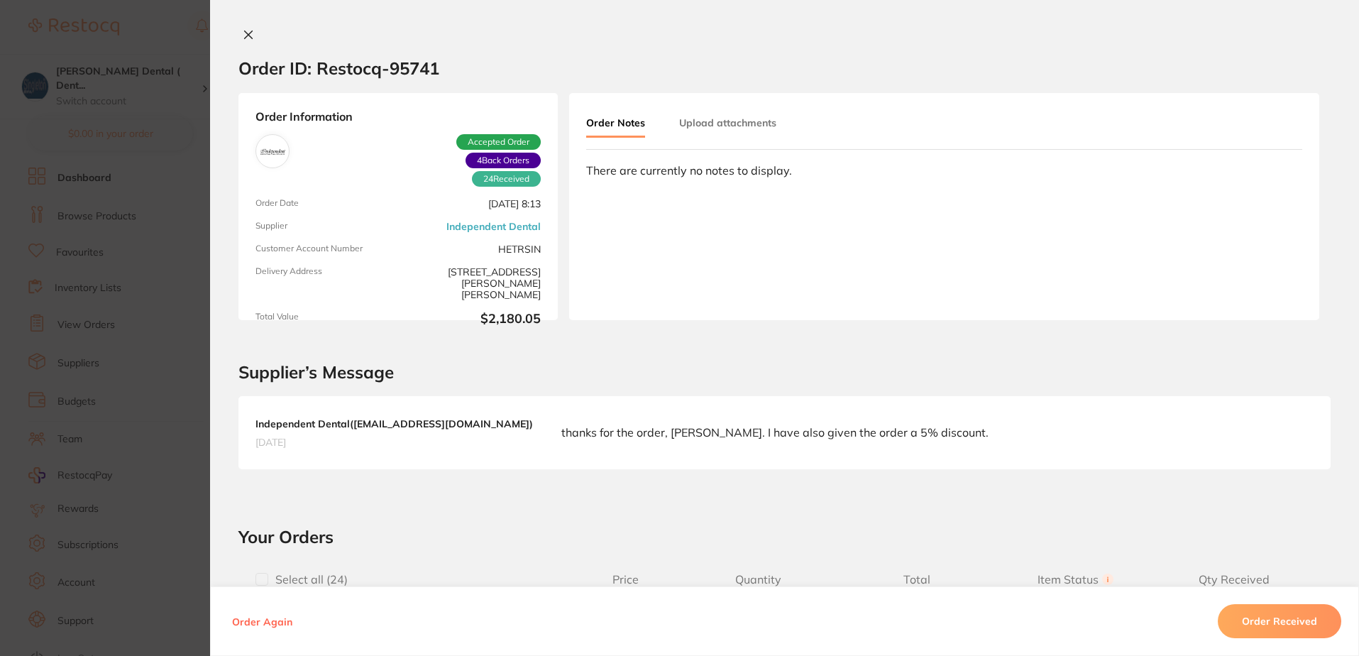
scroll to position [142, 0]
click at [245, 33] on icon at bounding box center [249, 35] width 8 height 8
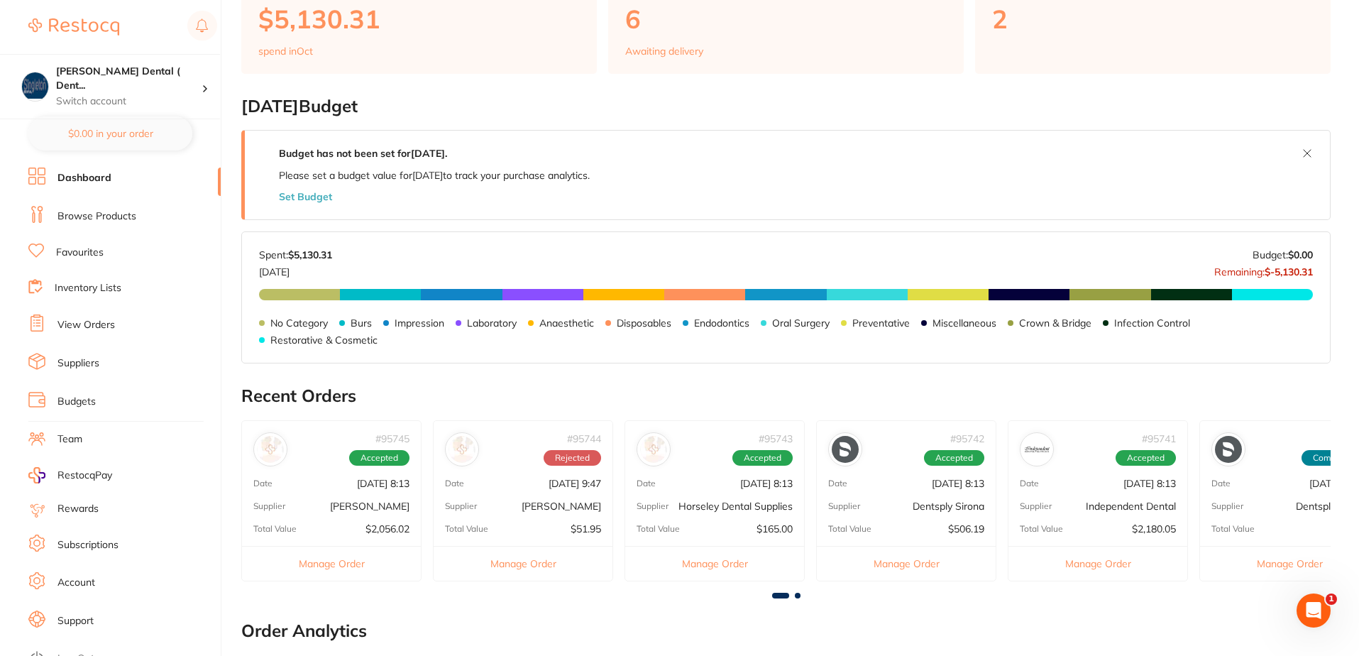
scroll to position [0, 0]
click at [350, 563] on button "Manage Order" at bounding box center [331, 563] width 179 height 35
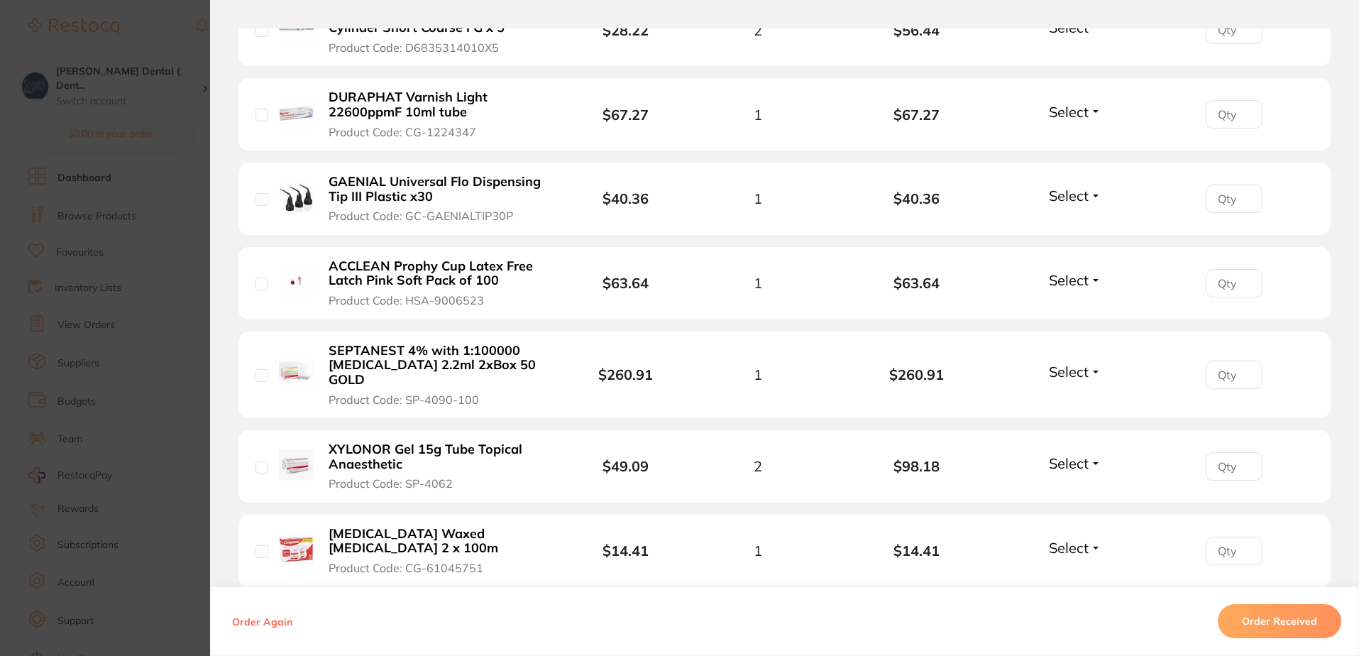
scroll to position [923, 0]
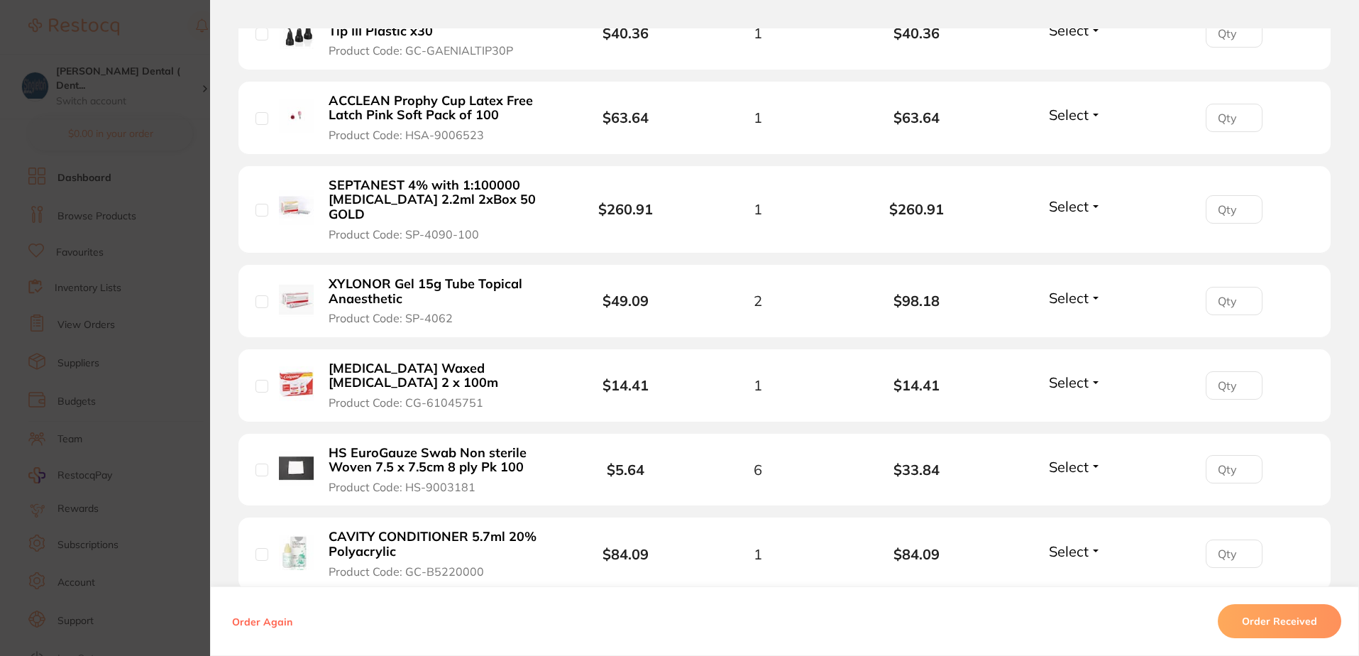
click at [1074, 458] on span "Select" at bounding box center [1069, 467] width 40 height 18
click at [1071, 514] on span "Back Order" at bounding box center [1075, 519] width 43 height 11
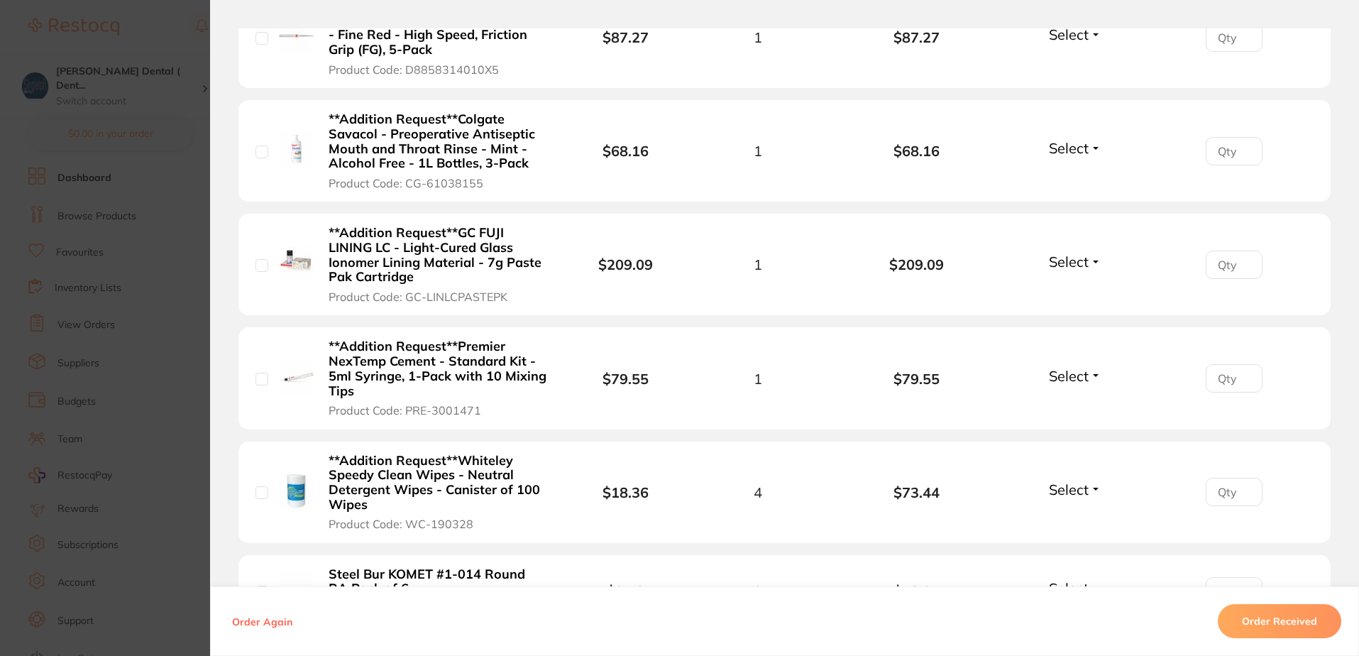
scroll to position [1768, 0]
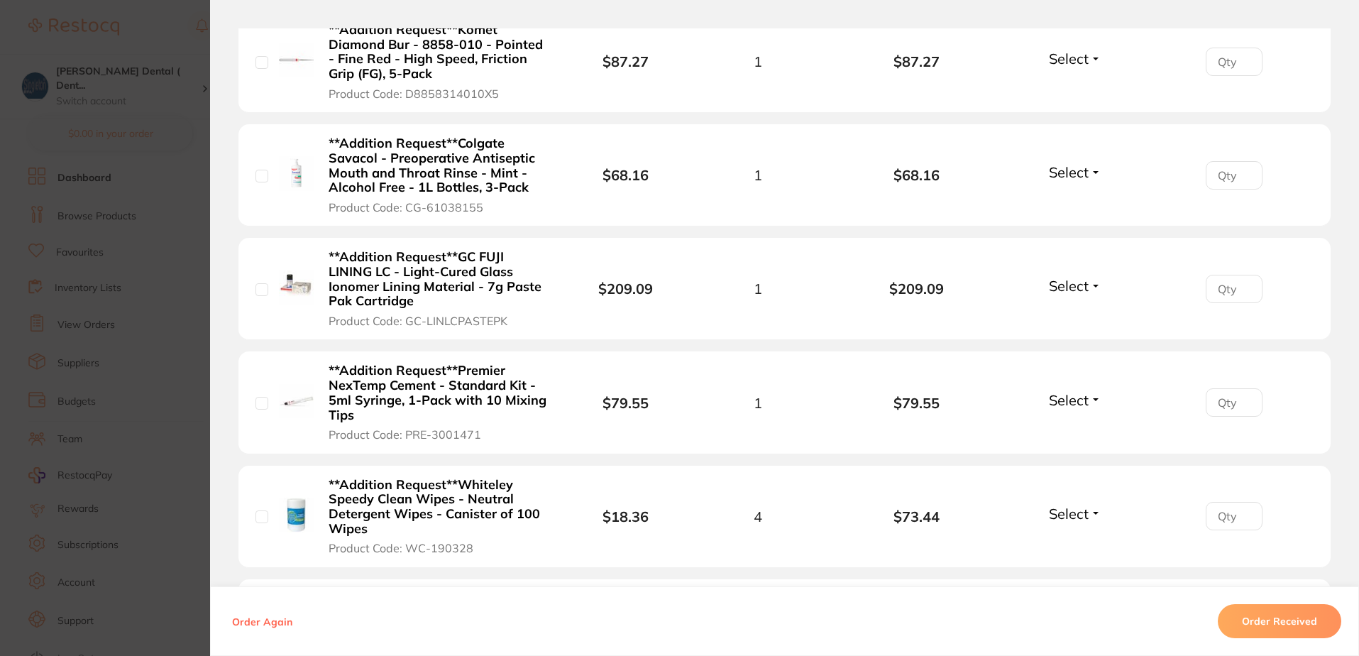
click at [1074, 391] on span "Select" at bounding box center [1069, 400] width 40 height 18
click at [1076, 446] on span "Back Order" at bounding box center [1075, 451] width 43 height 11
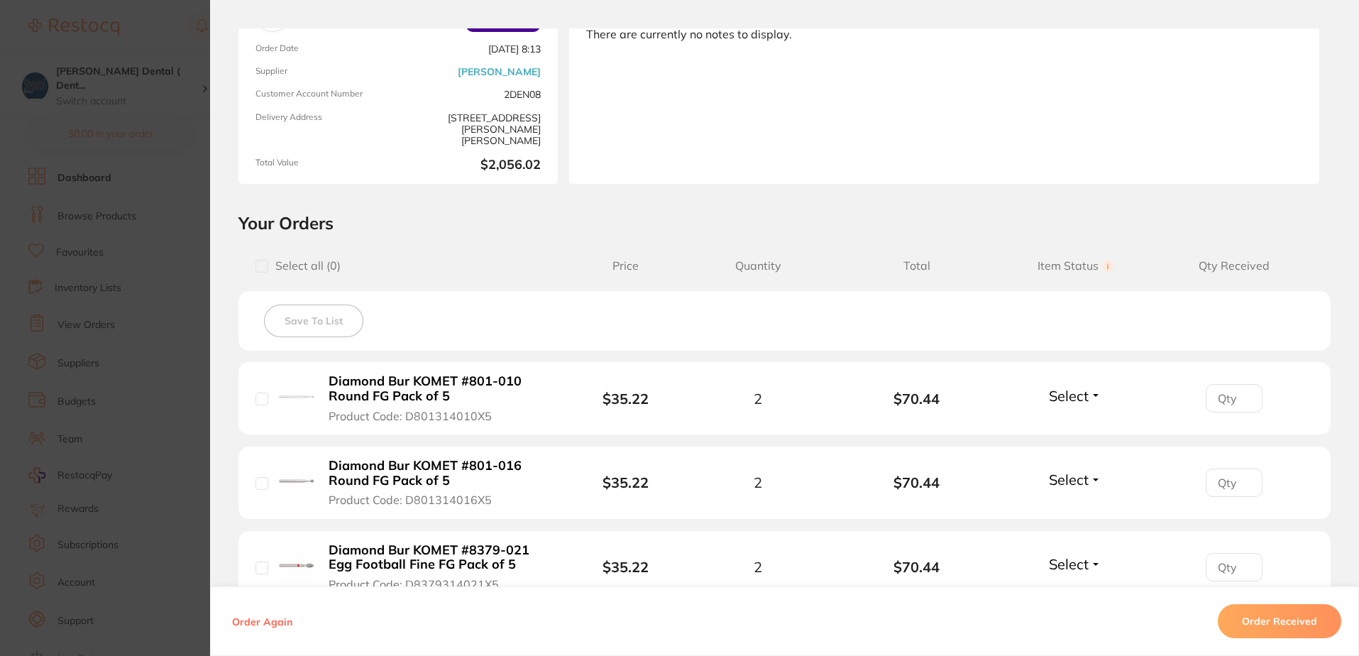
scroll to position [420, 0]
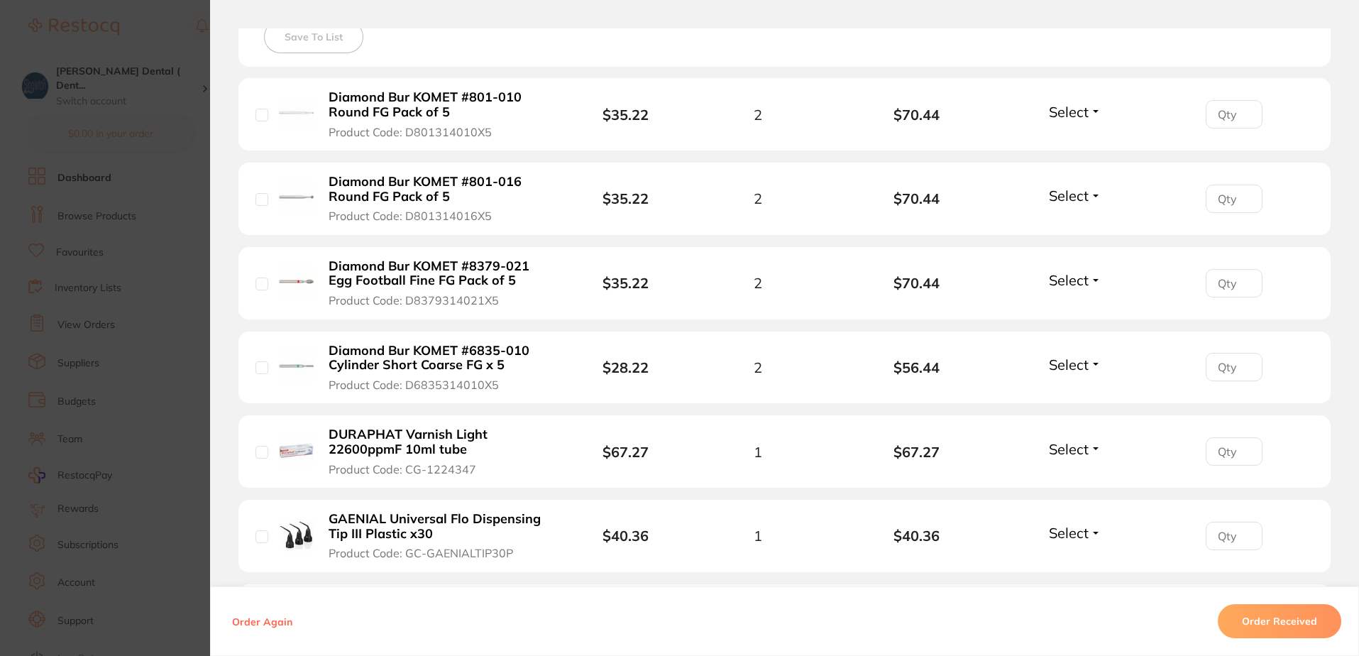
click at [1076, 114] on span "Select" at bounding box center [1069, 112] width 40 height 18
click at [1080, 143] on span "Received" at bounding box center [1075, 142] width 36 height 11
click at [1069, 197] on span "Select" at bounding box center [1069, 196] width 40 height 18
click at [1073, 225] on span "Received" at bounding box center [1075, 226] width 36 height 11
click at [1062, 277] on span "Select" at bounding box center [1069, 280] width 40 height 18
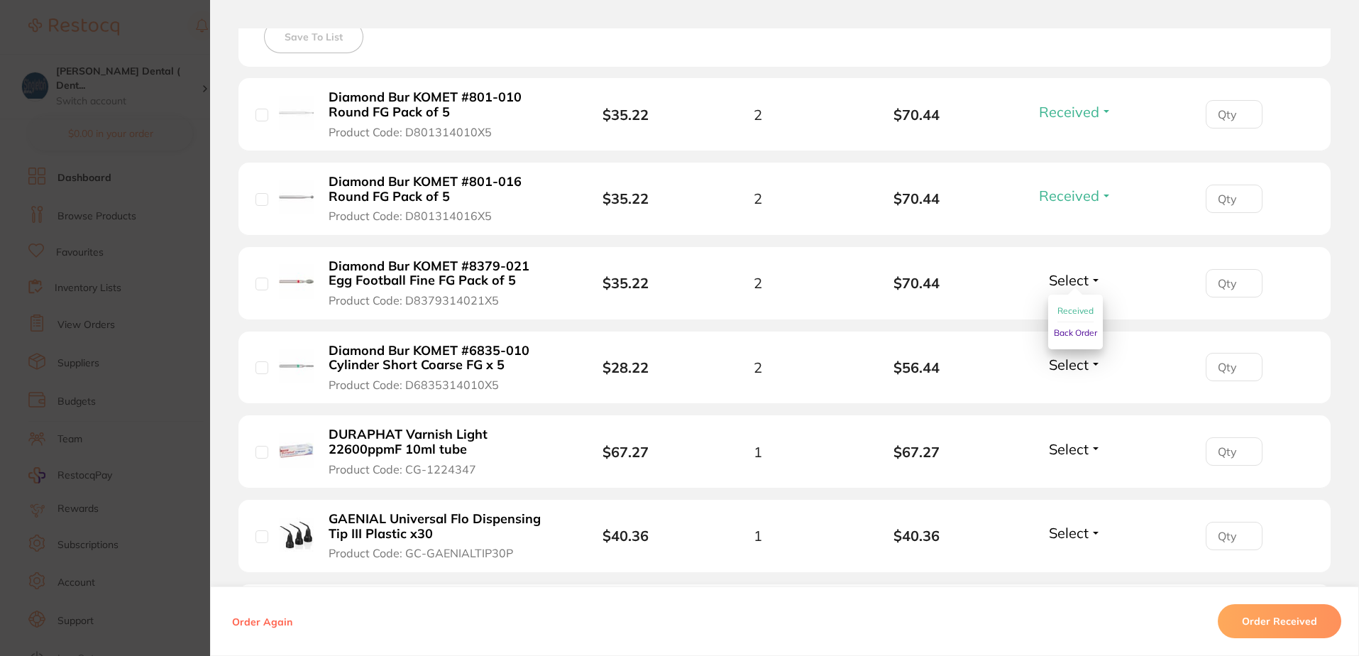
click at [1068, 307] on span "Received" at bounding box center [1075, 310] width 36 height 11
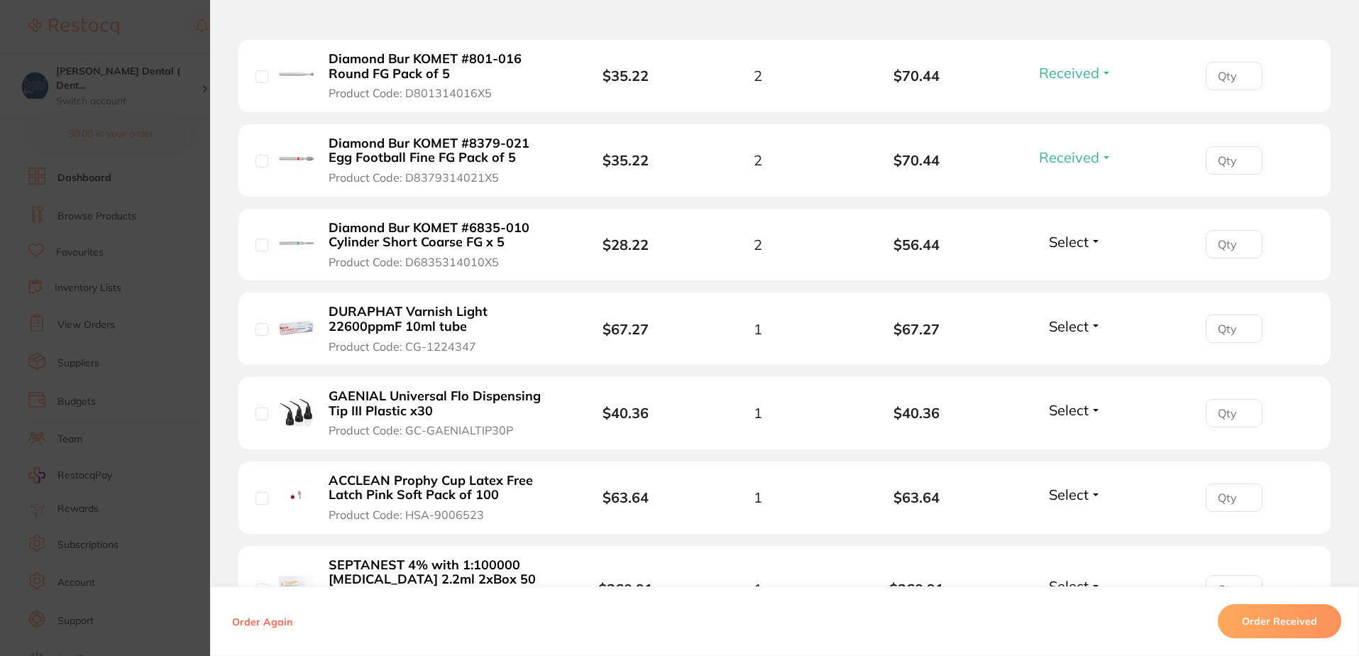
scroll to position [562, 0]
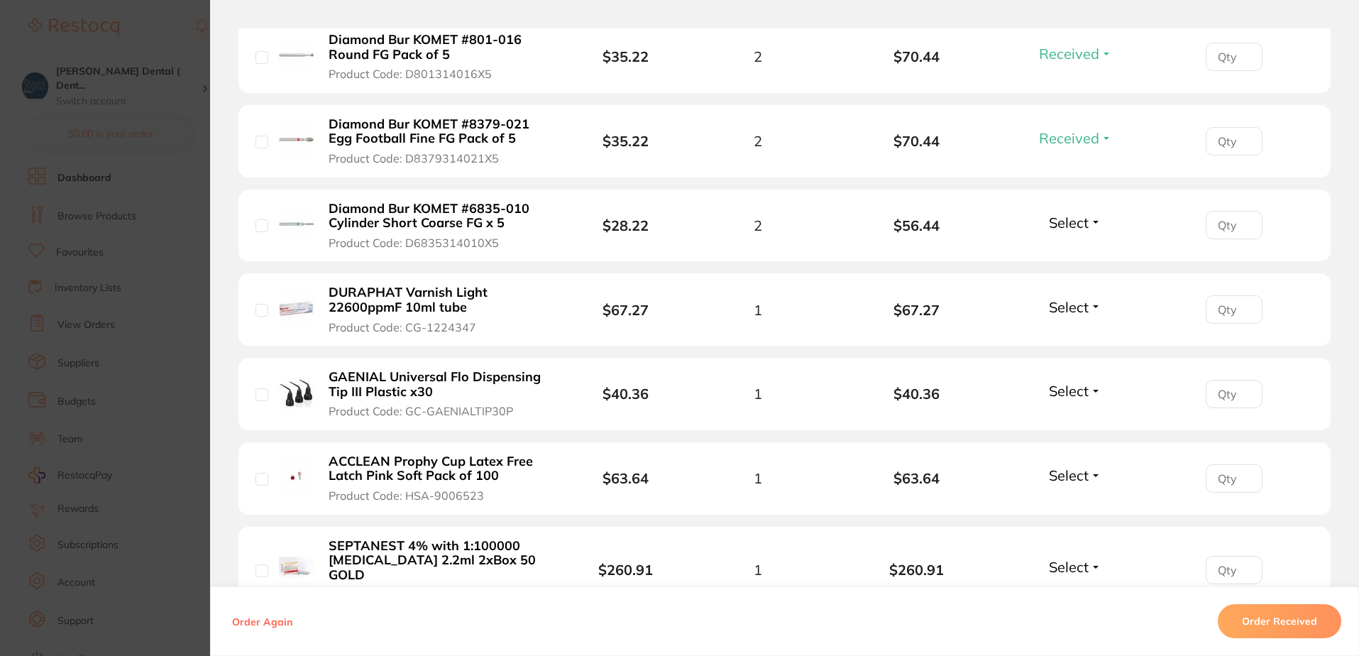
click at [1062, 224] on span "Select" at bounding box center [1069, 223] width 40 height 18
click at [1065, 250] on span "Received" at bounding box center [1075, 253] width 36 height 11
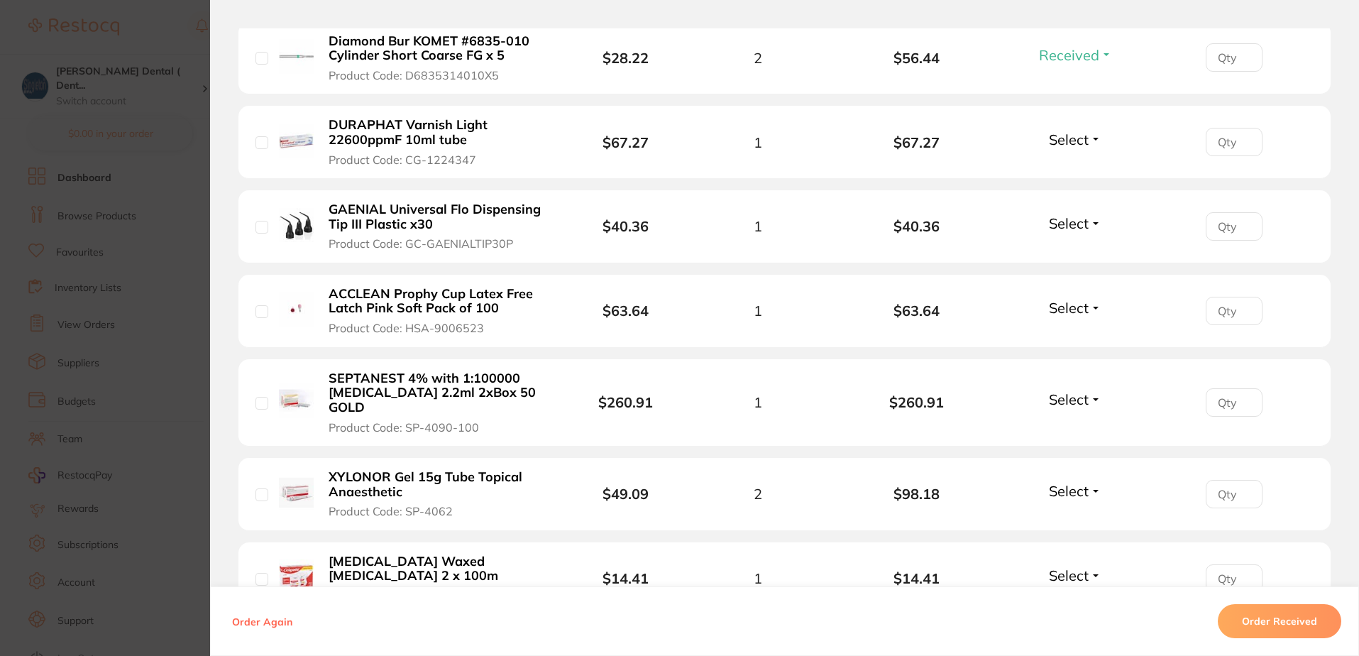
scroll to position [704, 0]
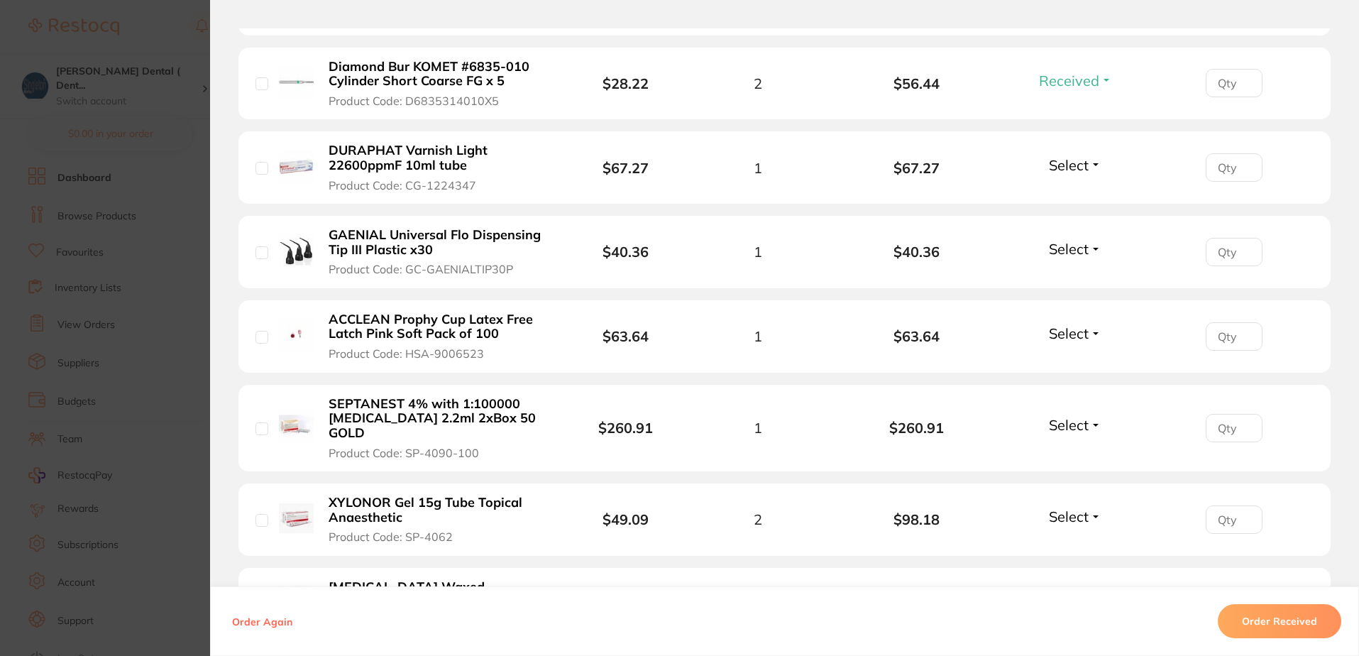
click at [1065, 161] on span "Select" at bounding box center [1069, 165] width 40 height 18
click at [1064, 193] on span "Received" at bounding box center [1075, 195] width 36 height 11
click at [1071, 252] on span "Select" at bounding box center [1069, 249] width 40 height 18
click at [1076, 280] on span "Received" at bounding box center [1075, 279] width 36 height 11
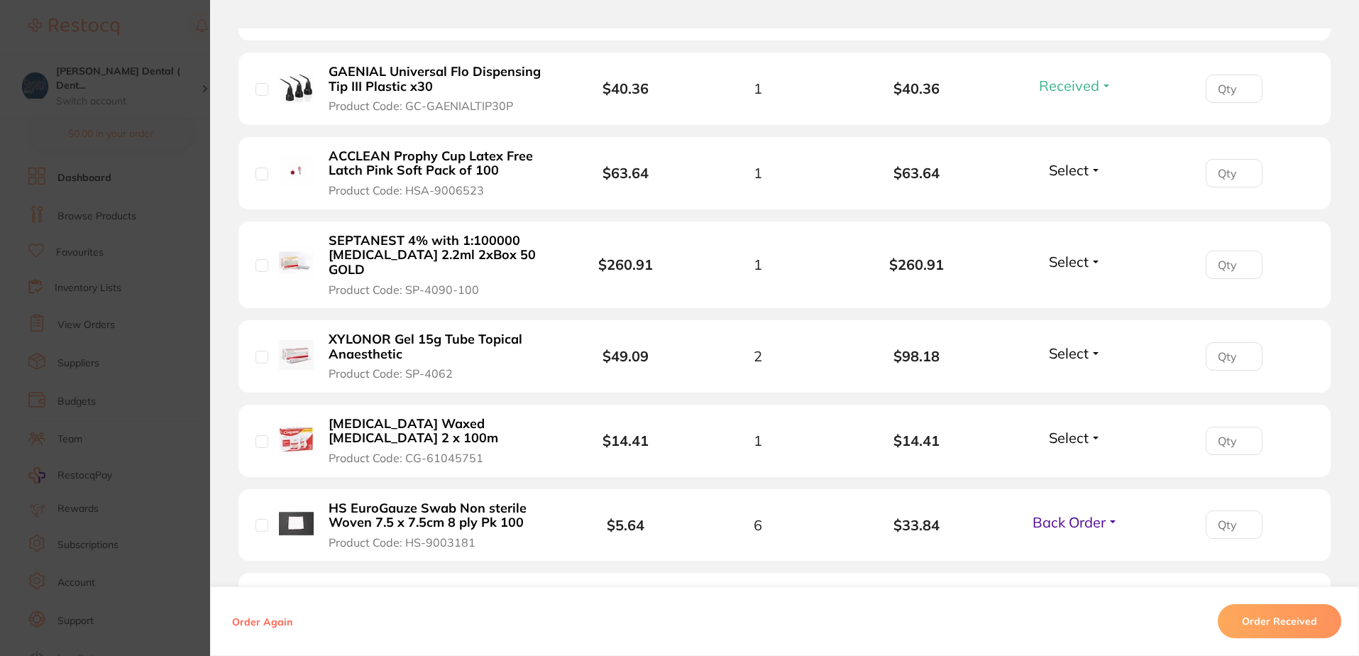
scroll to position [917, 0]
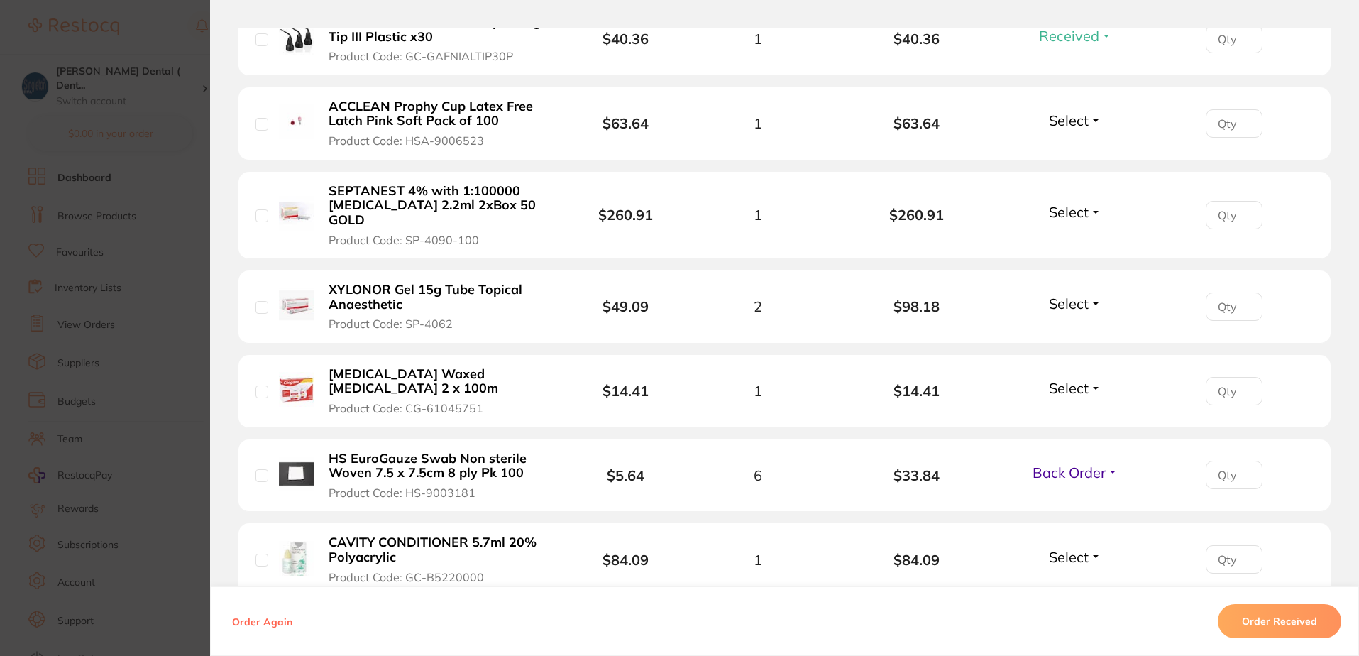
click at [1072, 122] on span "Select" at bounding box center [1069, 120] width 40 height 18
click at [1074, 148] on span "Received" at bounding box center [1075, 150] width 36 height 11
click at [1065, 206] on span "Select" at bounding box center [1069, 212] width 40 height 18
click at [1070, 237] on span "Received" at bounding box center [1075, 242] width 36 height 11
click at [1067, 294] on span "Select" at bounding box center [1069, 303] width 40 height 18
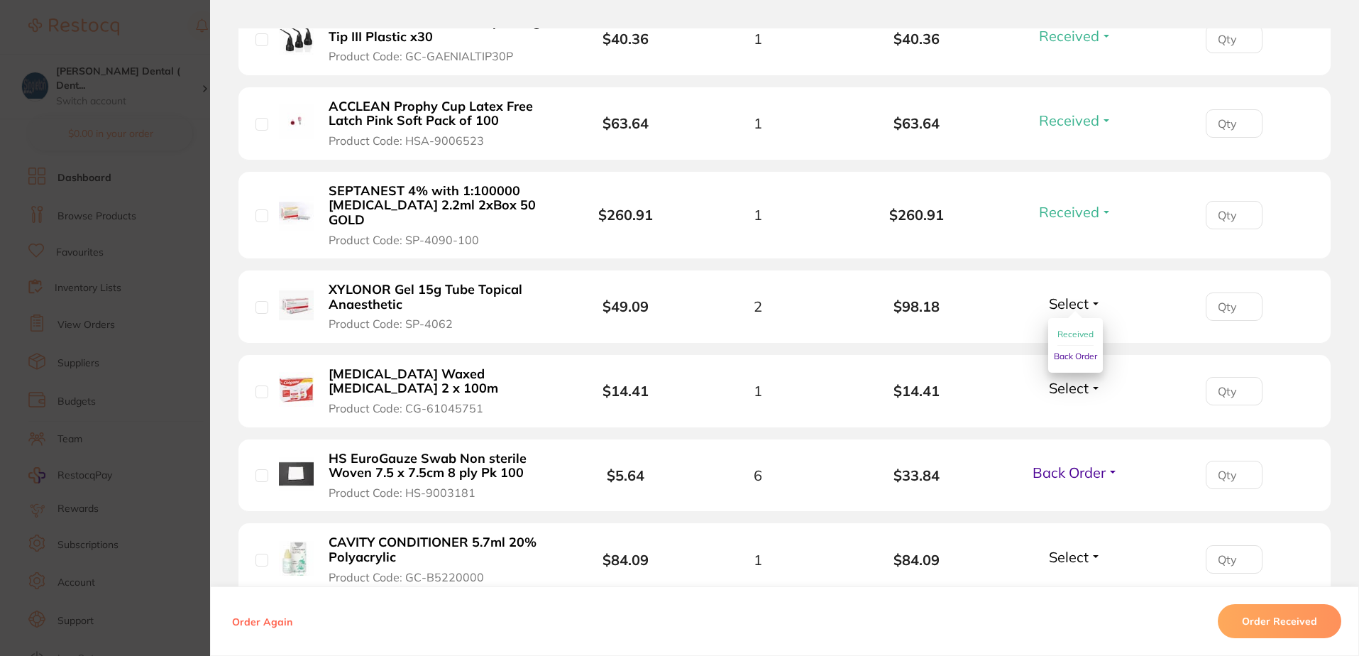
click at [1067, 329] on span "Received" at bounding box center [1075, 334] width 36 height 11
click at [1067, 379] on span "Select" at bounding box center [1069, 388] width 40 height 18
click at [1075, 413] on span "Received" at bounding box center [1075, 418] width 36 height 11
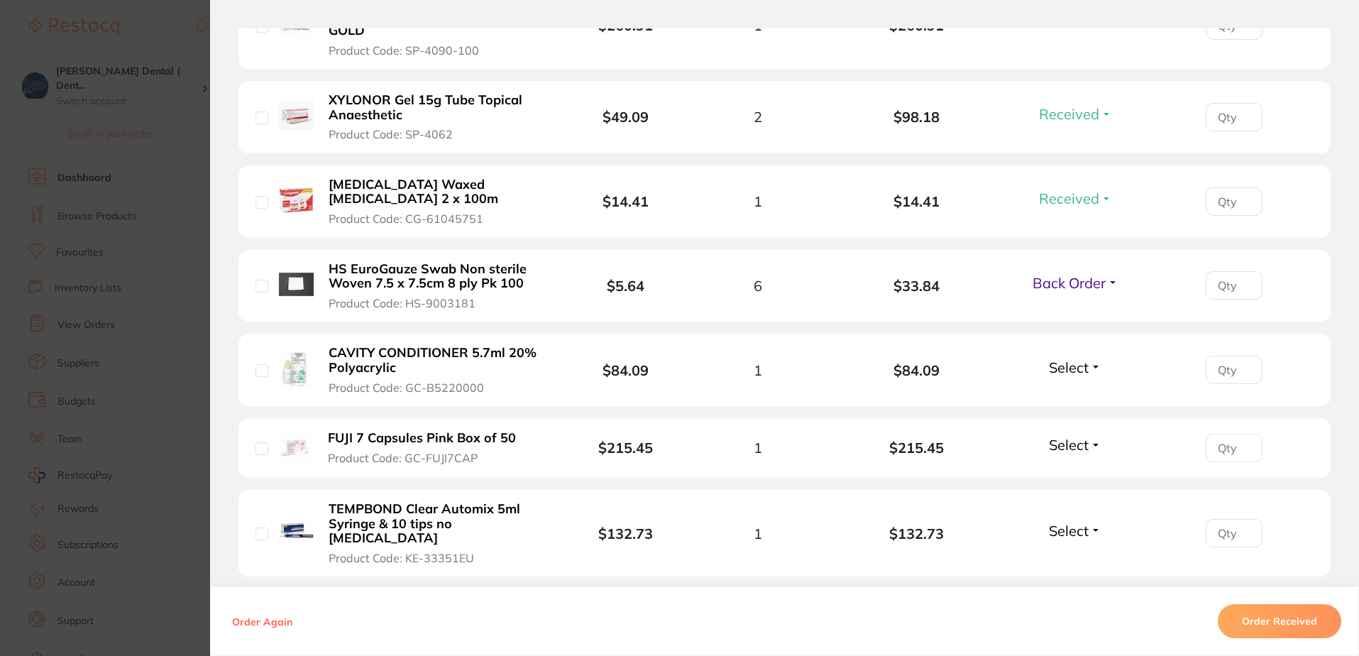
scroll to position [1130, 0]
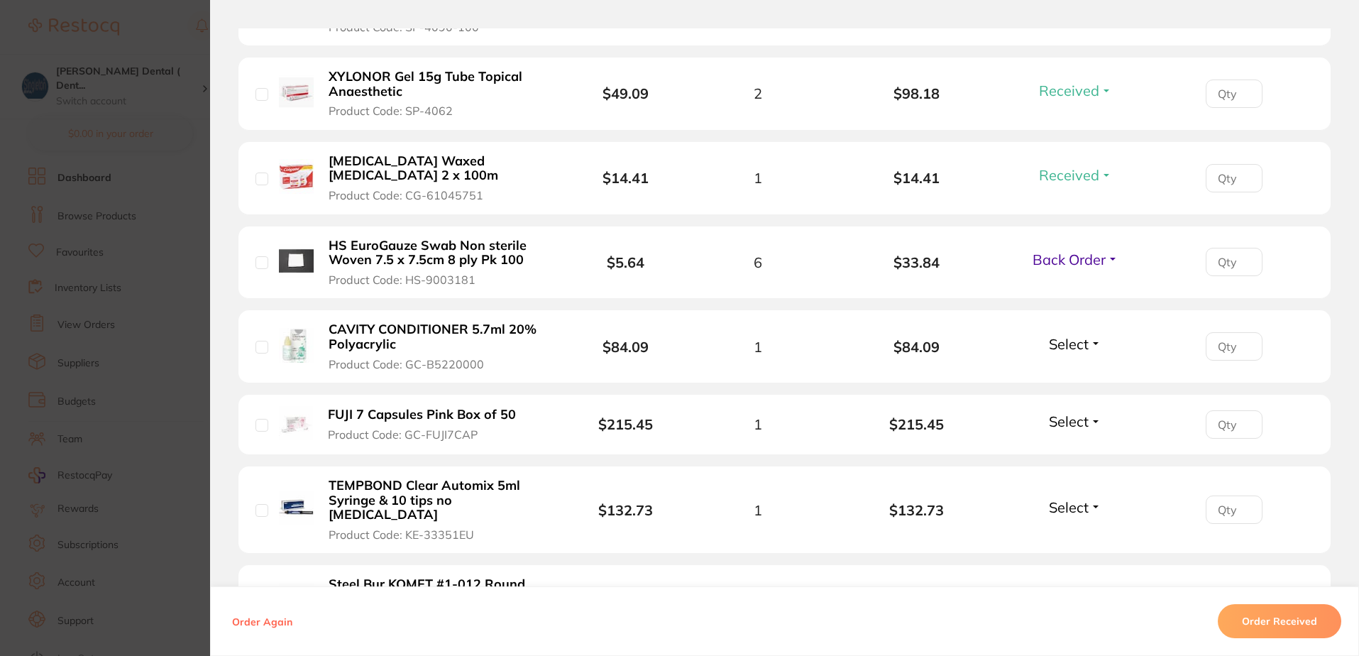
click at [1068, 335] on span "Select" at bounding box center [1069, 344] width 40 height 18
click at [1068, 369] on span "Received" at bounding box center [1075, 374] width 36 height 11
click at [1066, 412] on span "Select" at bounding box center [1069, 421] width 40 height 18
click at [1065, 446] on span "Received" at bounding box center [1075, 451] width 36 height 11
click at [1069, 498] on span "Select" at bounding box center [1069, 507] width 40 height 18
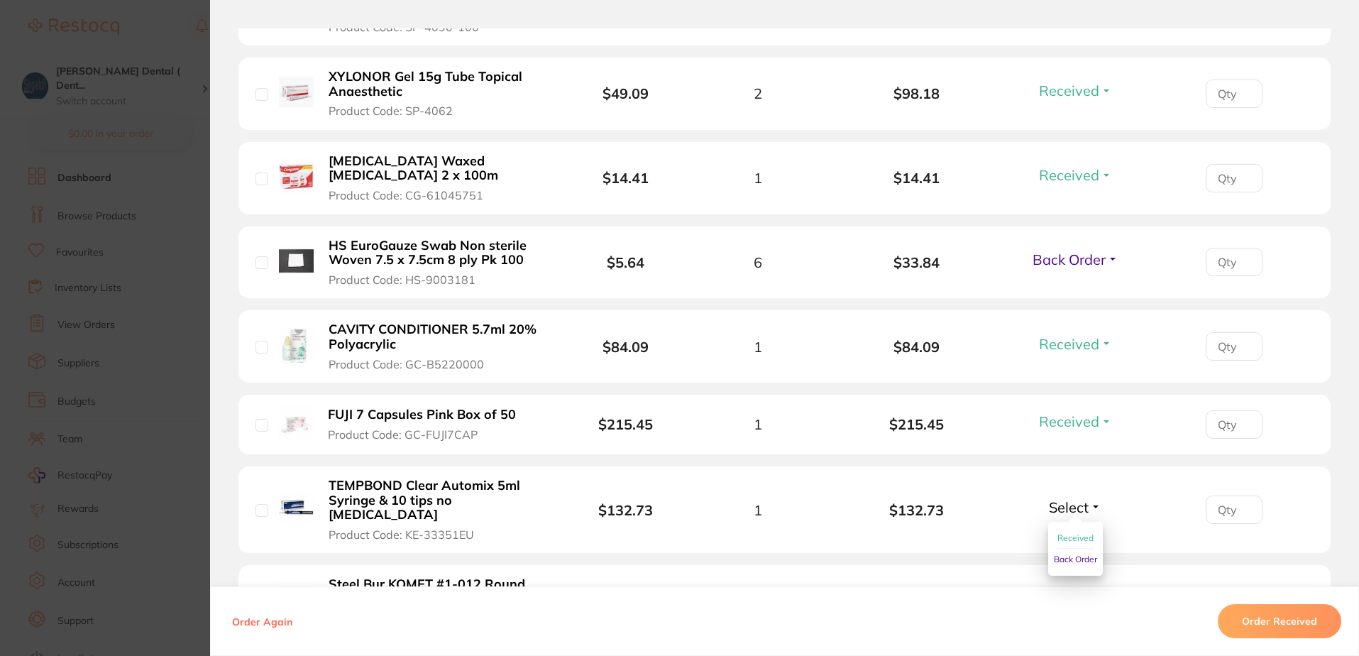
click at [1072, 532] on span "Received" at bounding box center [1075, 537] width 36 height 11
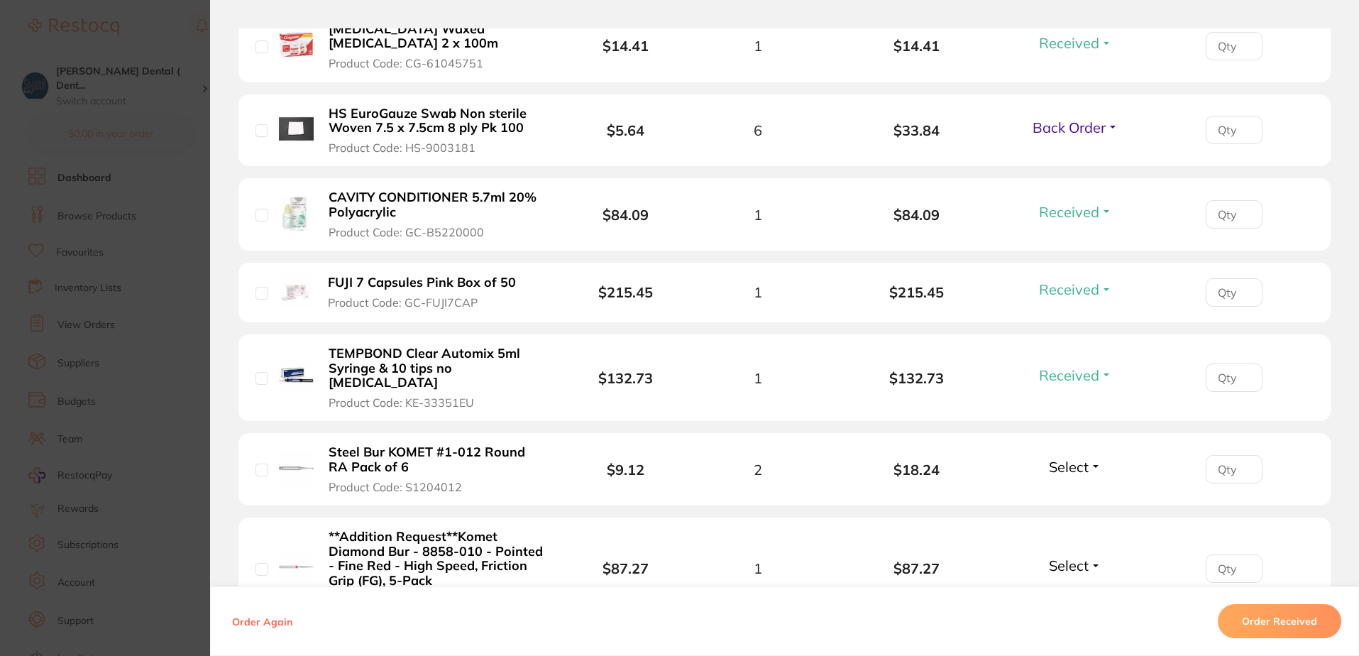
scroll to position [1272, 0]
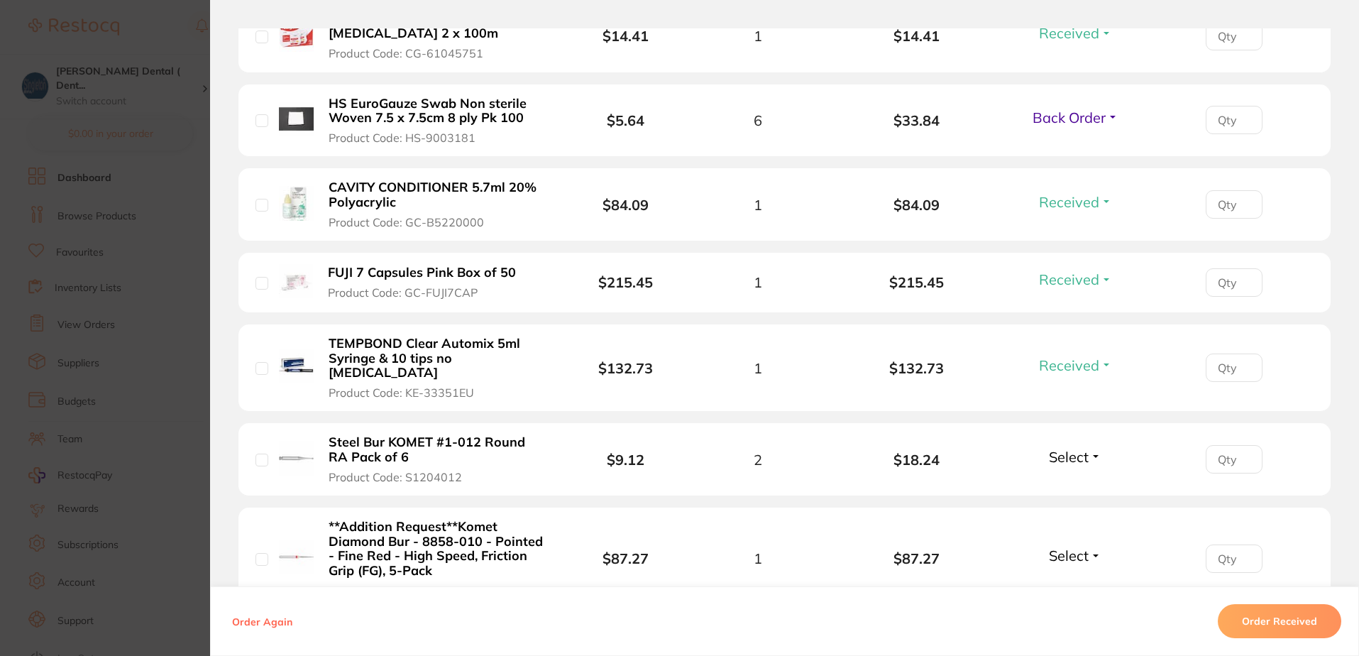
click at [1062, 448] on span "Select" at bounding box center [1069, 457] width 40 height 18
click at [1066, 482] on span "Received" at bounding box center [1075, 487] width 36 height 11
click at [1062, 546] on span "Select" at bounding box center [1069, 555] width 40 height 18
click at [1071, 580] on span "Received" at bounding box center [1075, 585] width 36 height 11
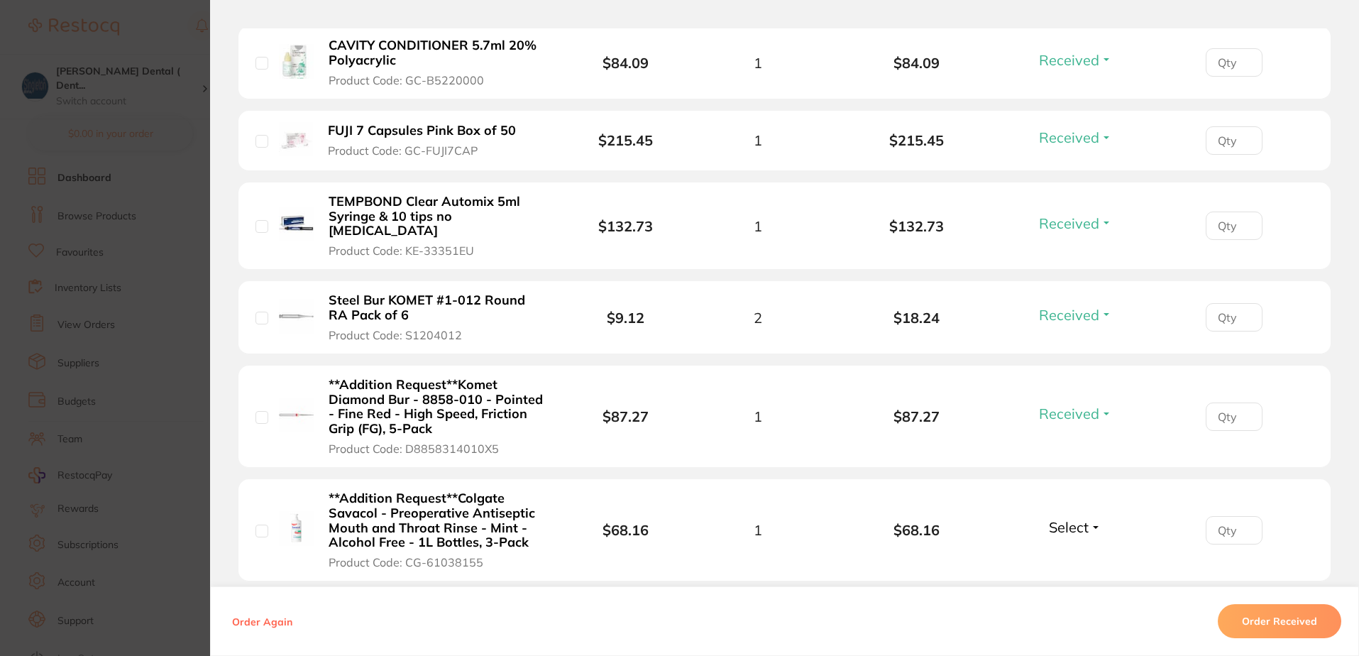
click at [1070, 518] on span "Select" at bounding box center [1069, 527] width 40 height 18
click at [1064, 552] on span "Received" at bounding box center [1075, 557] width 36 height 11
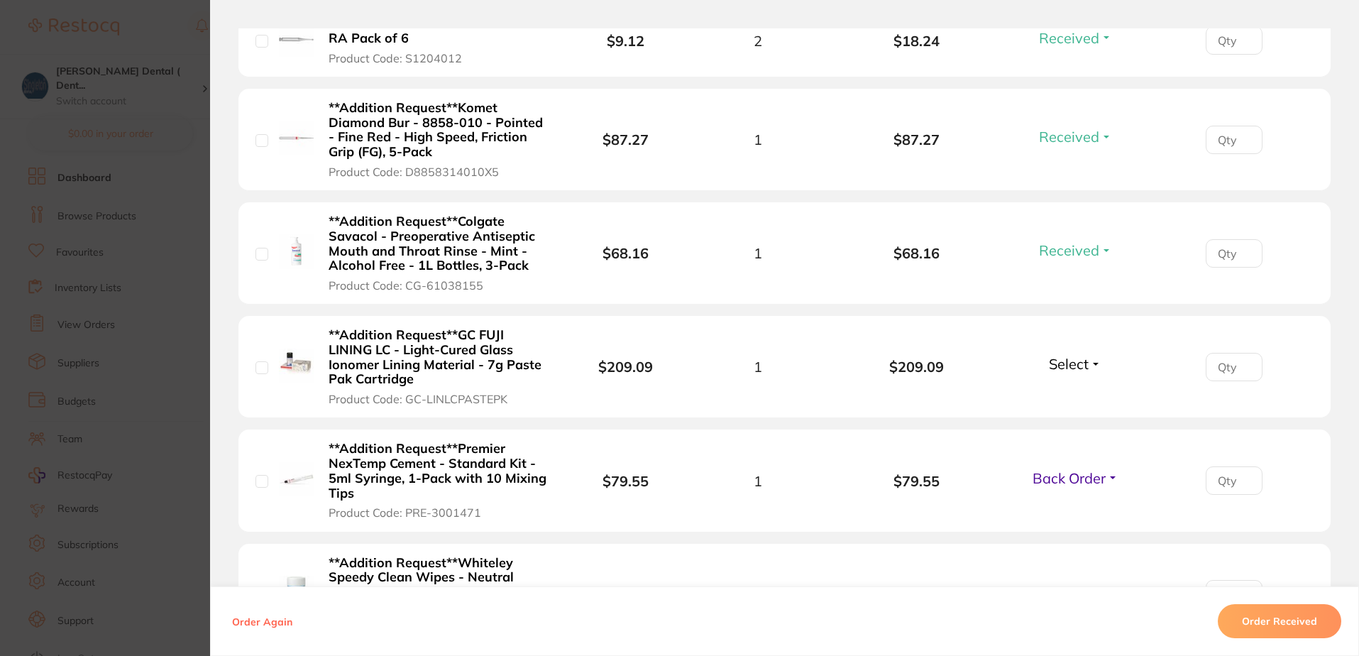
scroll to position [1697, 0]
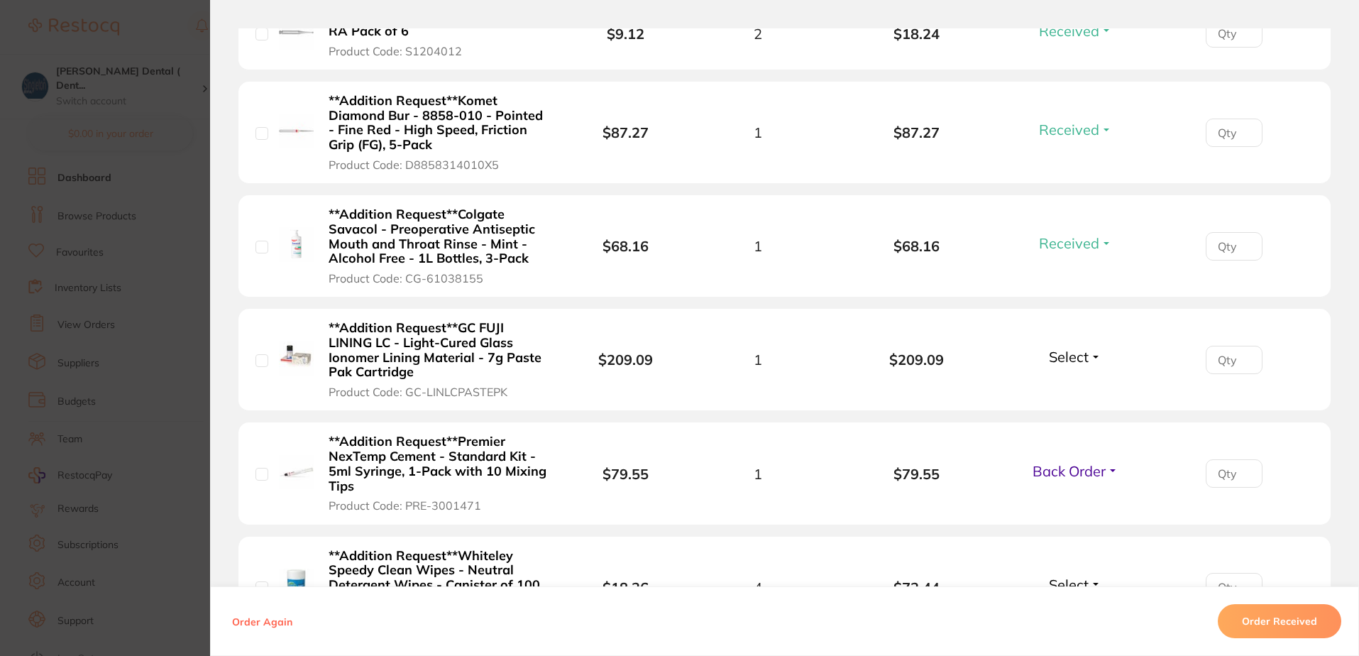
click at [1073, 348] on span "Select" at bounding box center [1069, 357] width 40 height 18
click at [1072, 382] on span "Received" at bounding box center [1075, 387] width 36 height 11
click at [1057, 576] on span "Select" at bounding box center [1069, 585] width 40 height 18
click at [1074, 605] on button "Received" at bounding box center [1075, 616] width 36 height 22
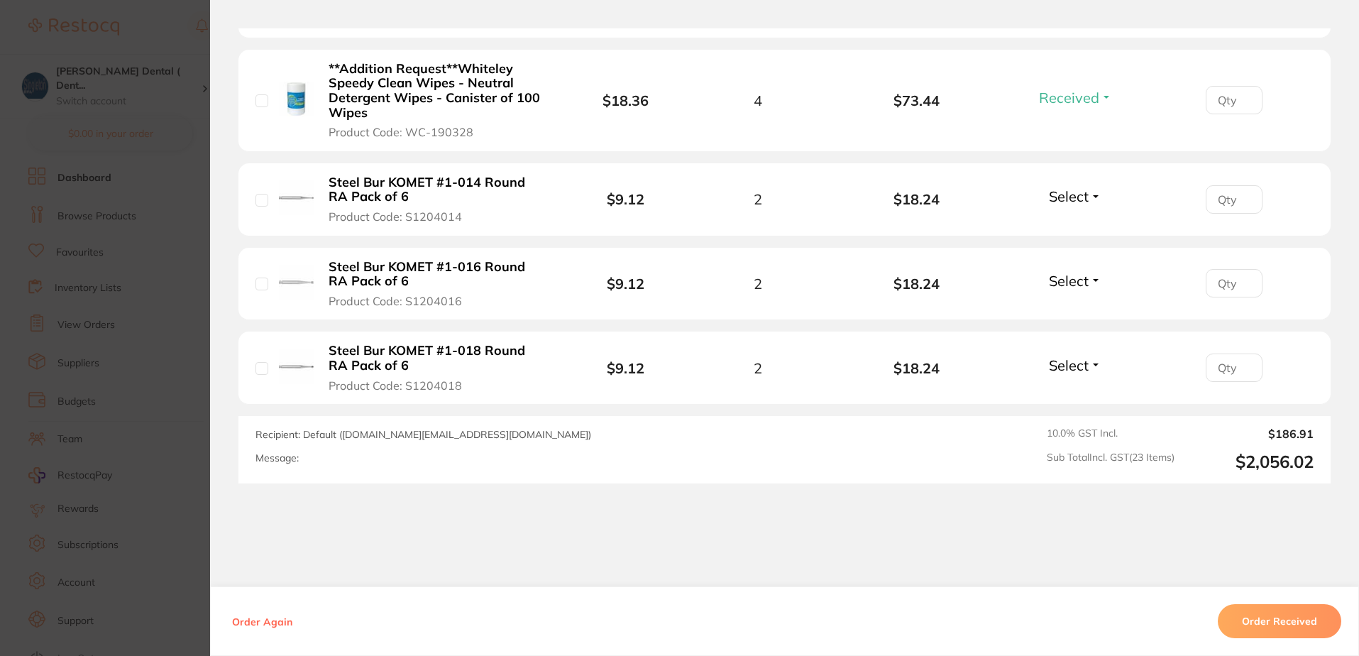
scroll to position [2194, 0]
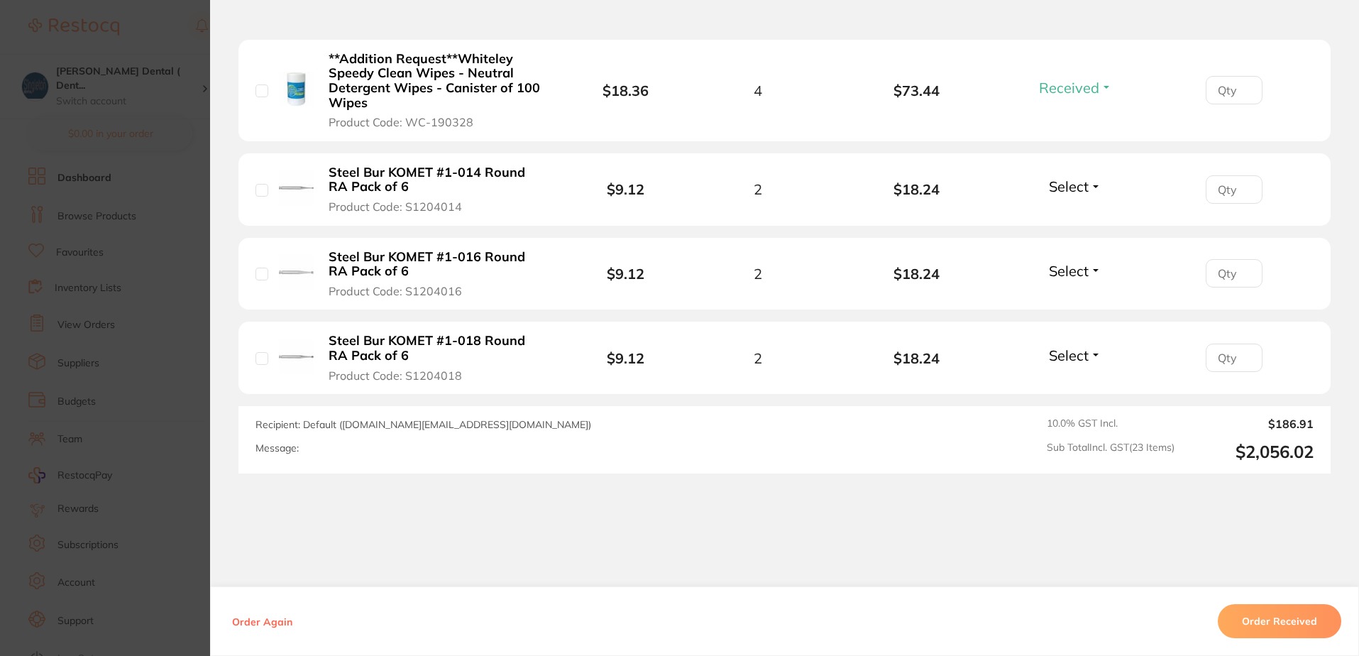
click at [1066, 177] on span "Select" at bounding box center [1069, 186] width 40 height 18
click at [1070, 211] on span "Received" at bounding box center [1075, 216] width 36 height 11
click at [1064, 262] on span "Select" at bounding box center [1069, 271] width 40 height 18
click at [1071, 296] on span "Received" at bounding box center [1075, 301] width 36 height 11
click at [1066, 346] on span "Select" at bounding box center [1069, 355] width 40 height 18
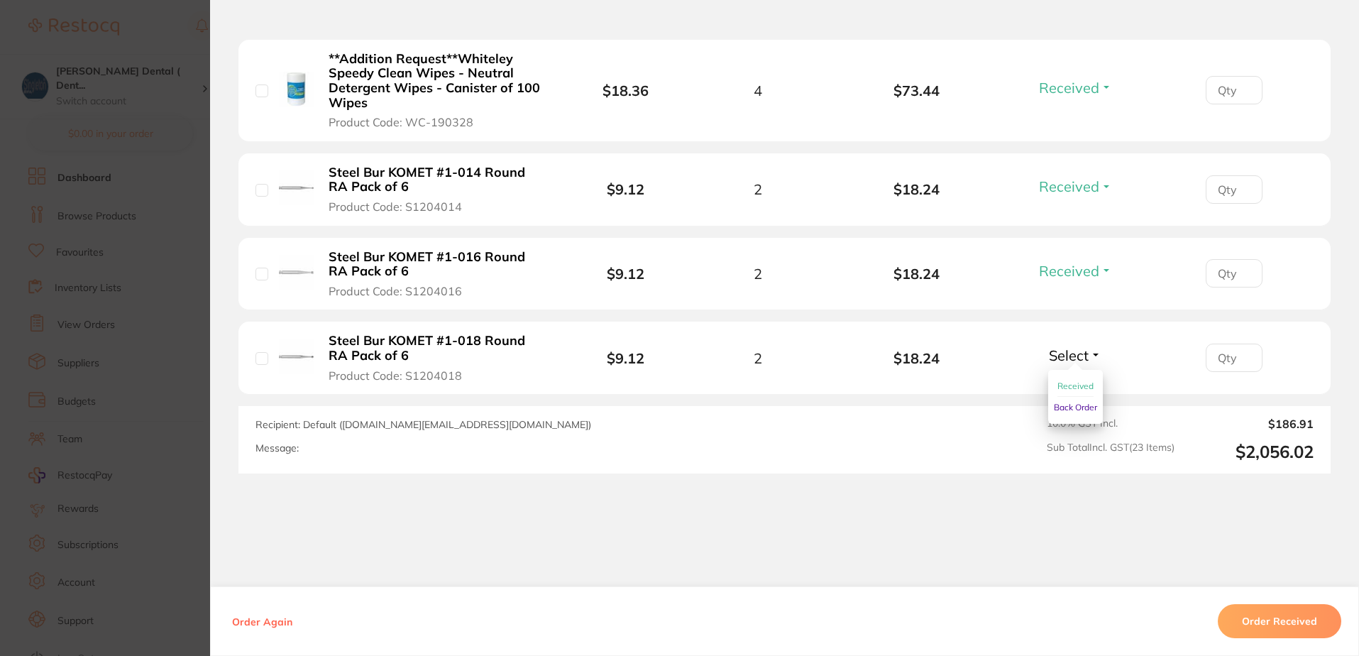
click at [1072, 380] on span "Received" at bounding box center [1075, 385] width 36 height 11
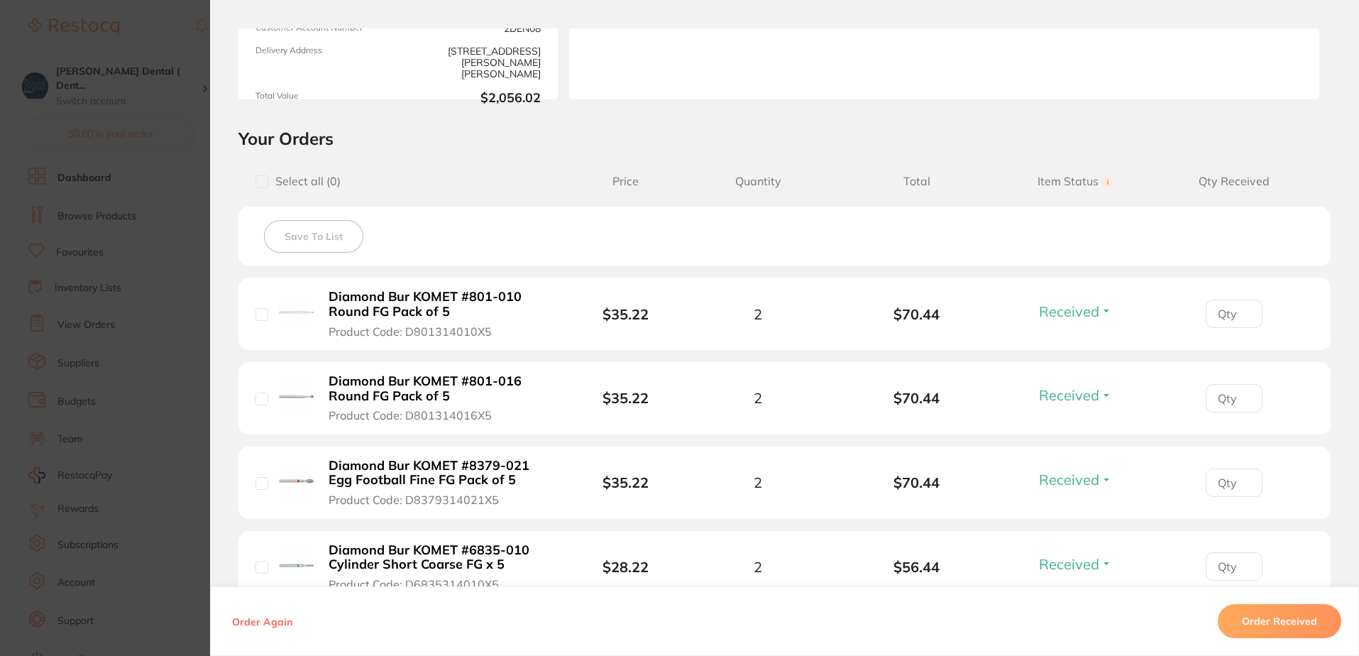
scroll to position [207, 0]
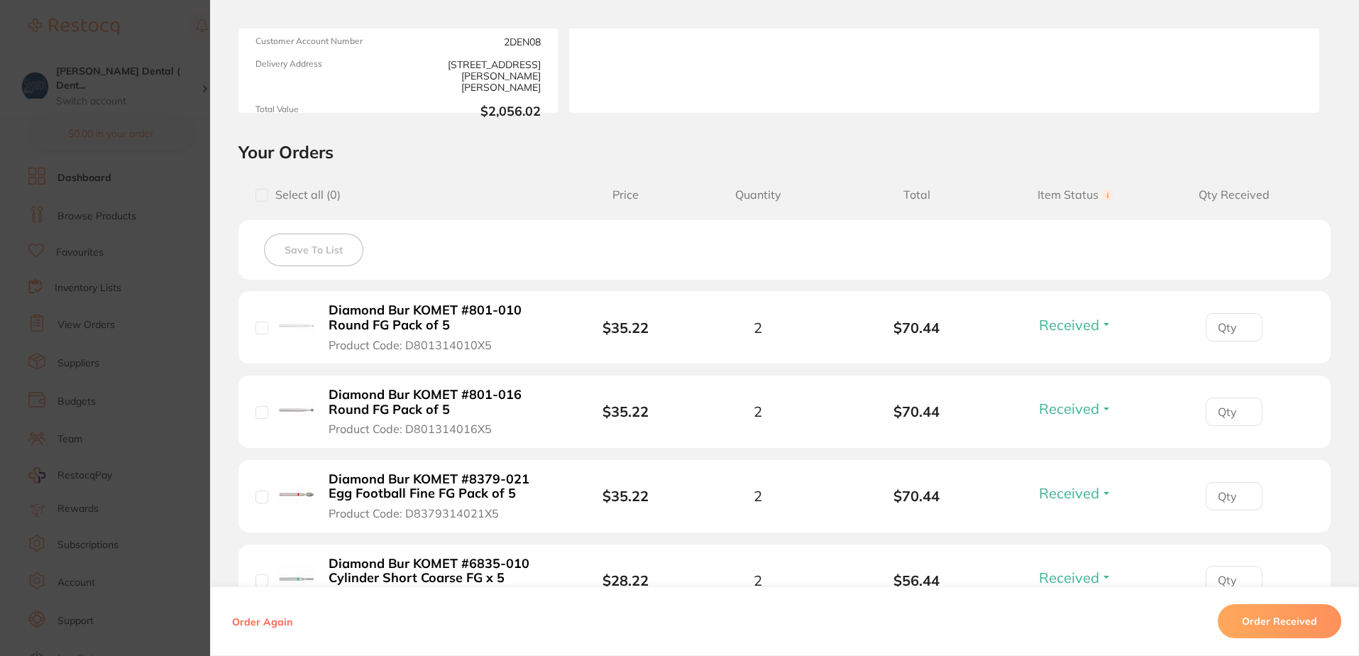
click at [258, 324] on input "checkbox" at bounding box center [261, 327] width 13 height 13
checkbox input "false"
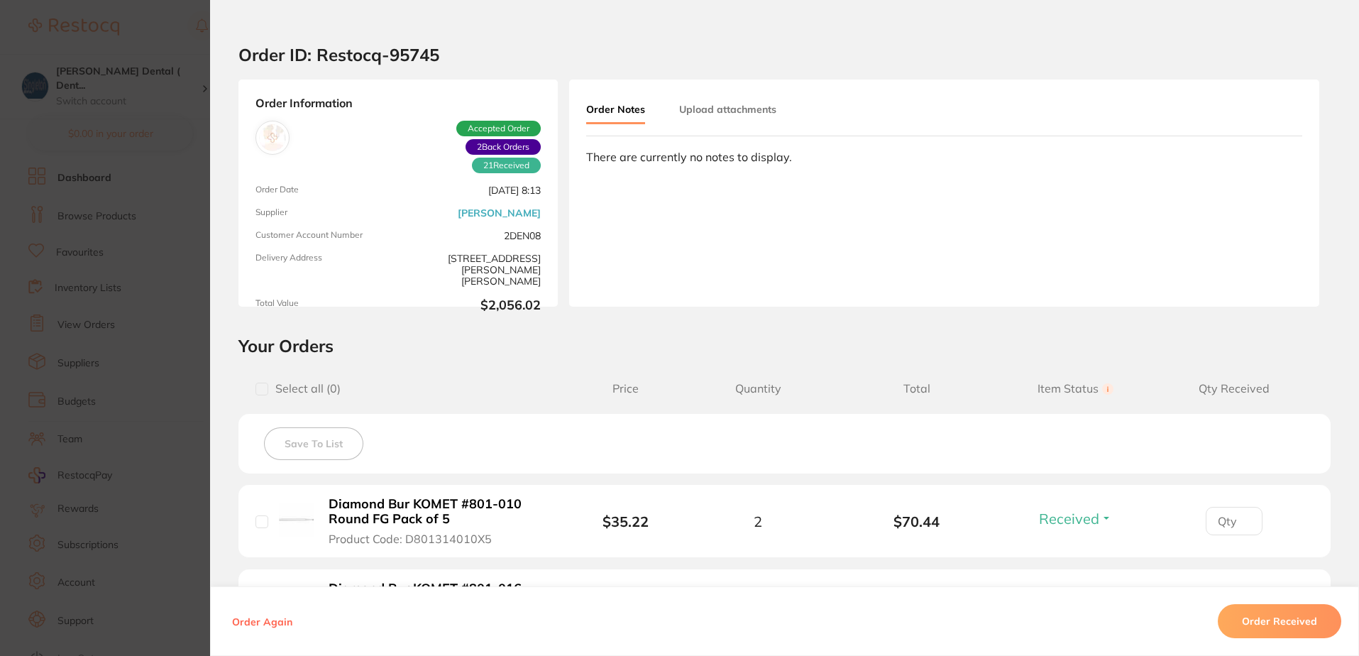
scroll to position [0, 0]
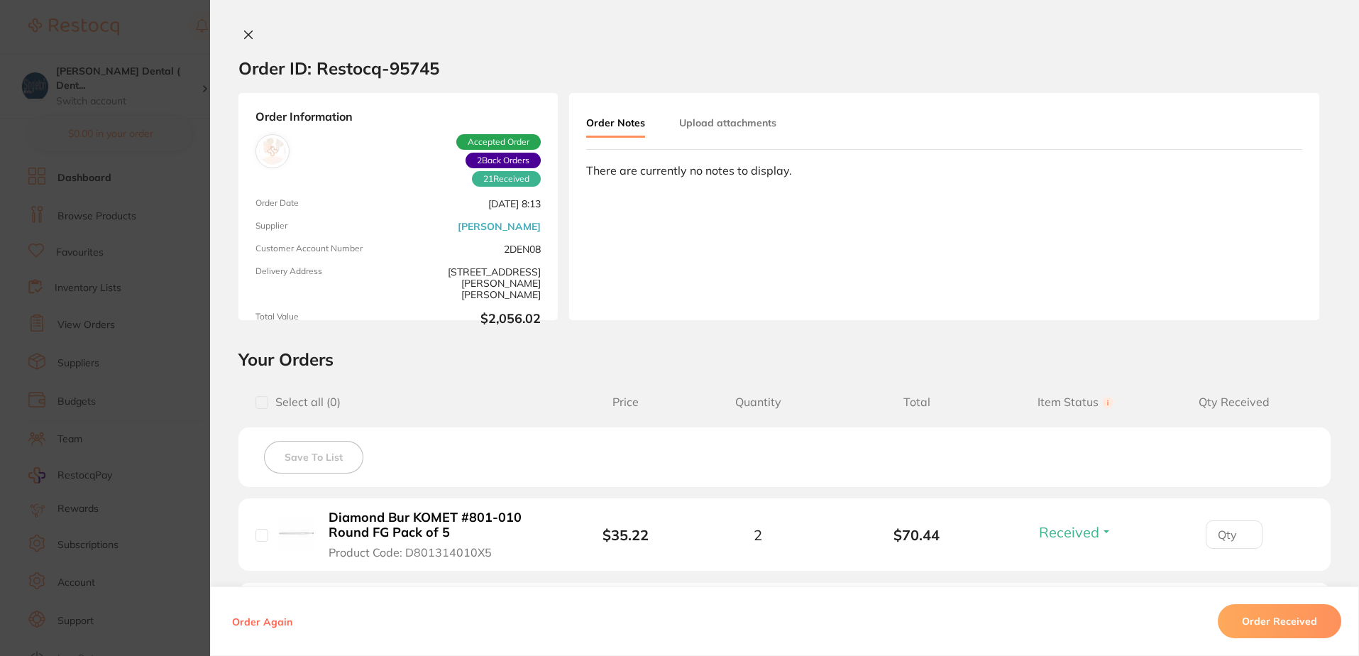
click at [245, 33] on icon at bounding box center [249, 35] width 8 height 8
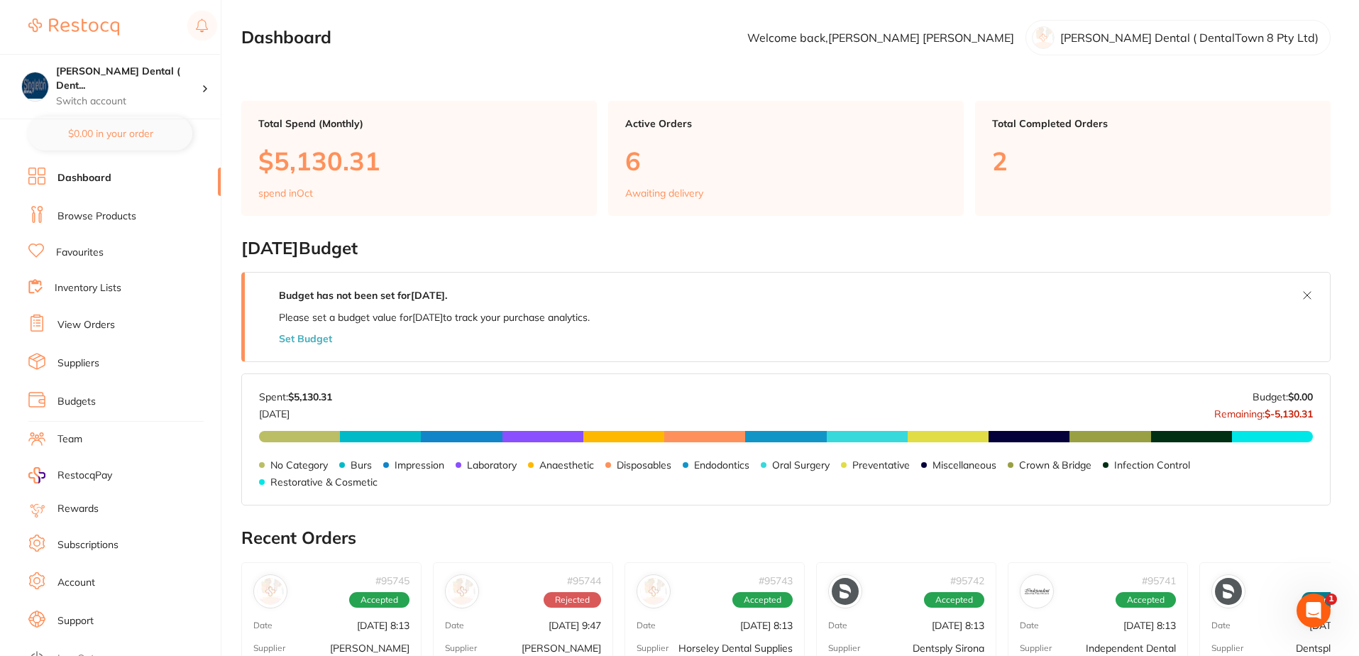
click at [128, 218] on link "Browse Products" at bounding box center [96, 216] width 79 height 14
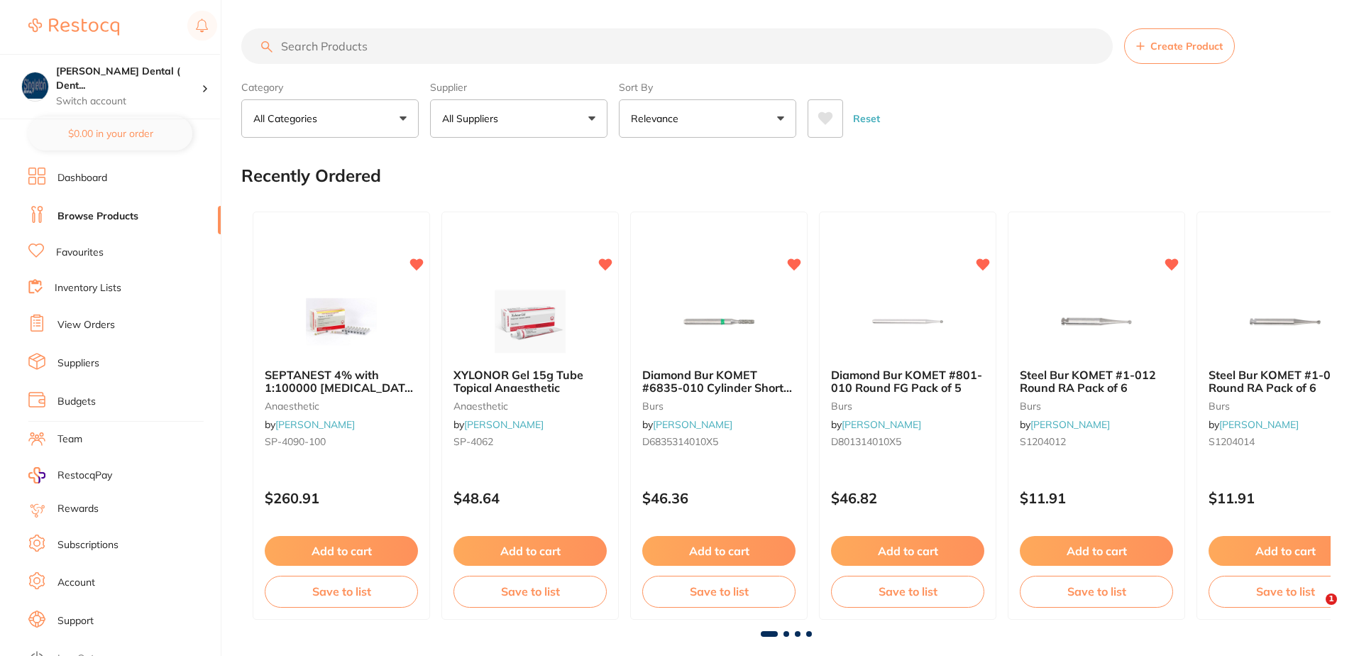
click at [369, 46] on input "search" at bounding box center [676, 45] width 871 height 35
click at [595, 117] on button "All Suppliers" at bounding box center [518, 118] width 177 height 38
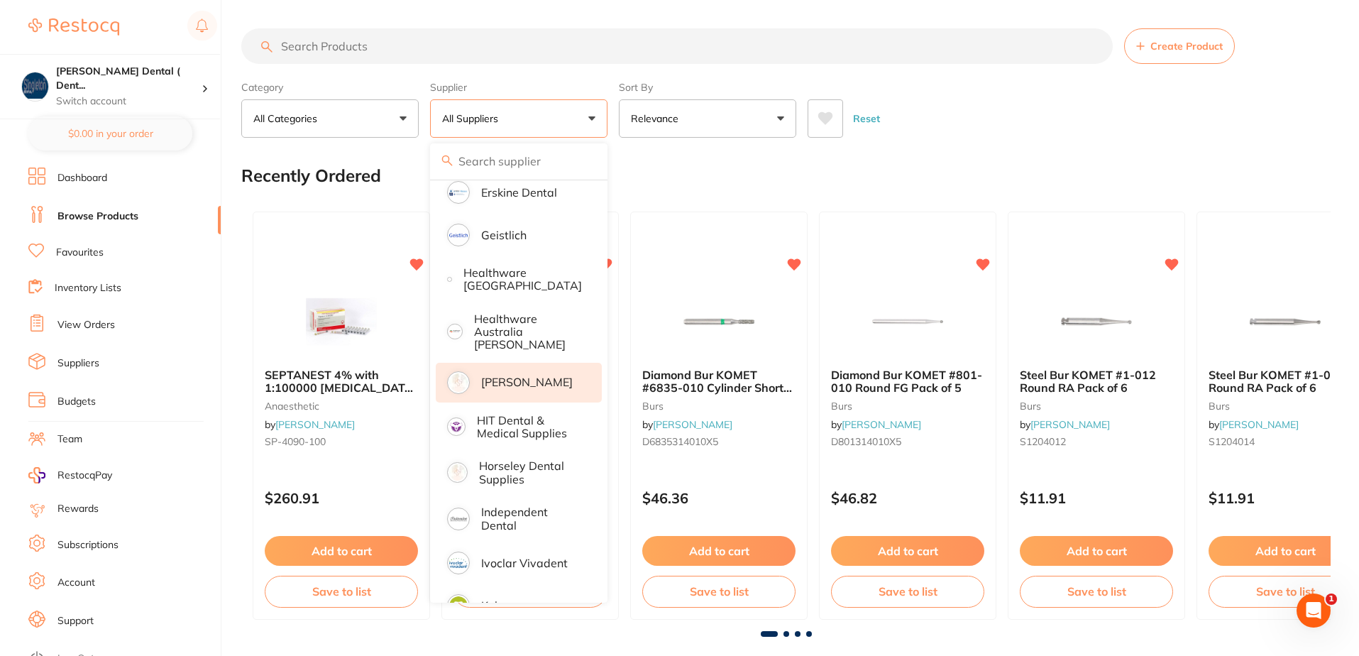
scroll to position [568, 0]
click at [500, 375] on p "[PERSON_NAME]" at bounding box center [527, 381] width 92 height 13
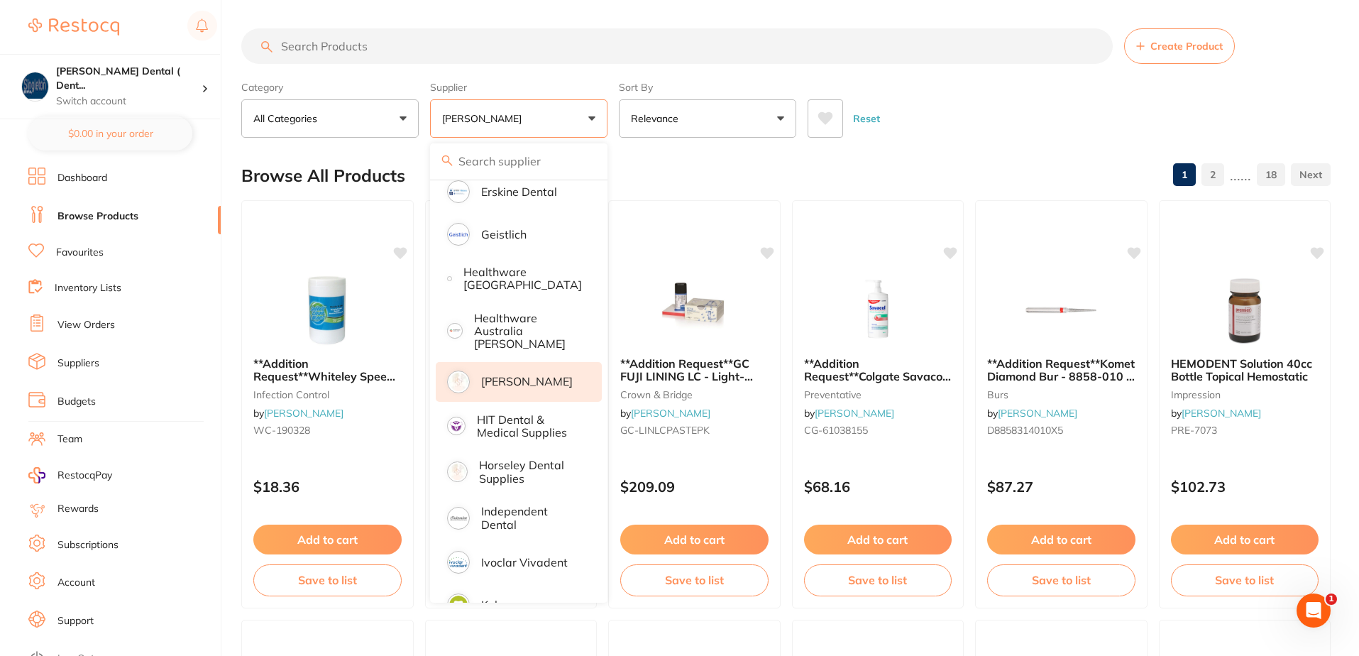
scroll to position [0, 0]
click at [506, 381] on p "[PERSON_NAME]" at bounding box center [527, 381] width 92 height 13
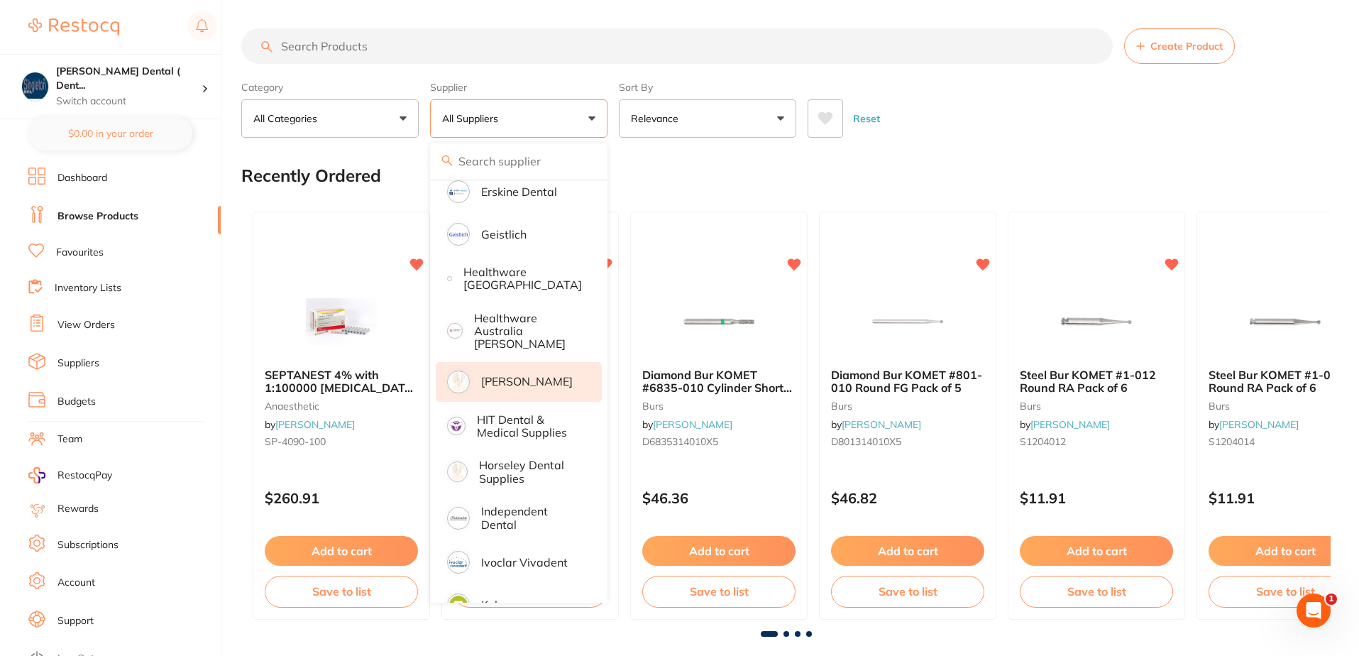
click at [526, 375] on p "[PERSON_NAME]" at bounding box center [527, 381] width 92 height 13
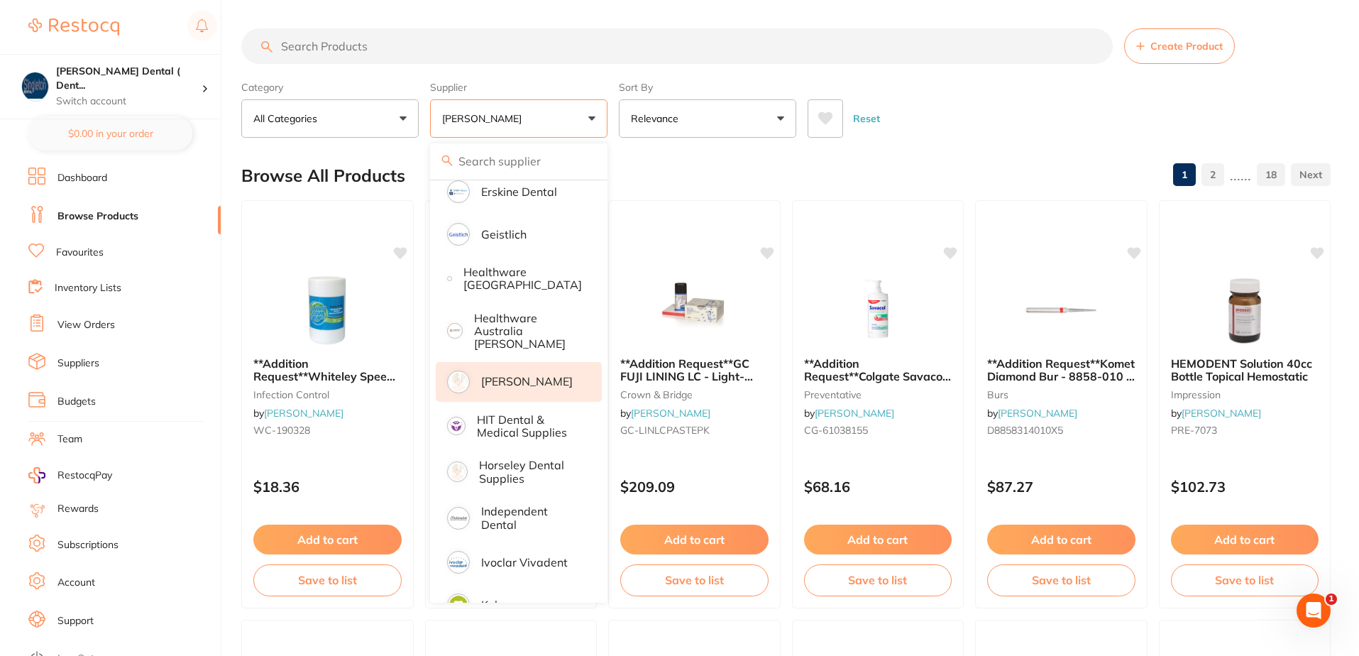
click at [412, 51] on input "search" at bounding box center [676, 45] width 871 height 35
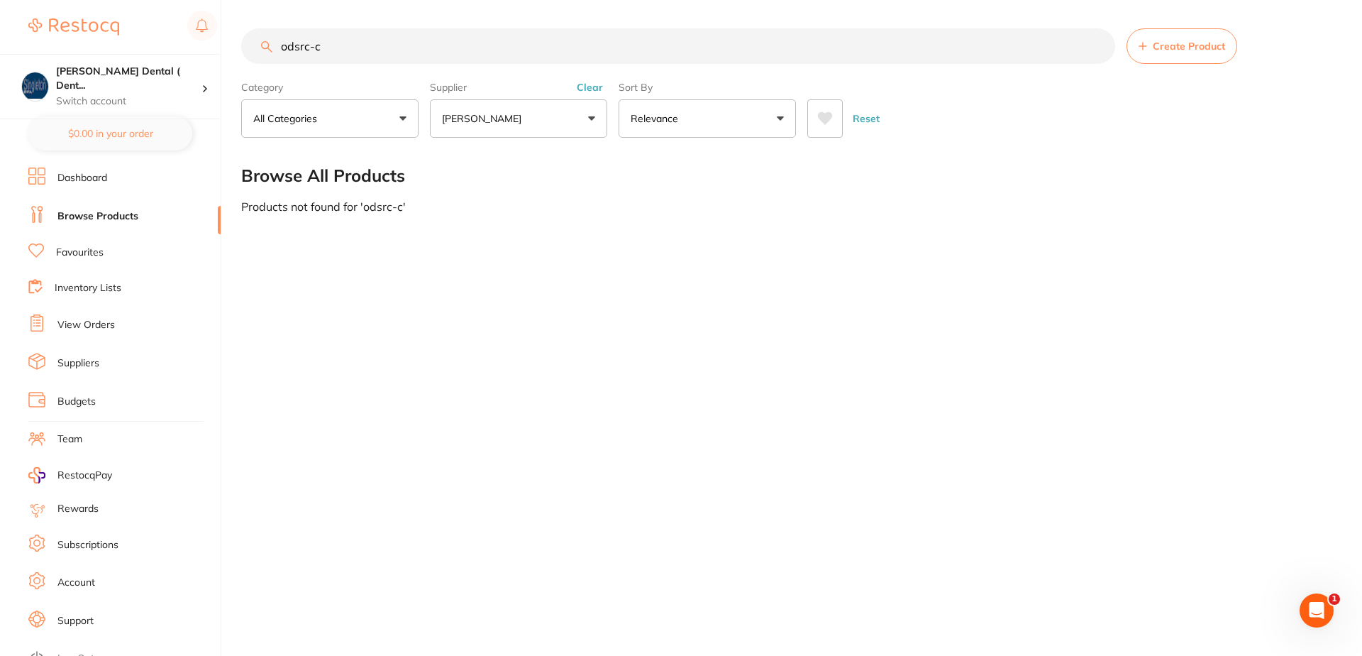
drag, startPoint x: 336, startPoint y: 48, endPoint x: 259, endPoint y: 46, distance: 77.4
click at [261, 45] on div "odsrc-c Create Product" at bounding box center [787, 45] width 1093 height 35
type input "o"
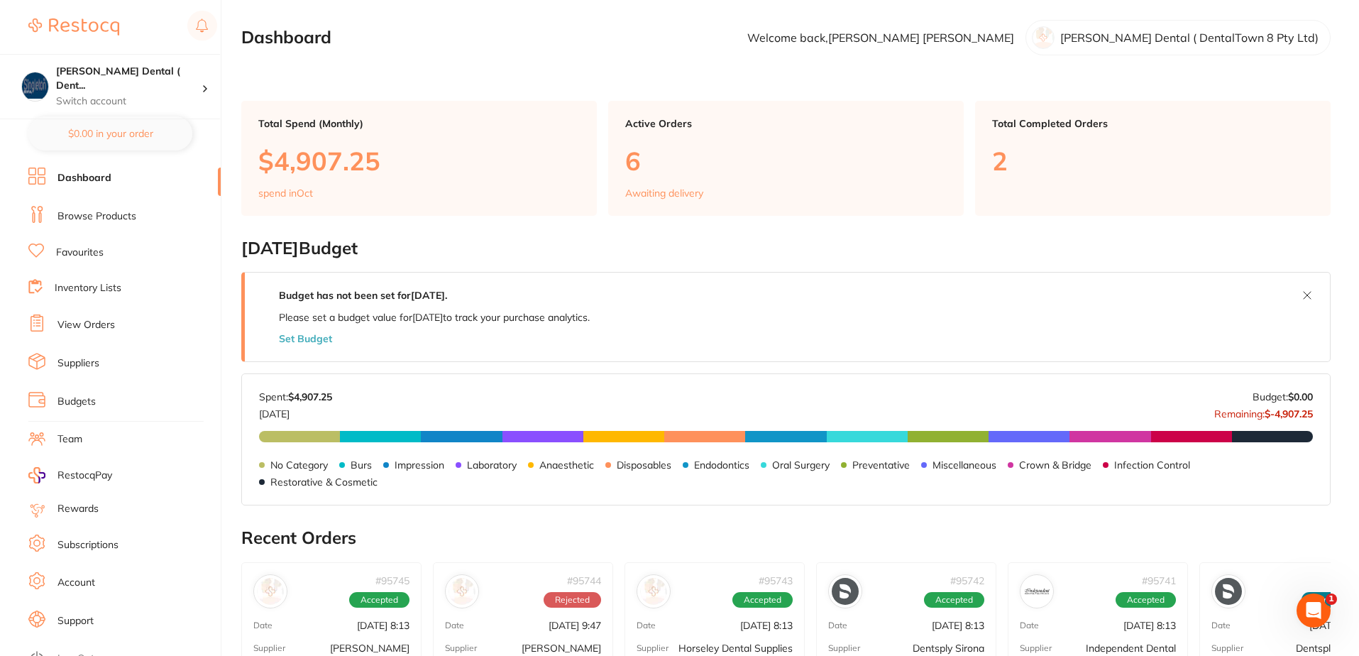
click at [98, 217] on link "Browse Products" at bounding box center [96, 216] width 79 height 14
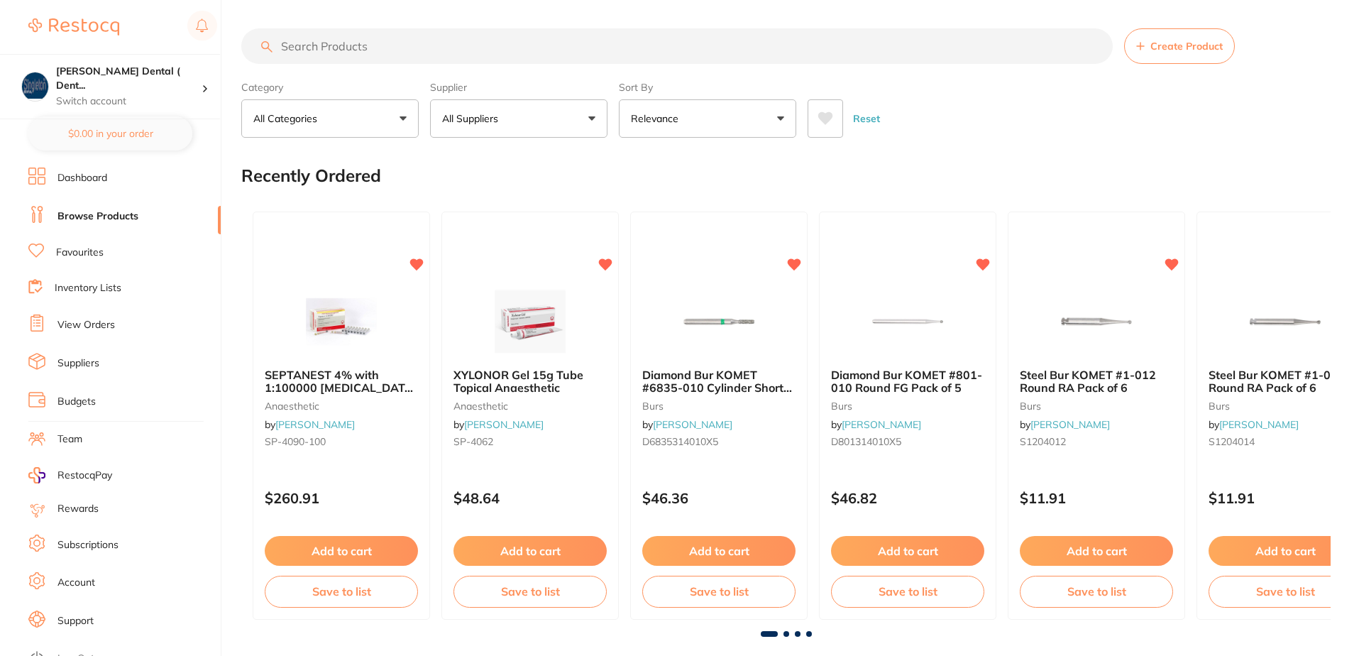
click at [374, 50] on input "search" at bounding box center [676, 45] width 871 height 35
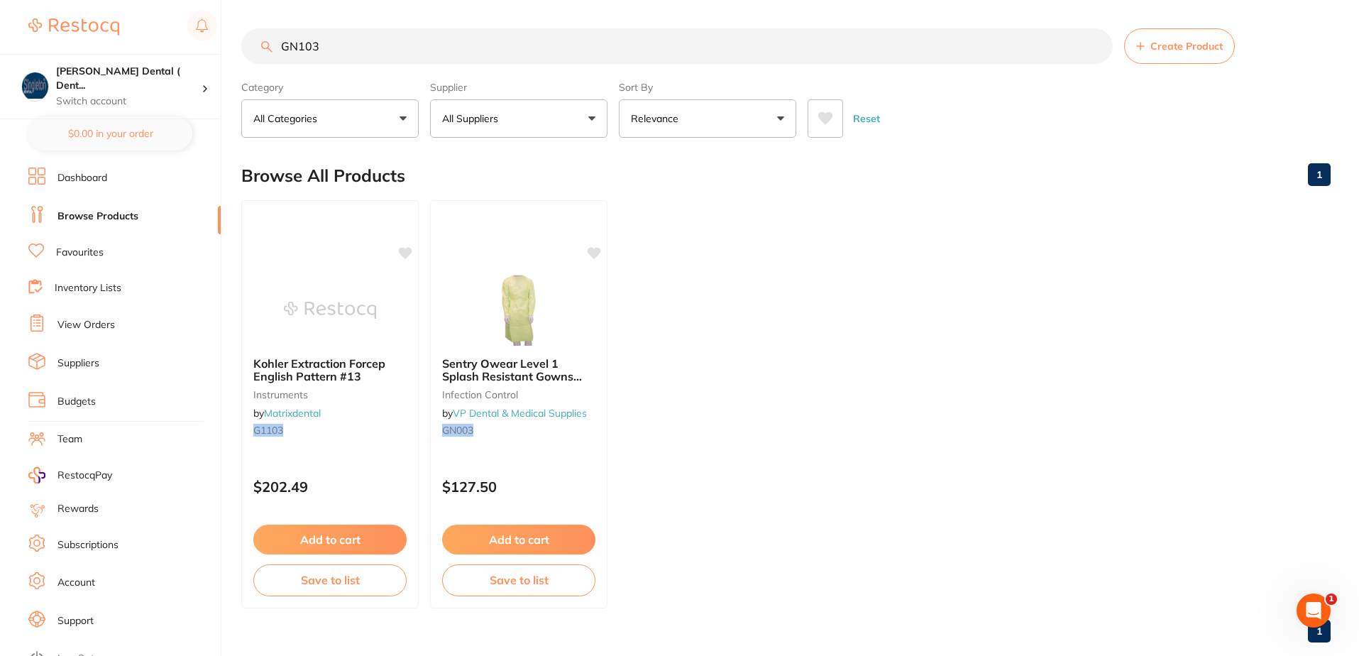
type input "GN103"
click at [593, 117] on button "All Suppliers" at bounding box center [518, 118] width 177 height 38
drag, startPoint x: 342, startPoint y: 48, endPoint x: 252, endPoint y: 60, distance: 90.8
click at [252, 60] on input "GN103" at bounding box center [676, 45] width 871 height 35
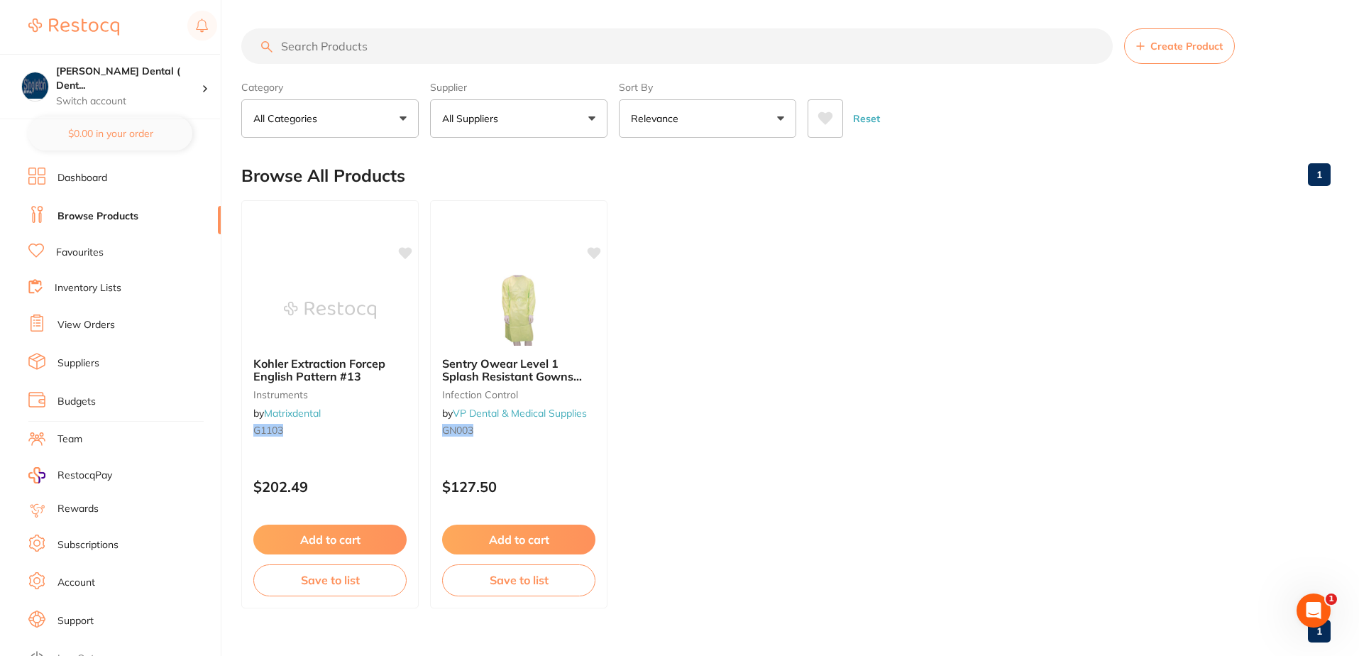
scroll to position [0, 0]
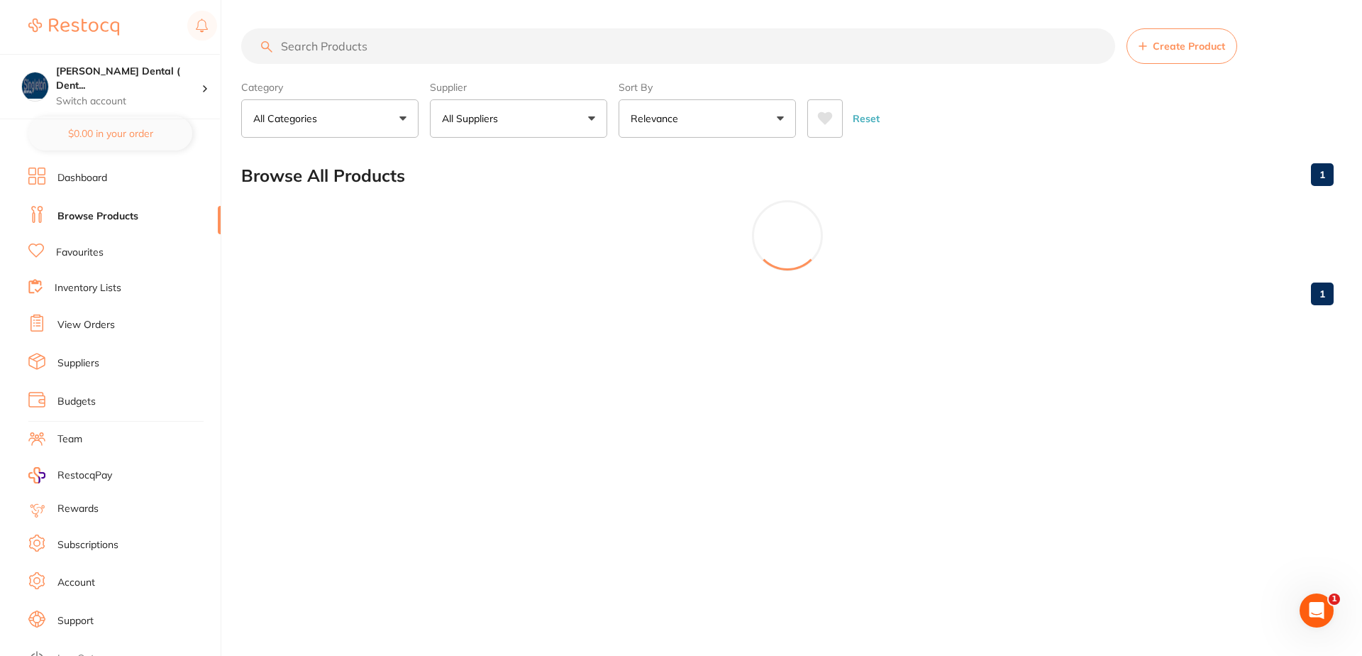
click at [590, 119] on button "All Suppliers" at bounding box center [518, 118] width 177 height 38
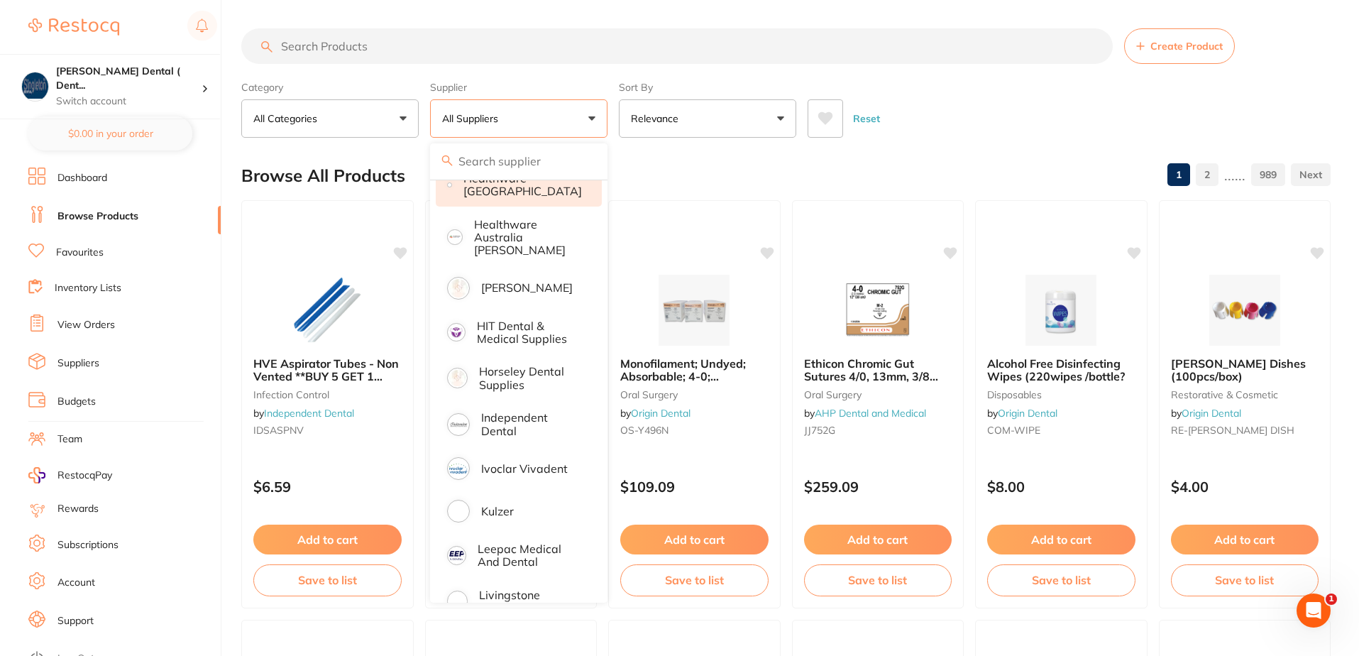
scroll to position [710, 0]
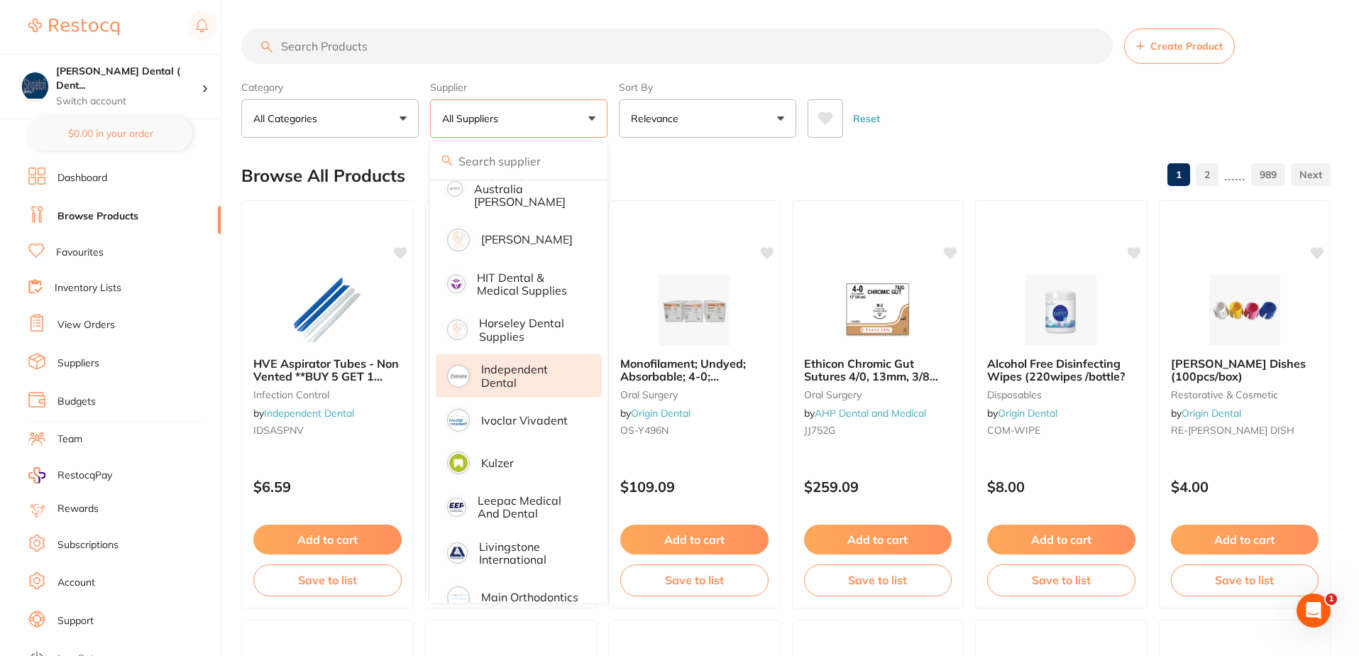
click at [500, 363] on p "Independent Dental" at bounding box center [531, 376] width 101 height 26
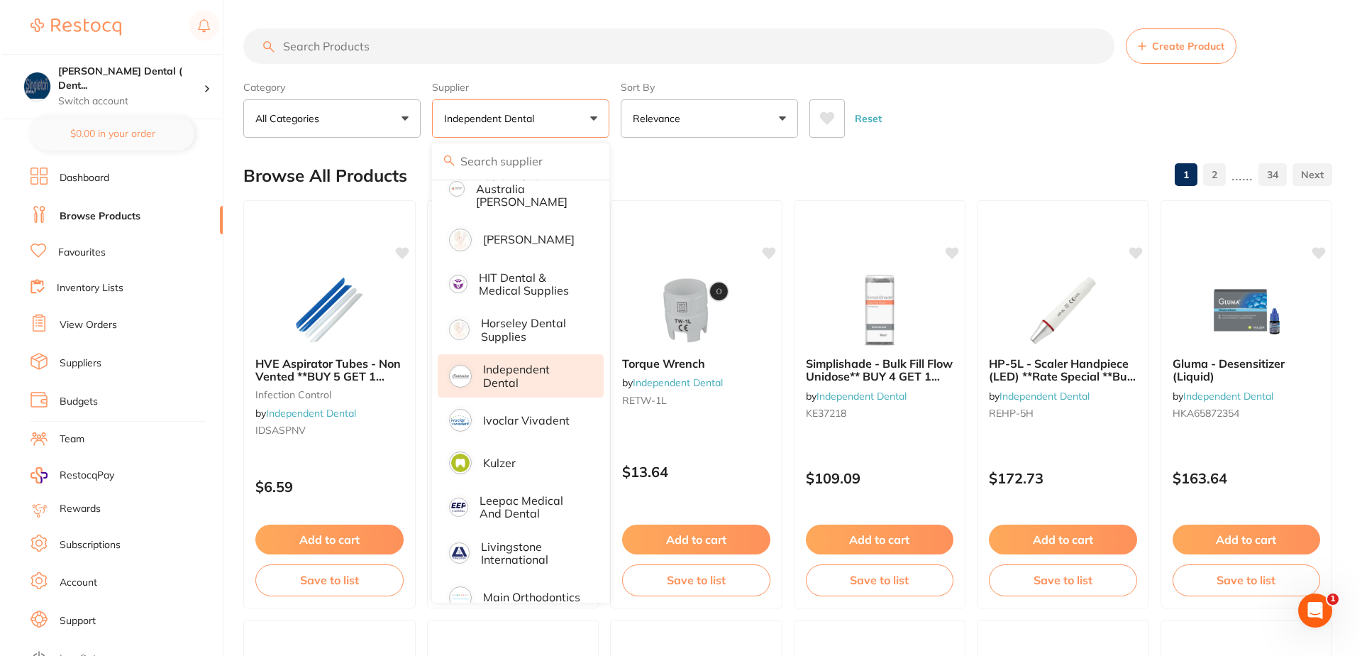
scroll to position [0, 0]
click at [373, 49] on input "search" at bounding box center [676, 45] width 871 height 35
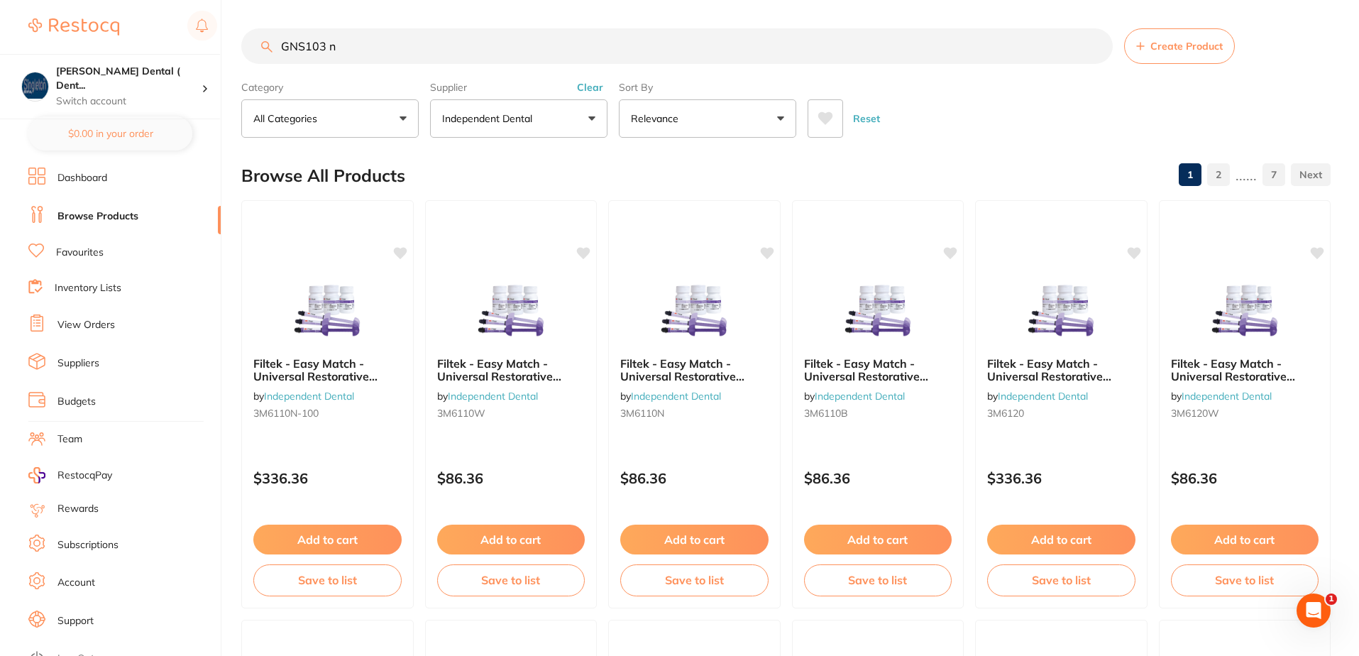
type input "GNS103 n"
